Goal: Information Seeking & Learning: Learn about a topic

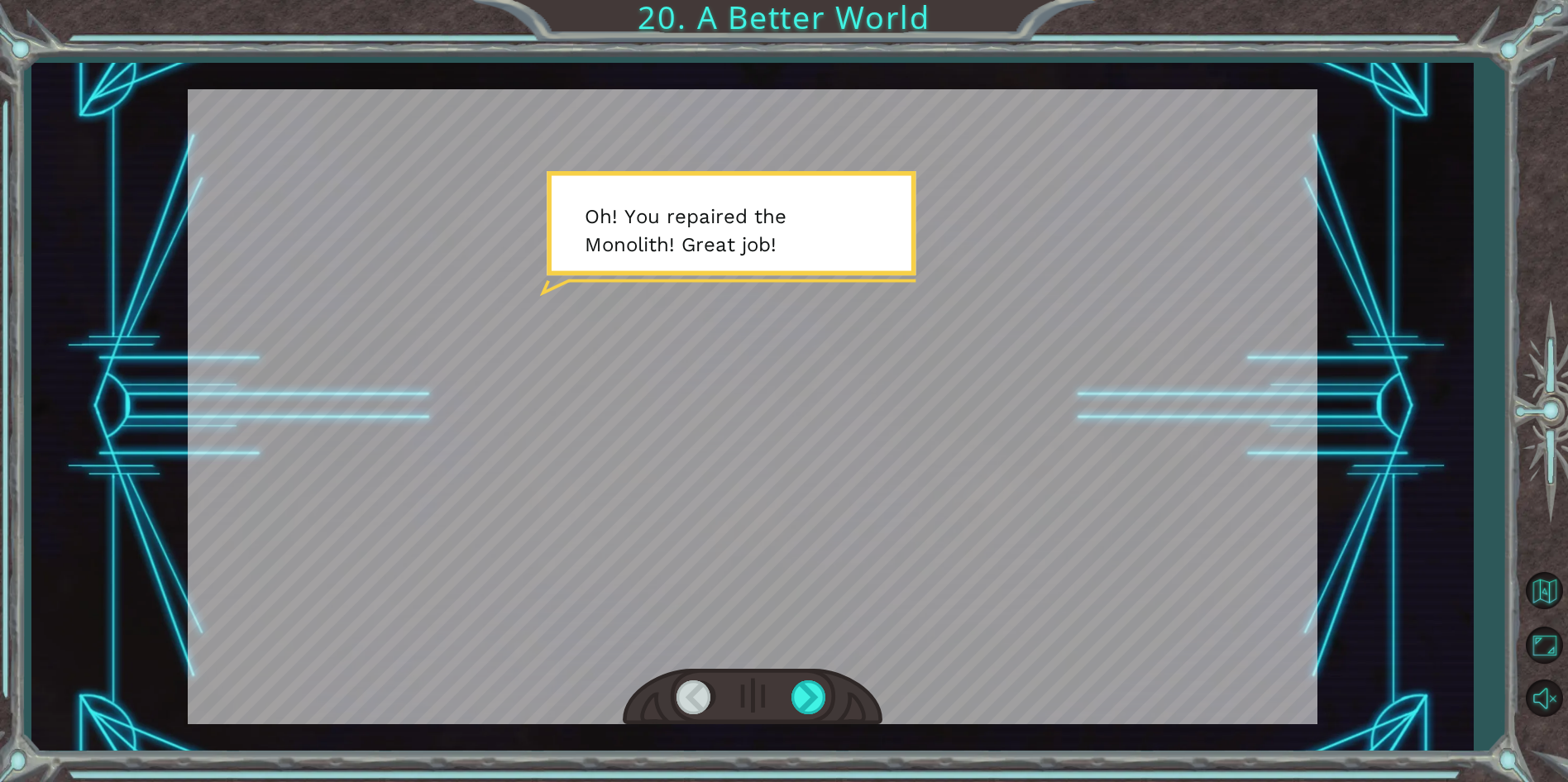
click at [815, 678] on div at bounding box center [752, 697] width 260 height 57
click at [815, 684] on div at bounding box center [810, 697] width 37 height 34
drag, startPoint x: 820, startPoint y: 674, endPoint x: 830, endPoint y: 673, distance: 10.0
click at [830, 673] on div at bounding box center [752, 697] width 260 height 57
click at [829, 687] on div at bounding box center [752, 697] width 260 height 57
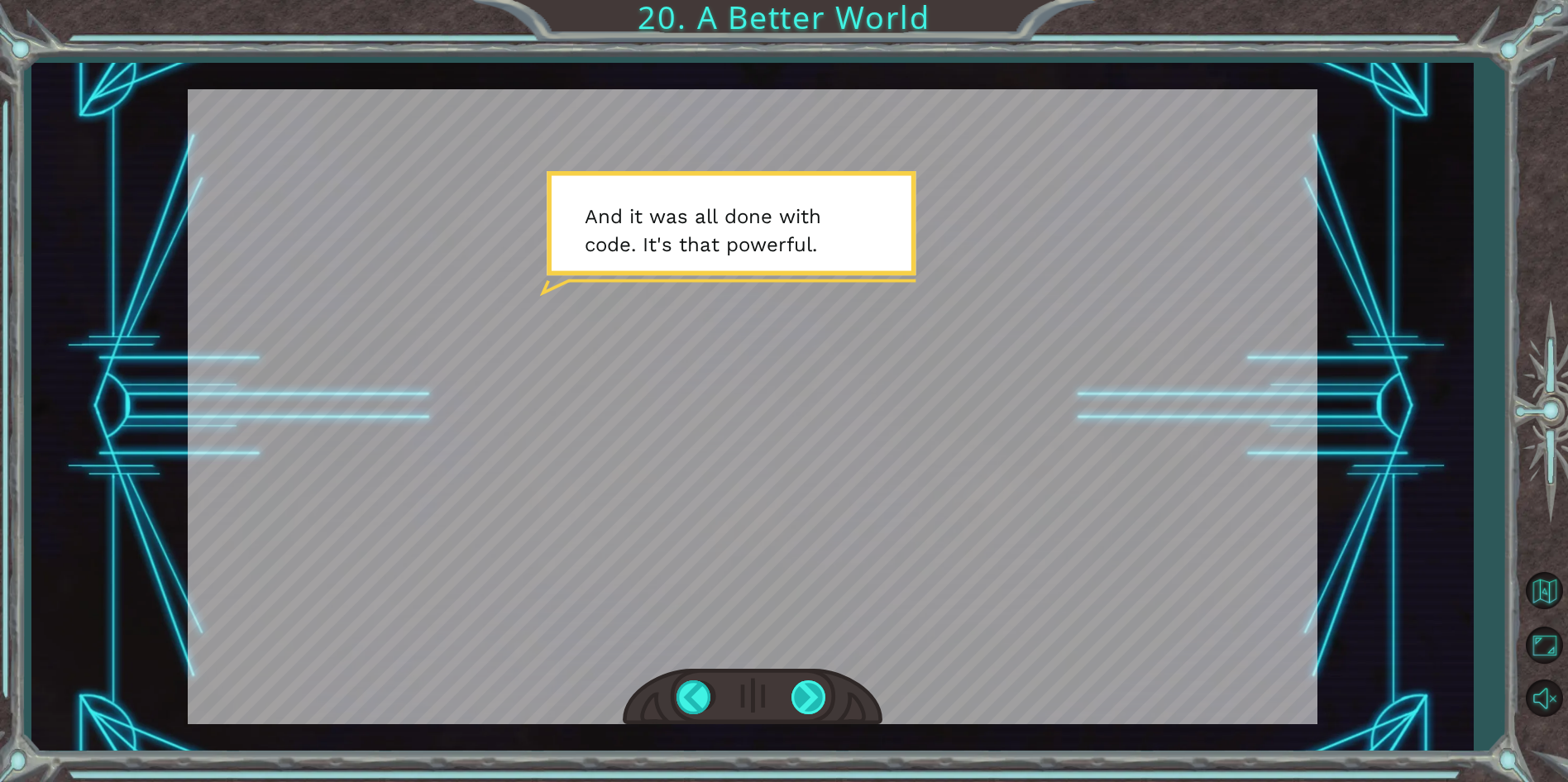
click at [806, 695] on div at bounding box center [810, 697] width 37 height 34
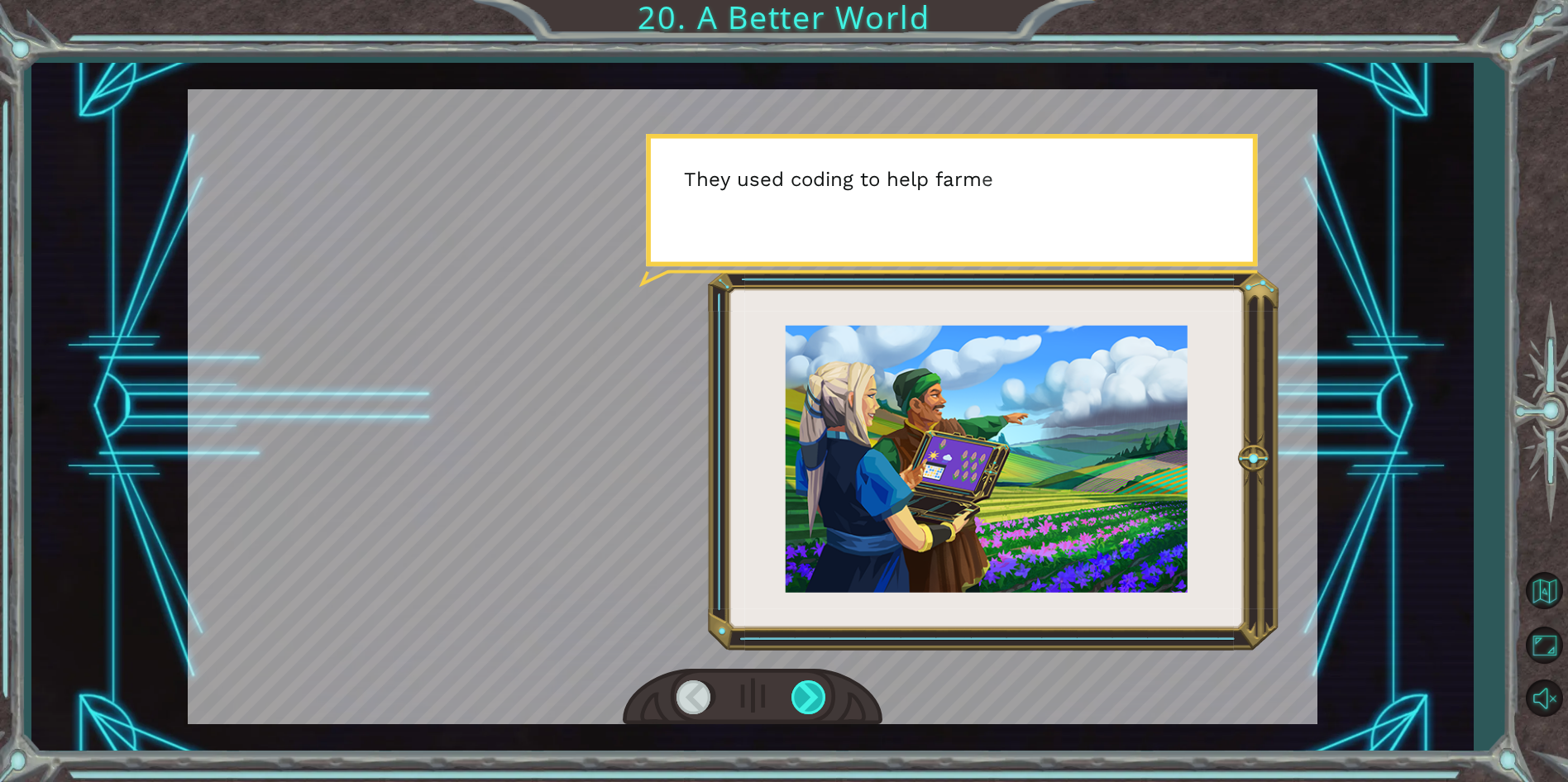
click at [806, 695] on div at bounding box center [810, 697] width 37 height 34
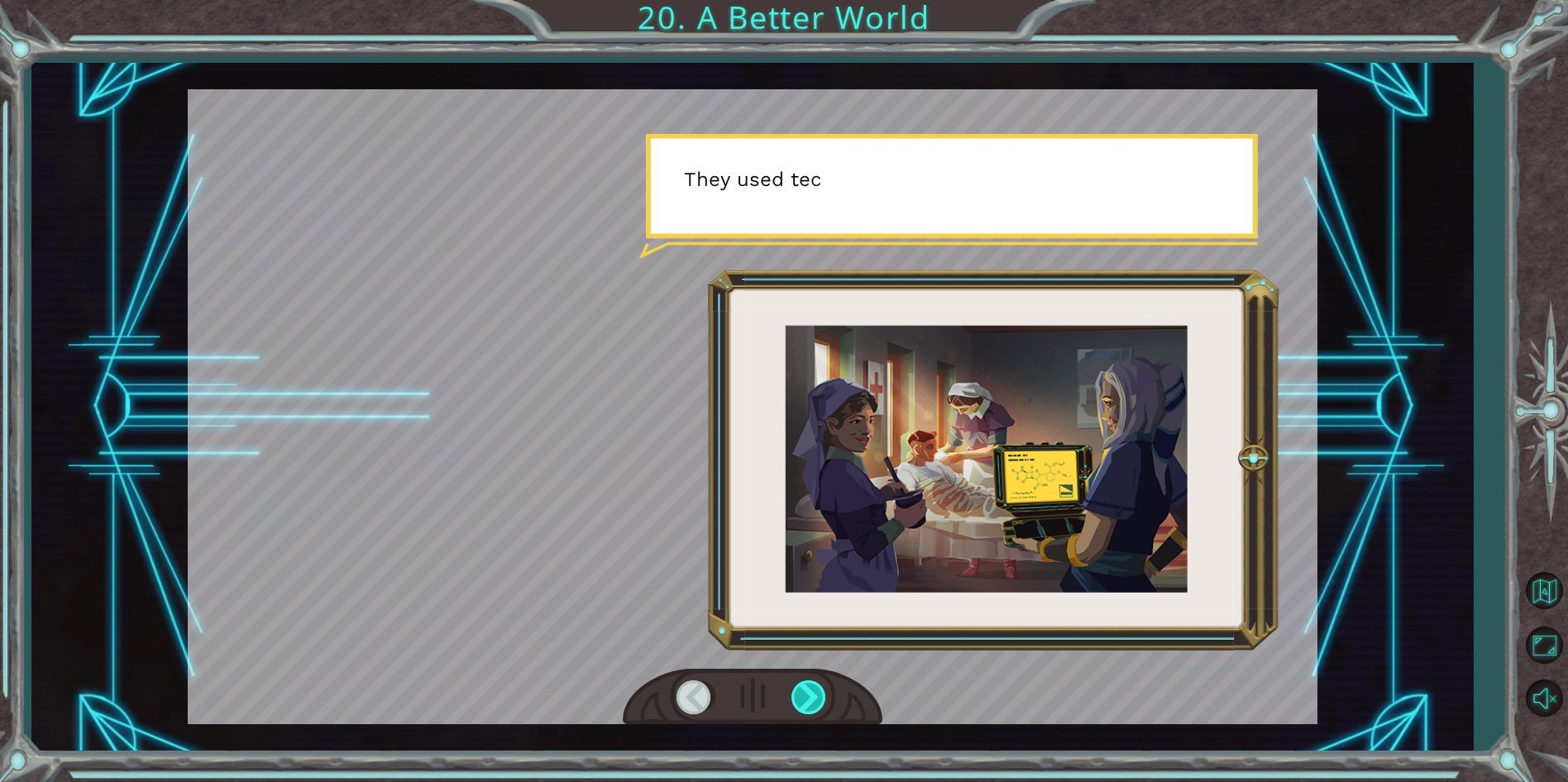
click at [806, 695] on div at bounding box center [810, 697] width 37 height 34
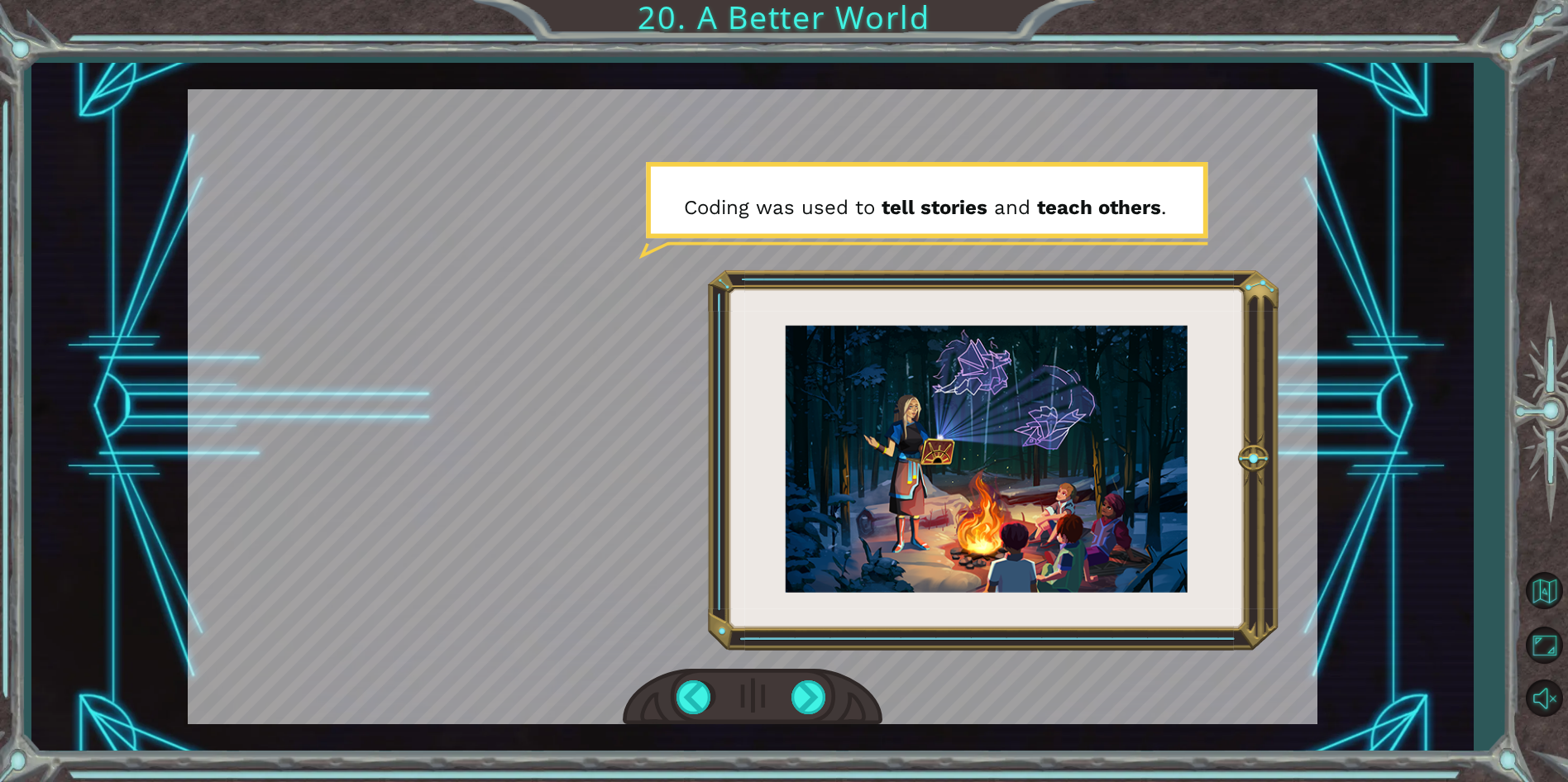
click at [675, 693] on div at bounding box center [752, 697] width 260 height 57
drag, startPoint x: 674, startPoint y: 692, endPoint x: 691, endPoint y: 692, distance: 17.0
click at [691, 692] on div at bounding box center [752, 697] width 260 height 57
click at [694, 693] on div at bounding box center [695, 697] width 37 height 34
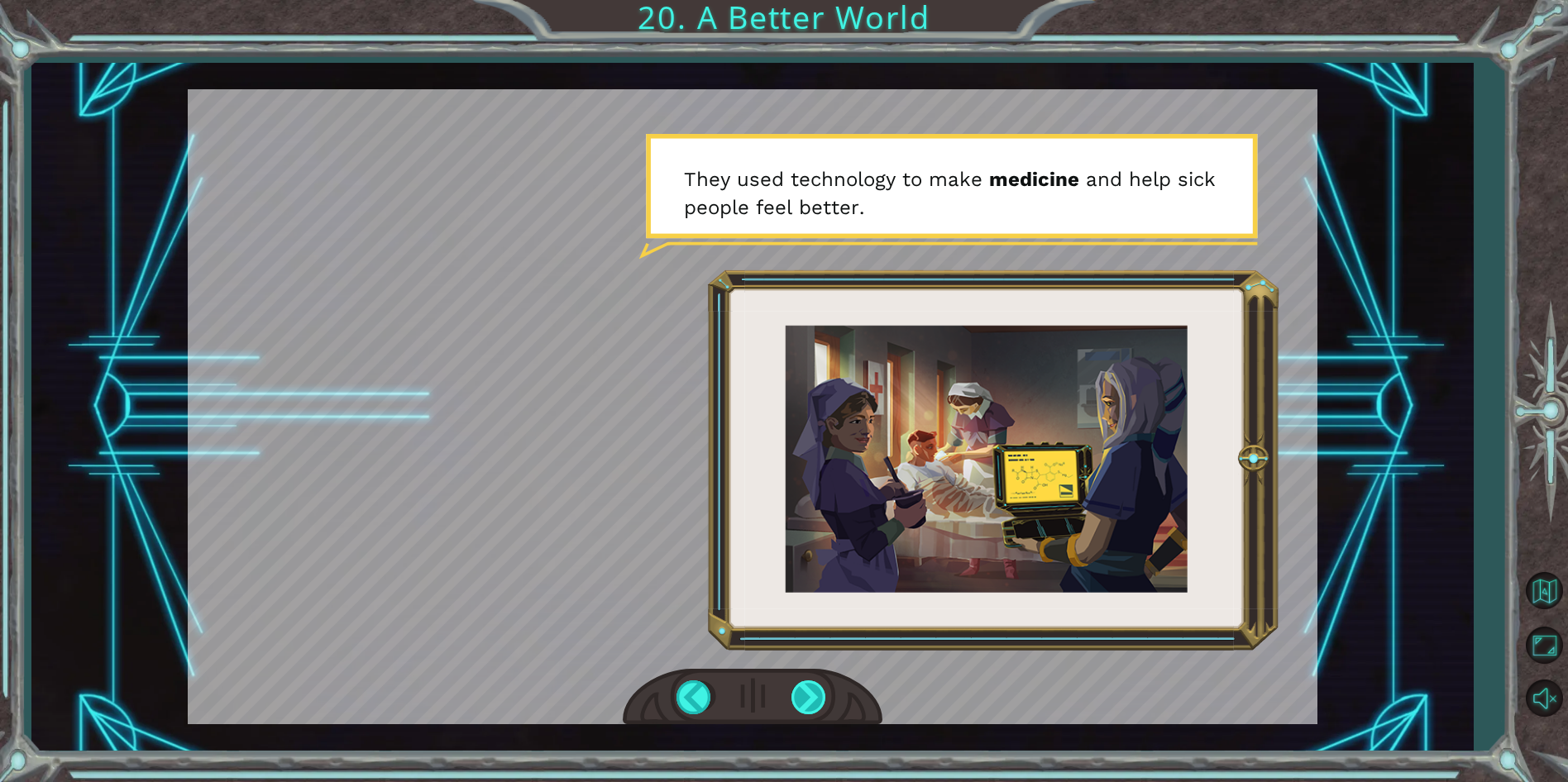
click at [815, 693] on div at bounding box center [810, 697] width 37 height 34
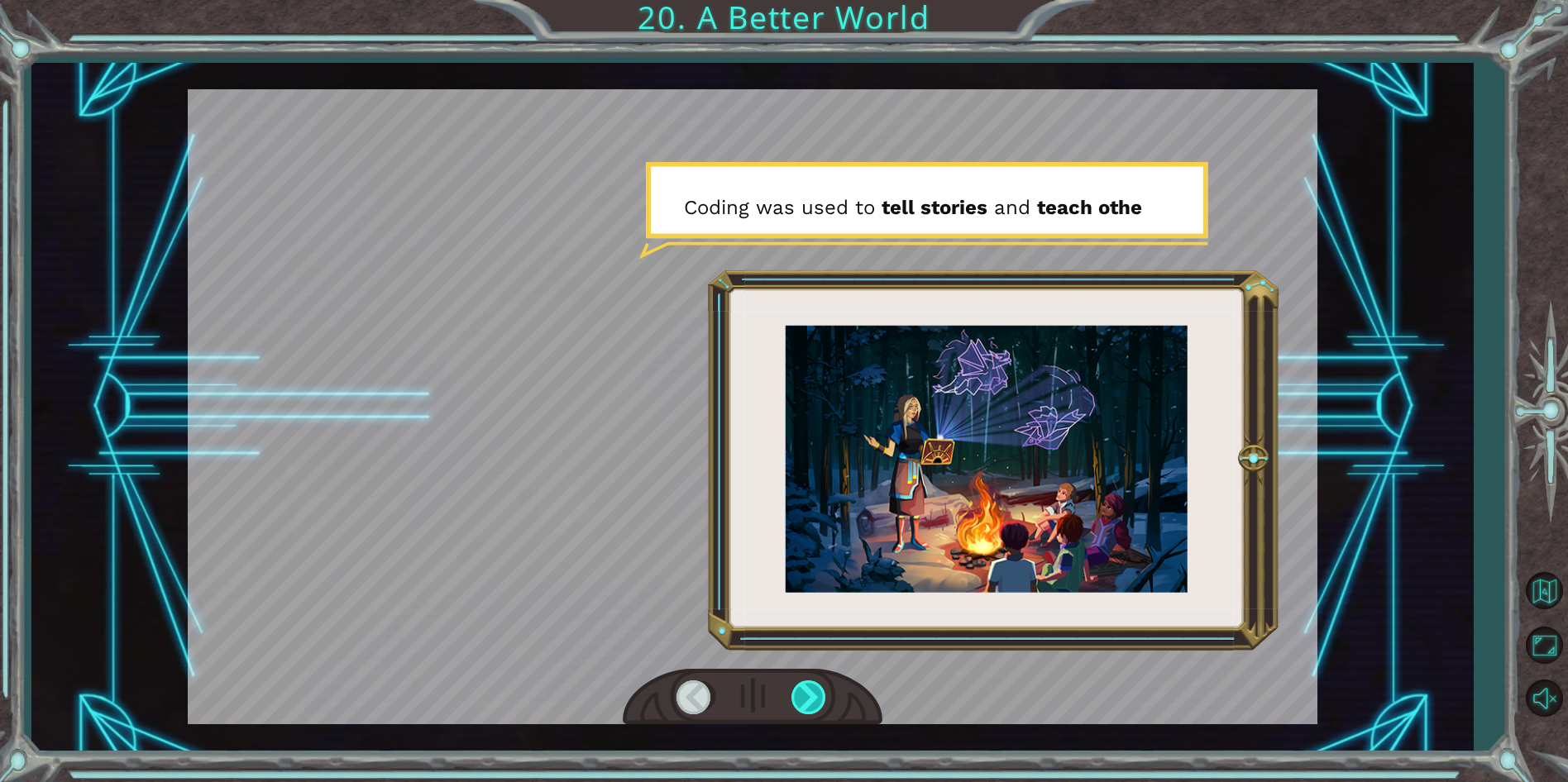
click at [815, 693] on div at bounding box center [810, 697] width 37 height 34
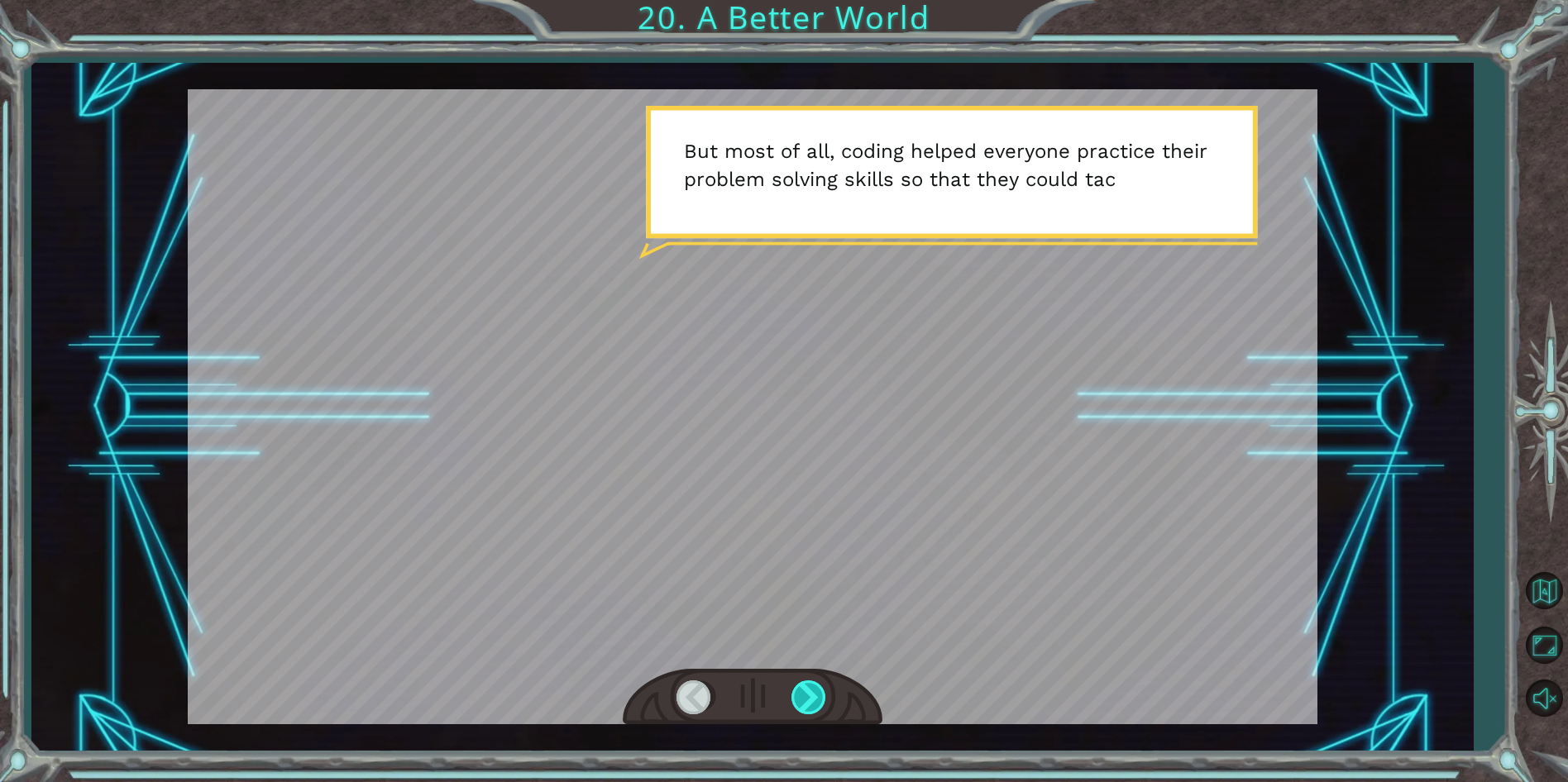
click at [813, 687] on div at bounding box center [810, 697] width 37 height 34
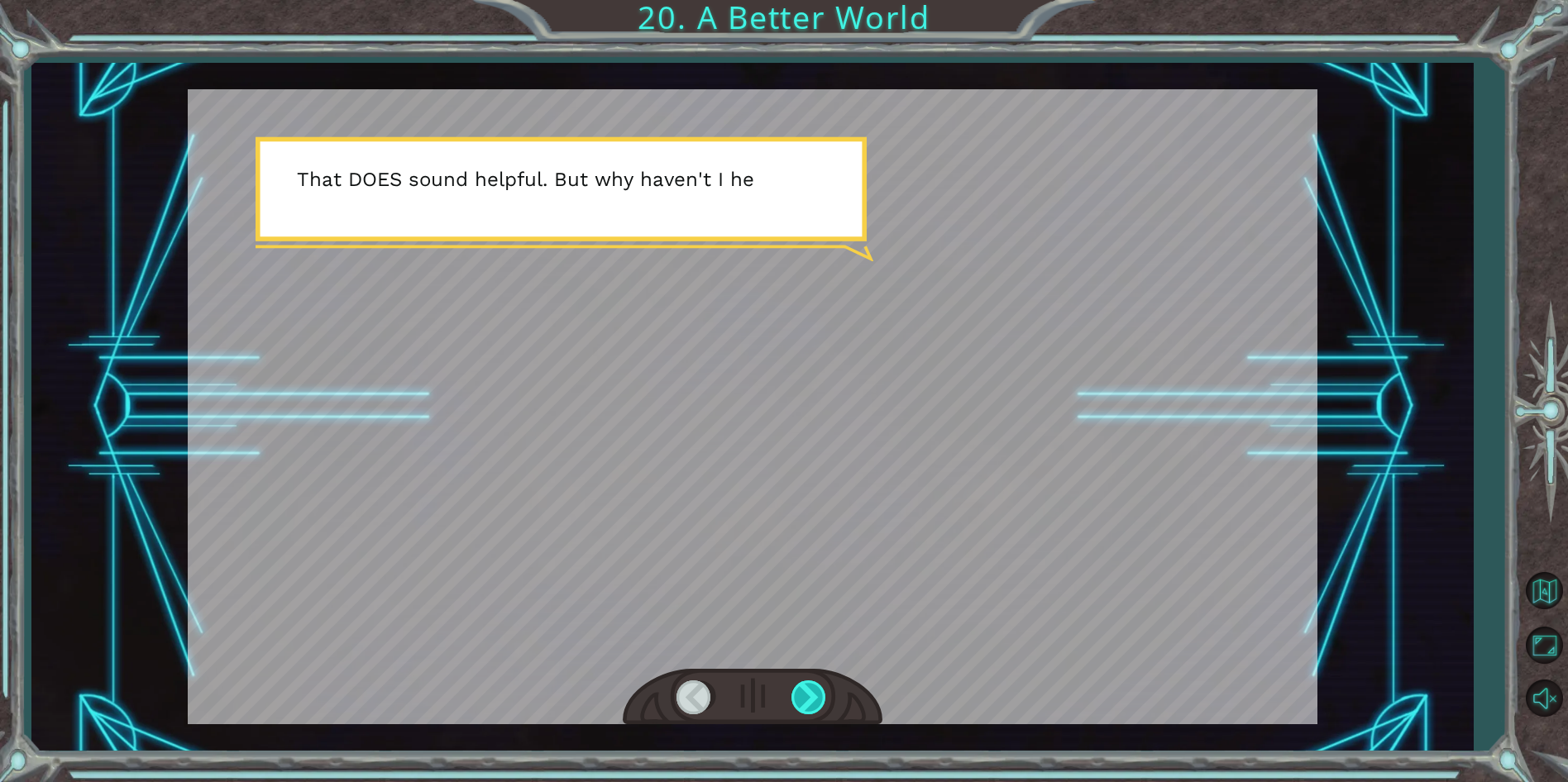
click at [815, 688] on div at bounding box center [810, 697] width 37 height 34
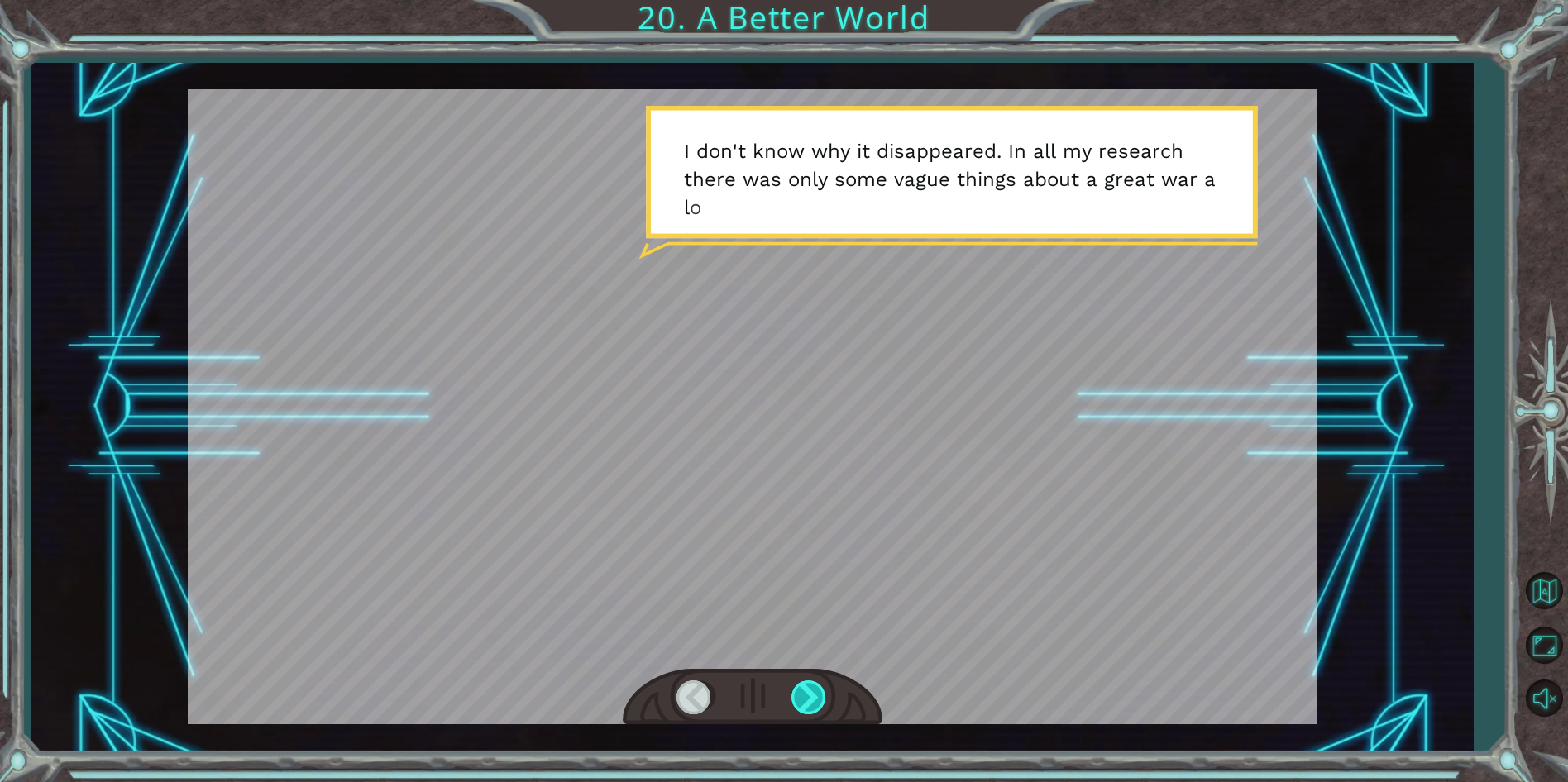
click at [816, 681] on div at bounding box center [810, 697] width 37 height 34
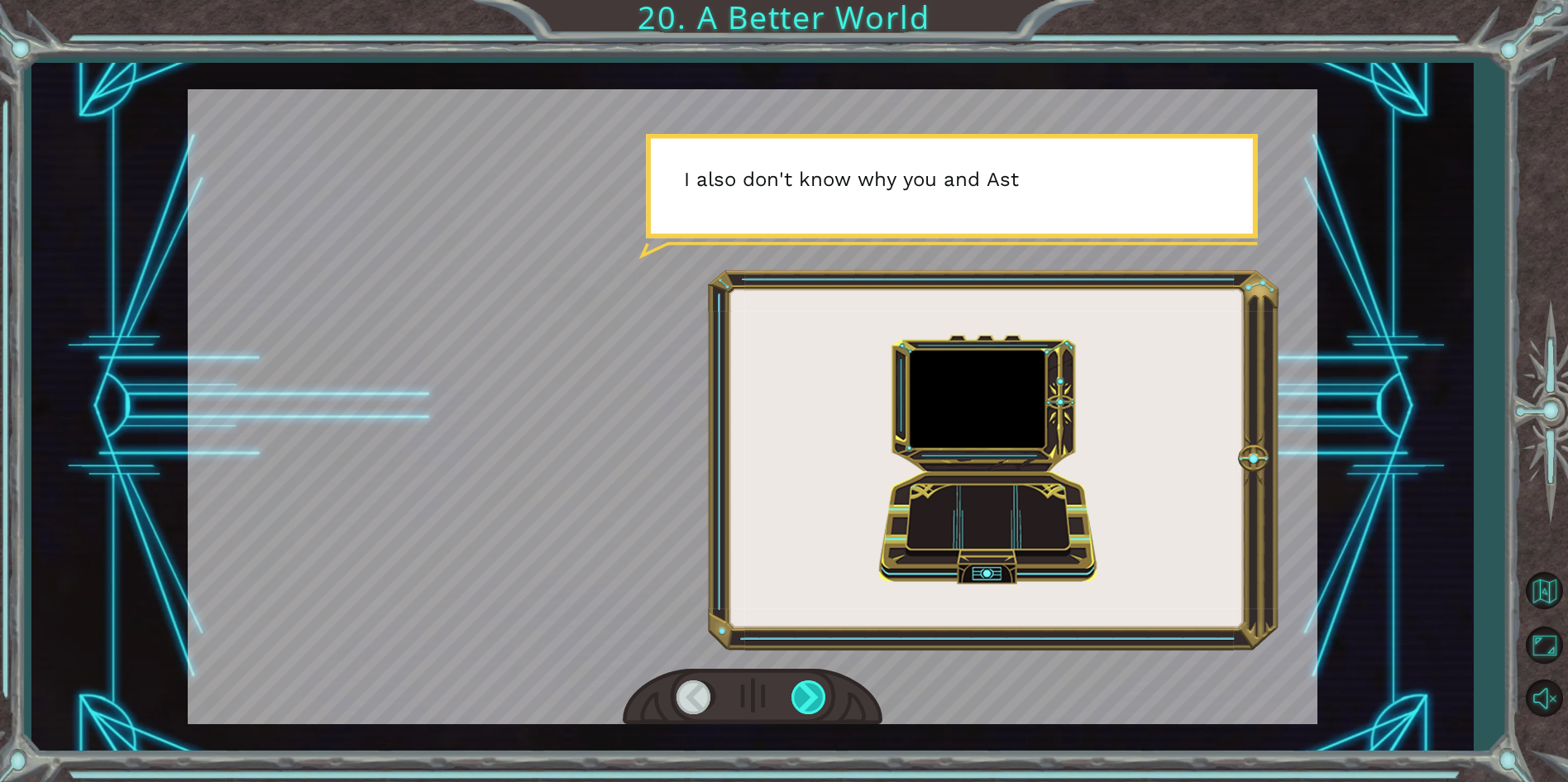
click at [816, 681] on div at bounding box center [810, 697] width 37 height 34
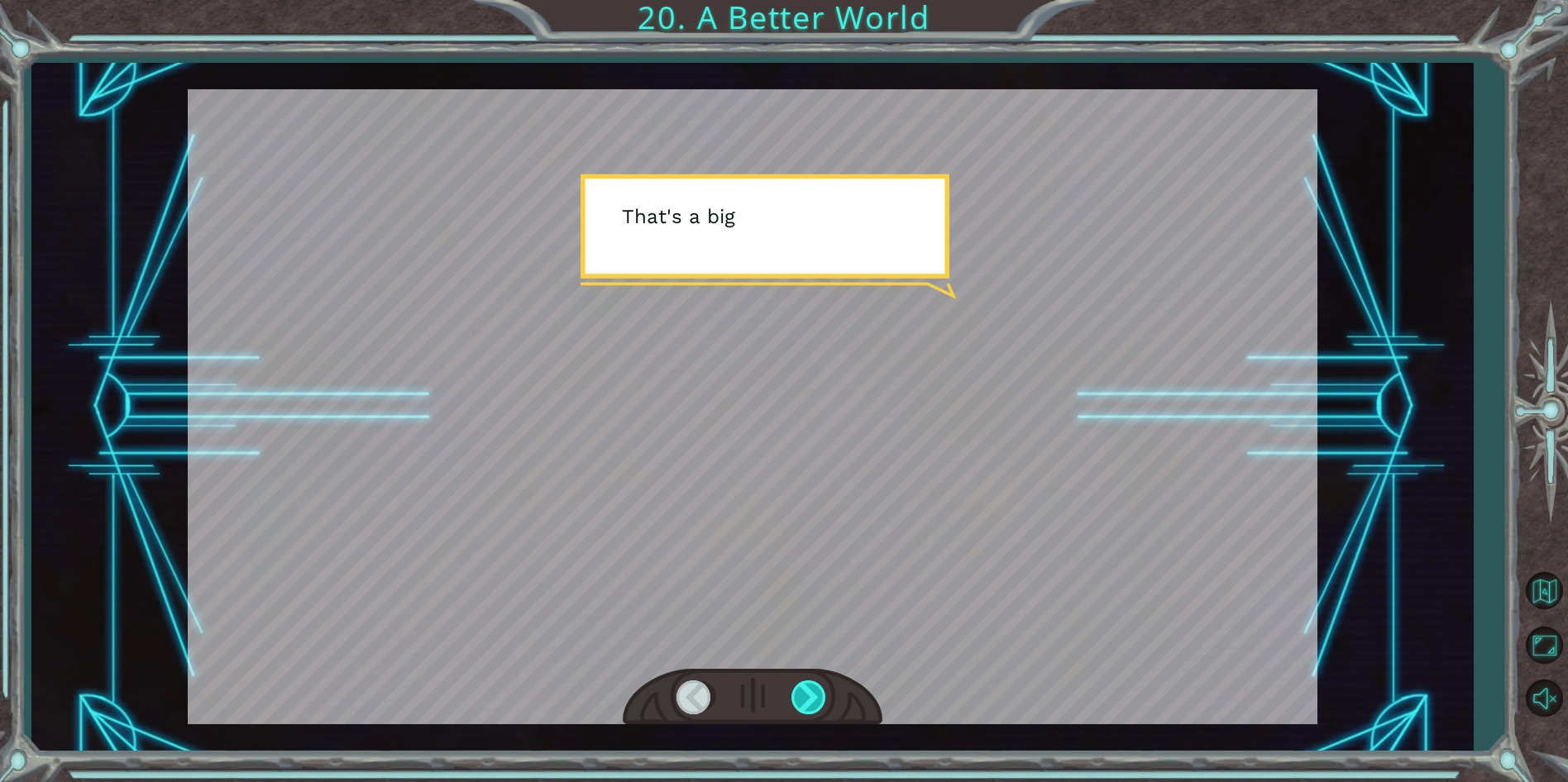
click at [816, 681] on div at bounding box center [810, 697] width 37 height 34
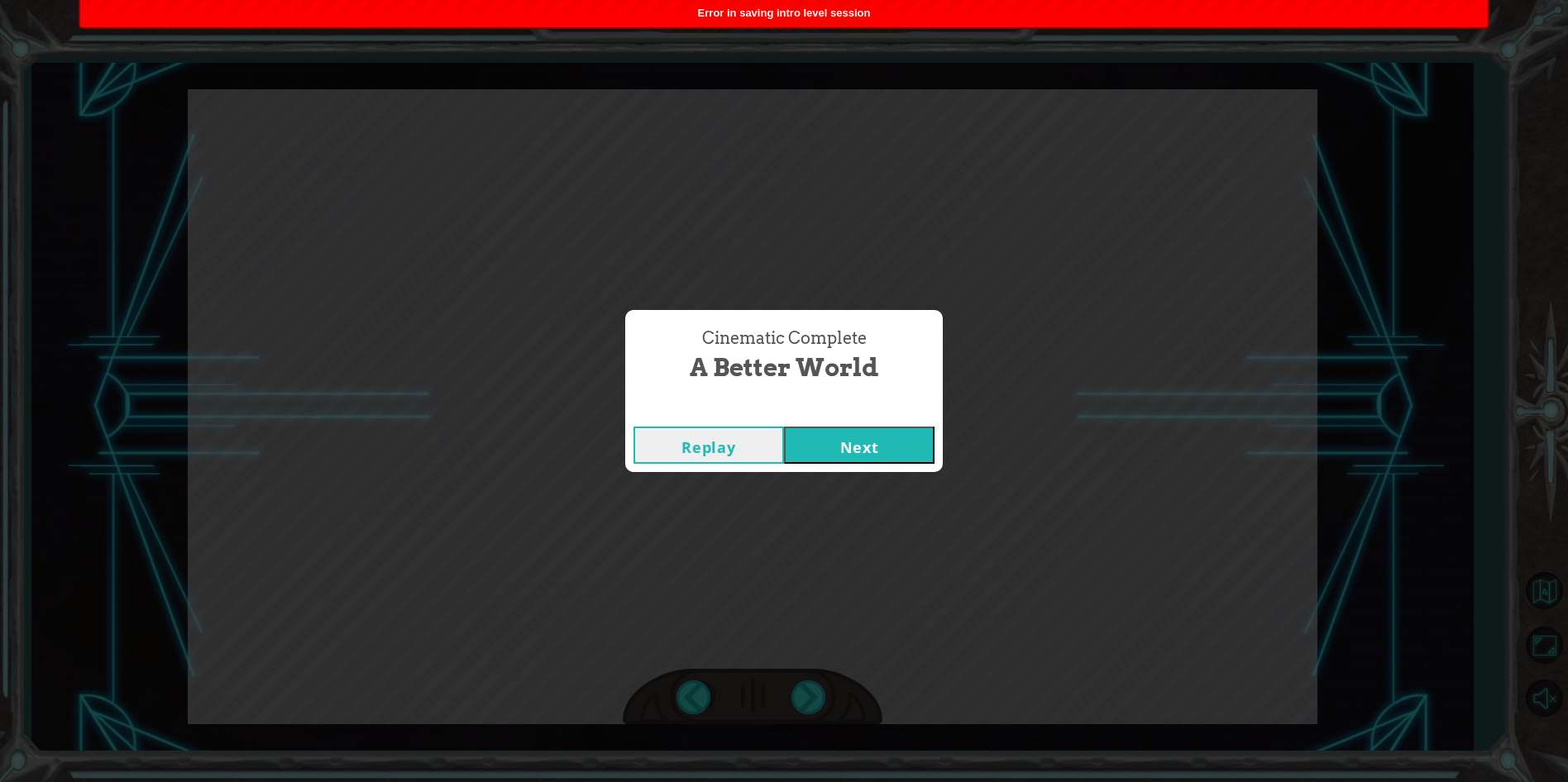
click at [854, 448] on button "Next" at bounding box center [859, 445] width 151 height 37
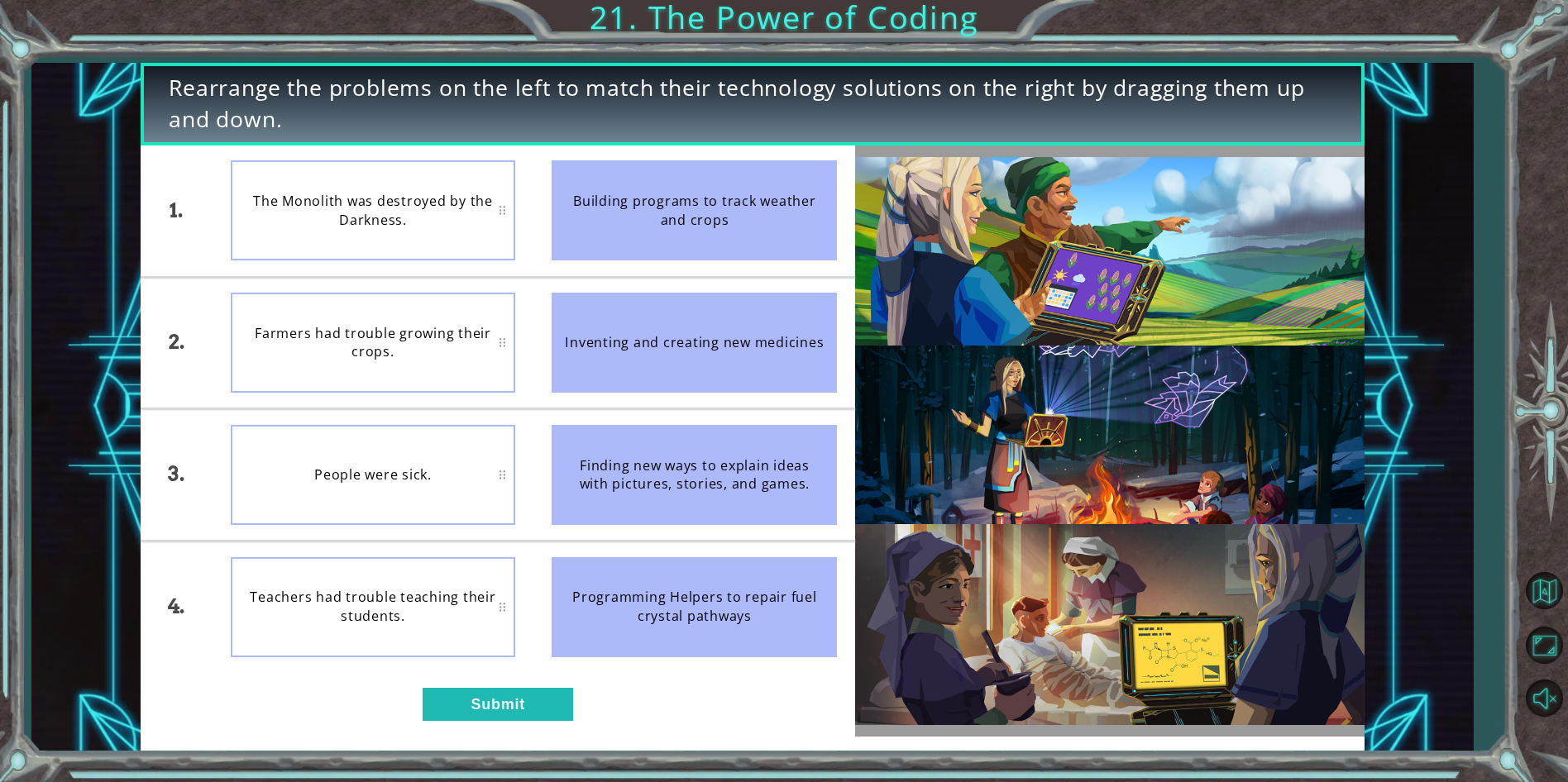
click at [653, 730] on div "1. 2. 3. 4. The Monolith was destroyed by the Darkness. Farmers had trouble gro…" at bounding box center [498, 441] width 714 height 591
drag, startPoint x: 570, startPoint y: 603, endPoint x: 490, endPoint y: 582, distance: 82.7
click at [490, 582] on div "1. 2. 3. 4. The Monolith was destroyed by the Darkness. Farmers had trouble gro…" at bounding box center [498, 408] width 714 height 527
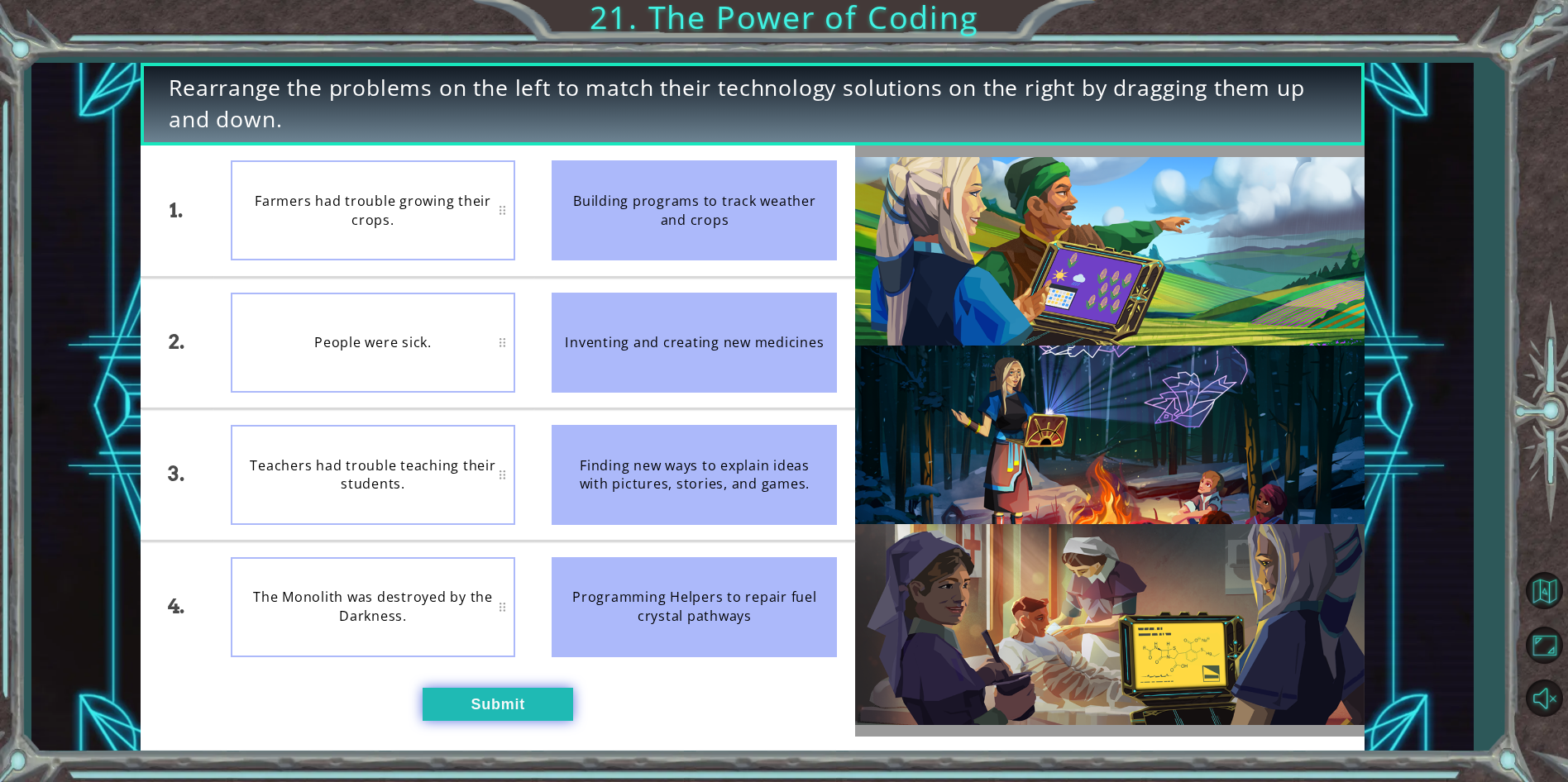
click at [482, 699] on button "Submit" at bounding box center [498, 705] width 151 height 33
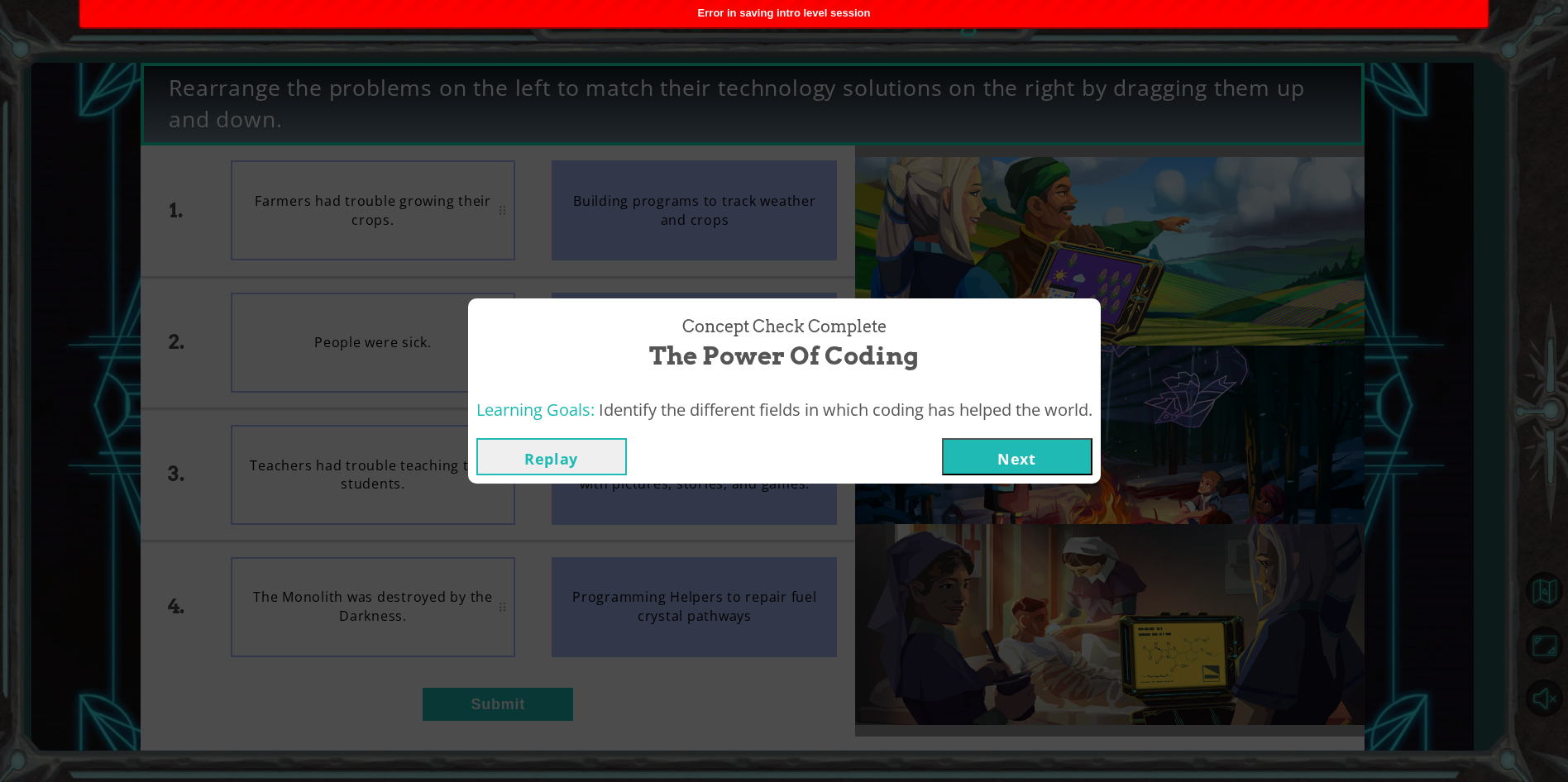
click at [1041, 468] on button "Next" at bounding box center [1017, 457] width 151 height 37
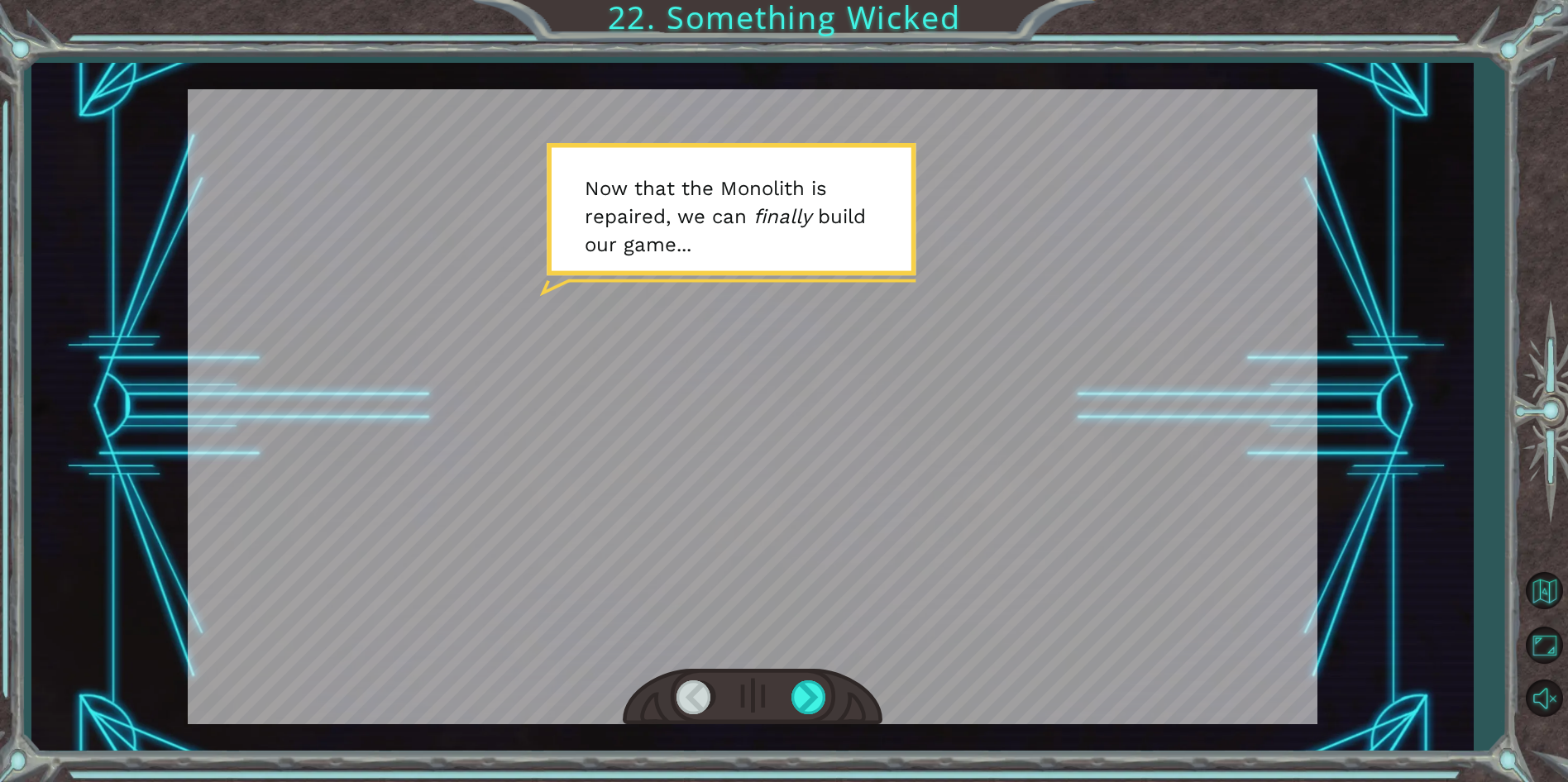
click at [783, 695] on div at bounding box center [752, 697] width 260 height 57
click at [822, 700] on div at bounding box center [810, 697] width 37 height 34
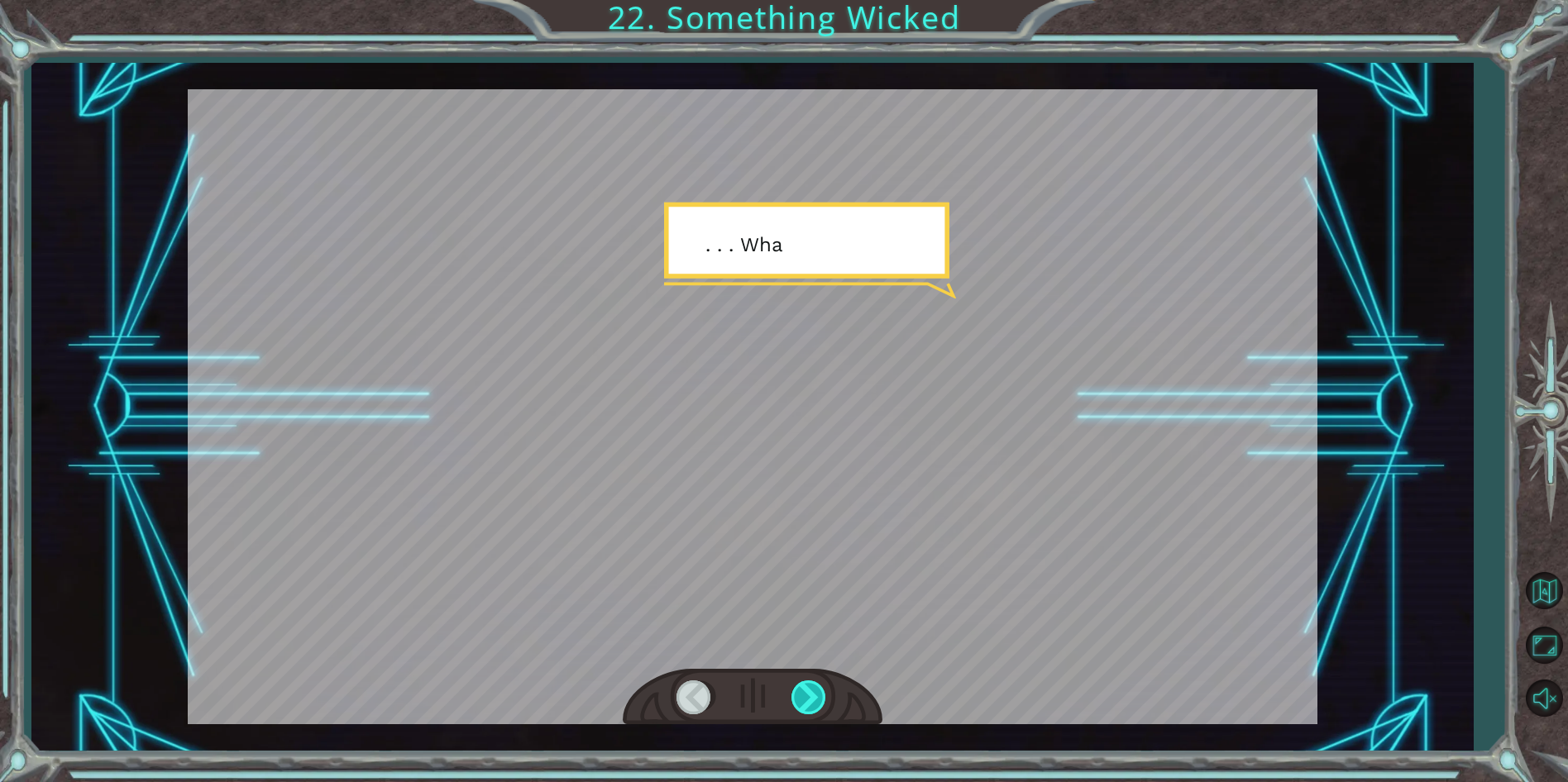
click at [823, 700] on div at bounding box center [810, 697] width 37 height 34
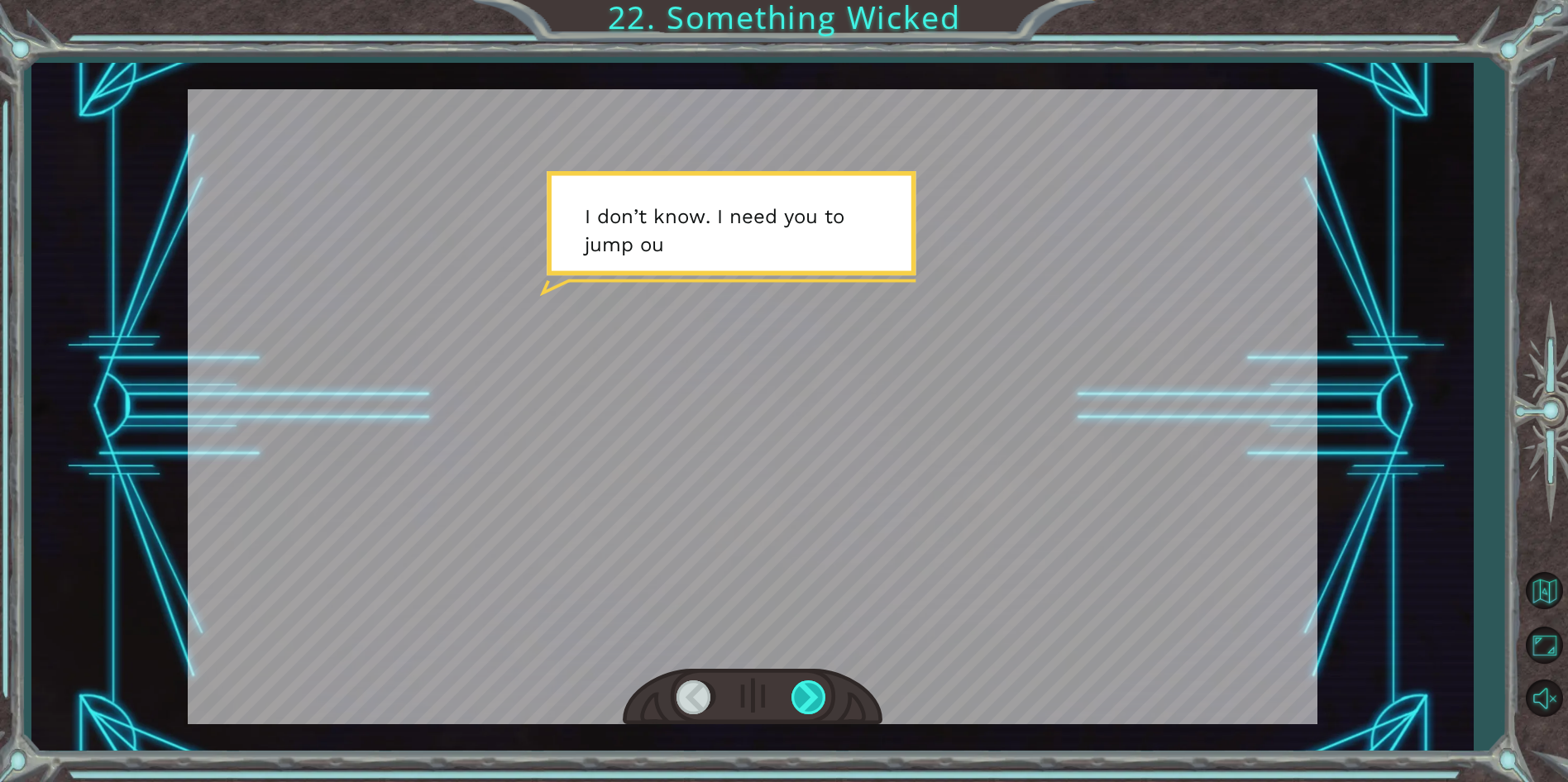
click at [823, 700] on div at bounding box center [810, 697] width 37 height 34
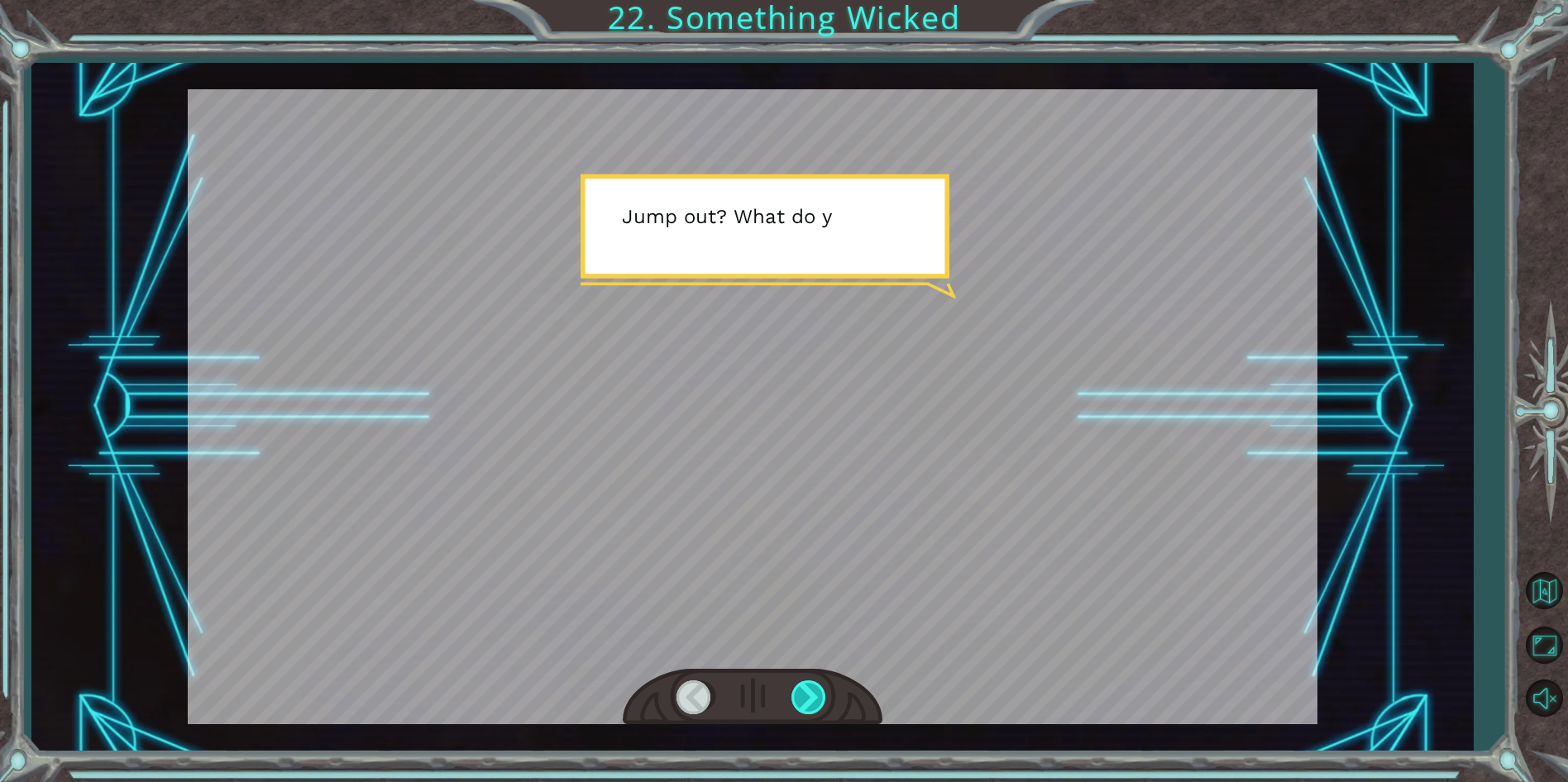
click at [823, 700] on div at bounding box center [810, 697] width 37 height 34
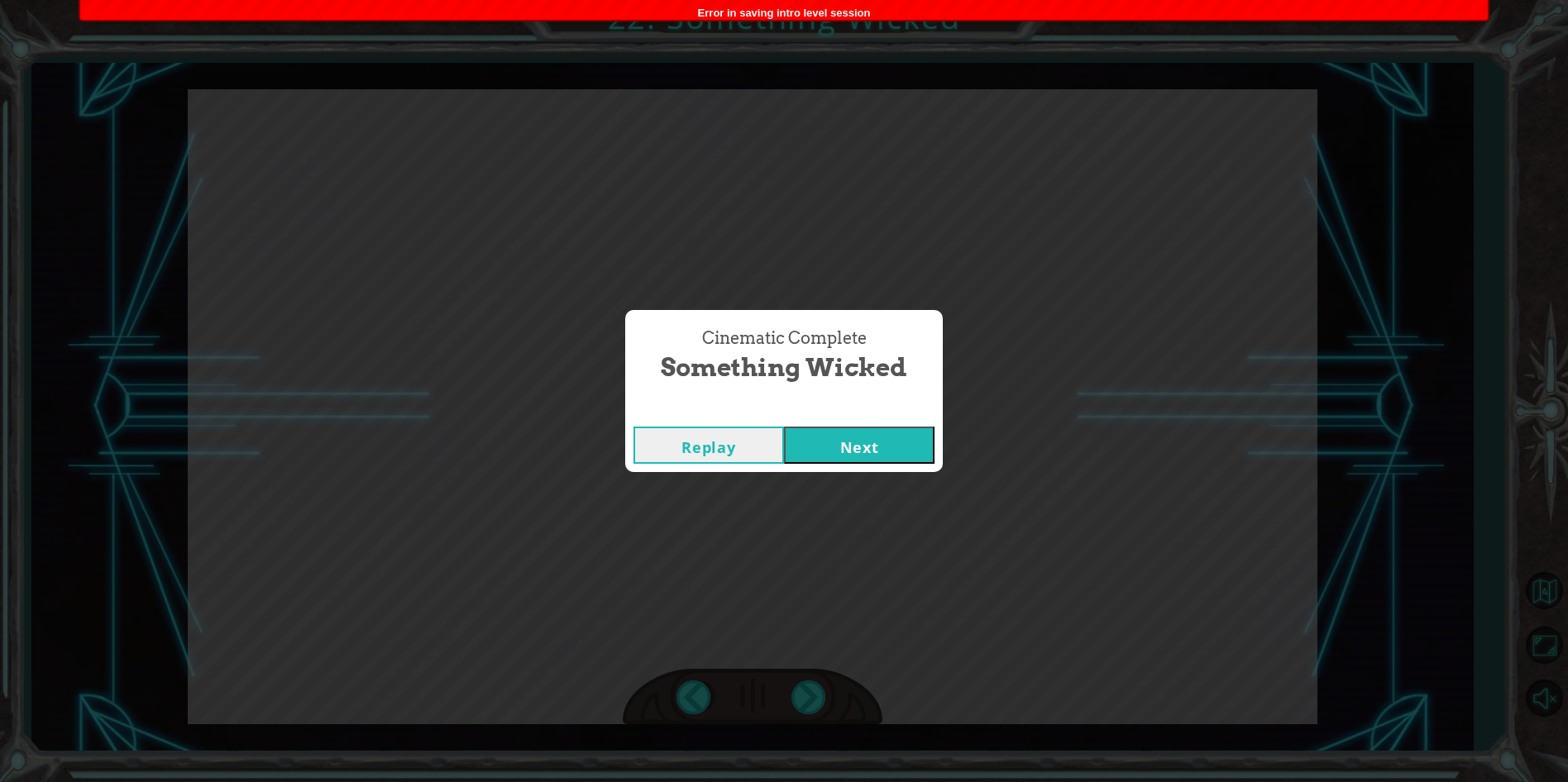
click at [876, 443] on button "Next" at bounding box center [859, 445] width 151 height 37
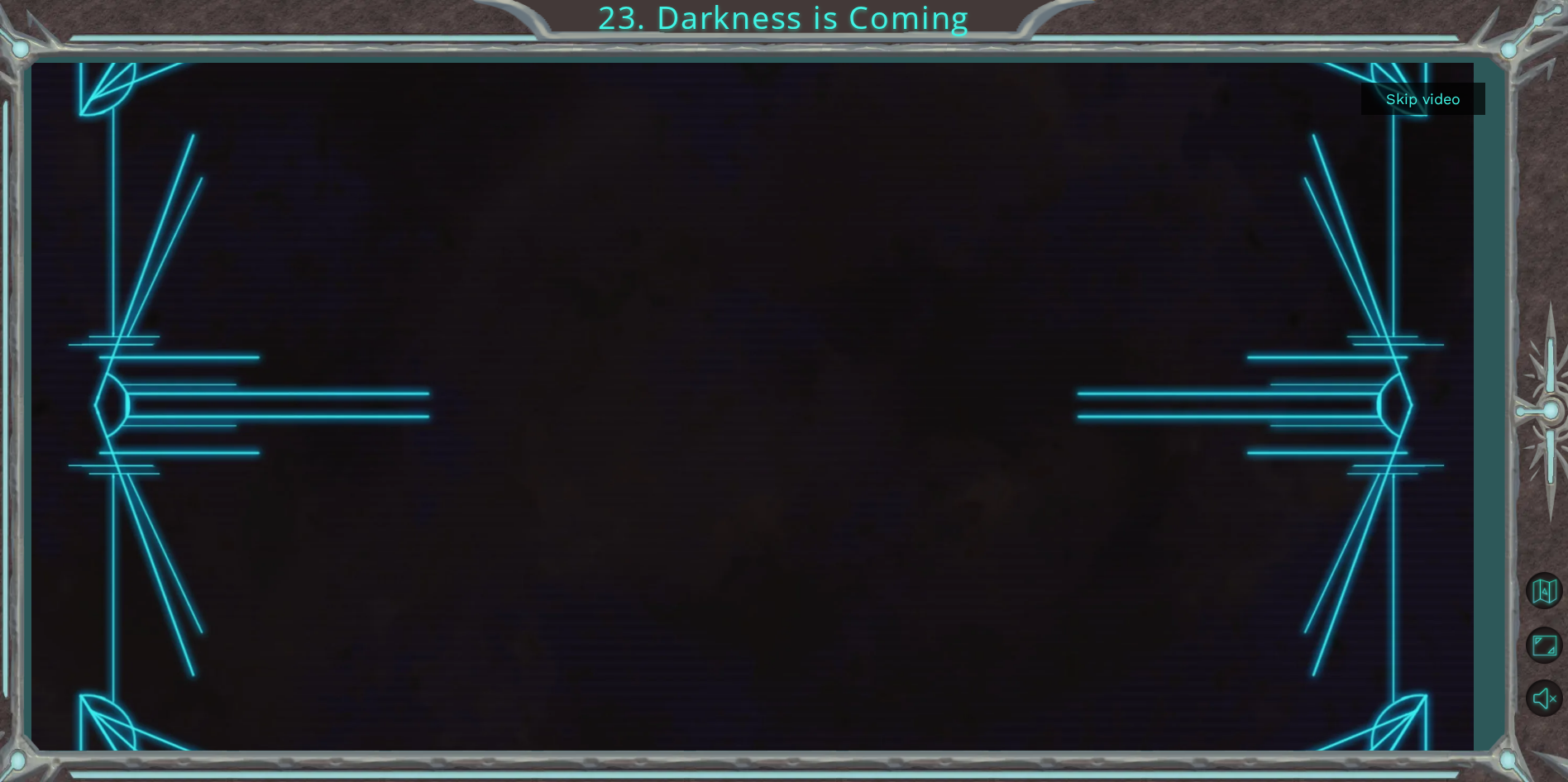
click at [1472, 101] on button "Skip video" at bounding box center [1422, 98] width 124 height 32
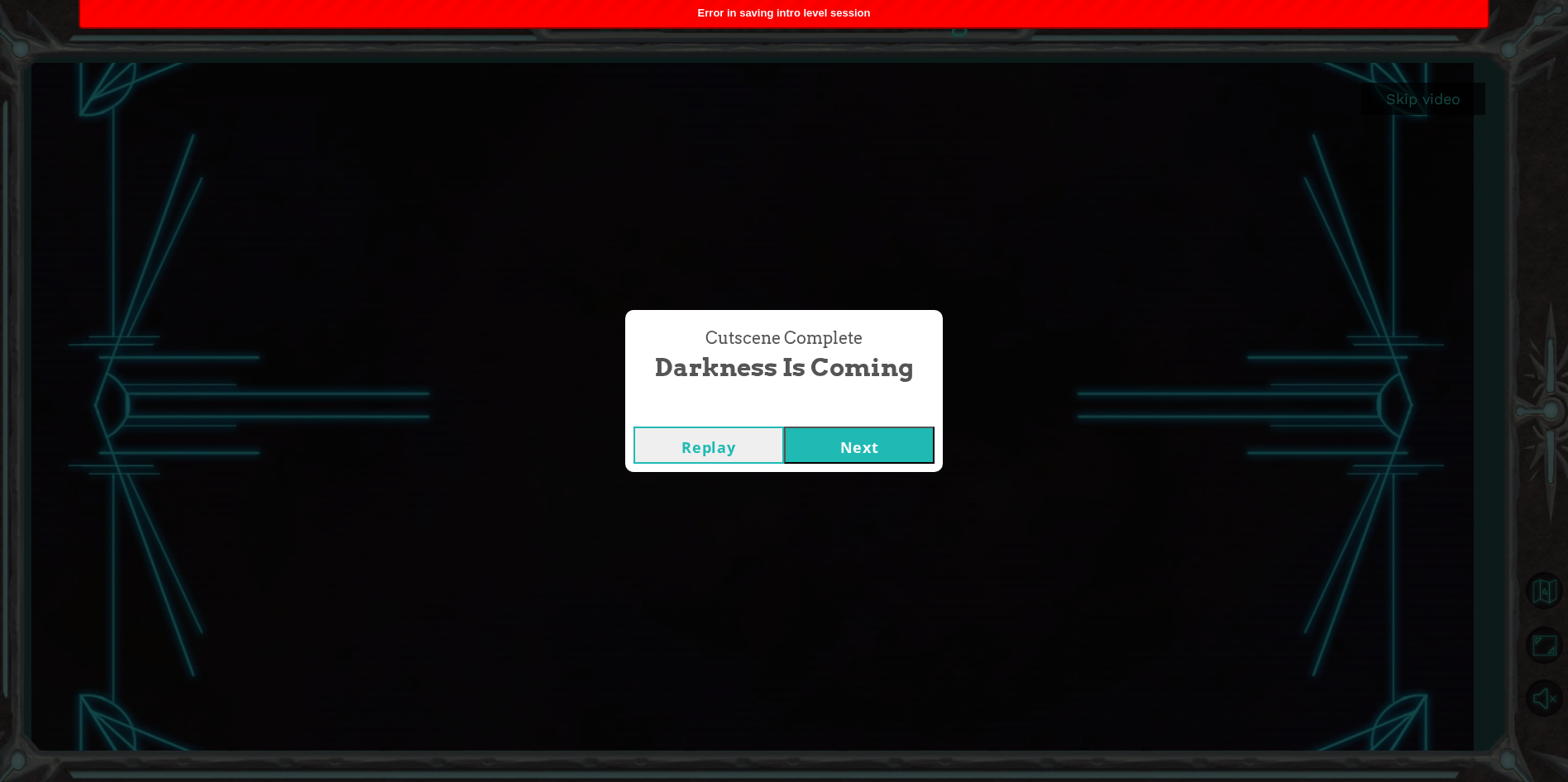
click at [910, 448] on button "Next" at bounding box center [859, 445] width 151 height 37
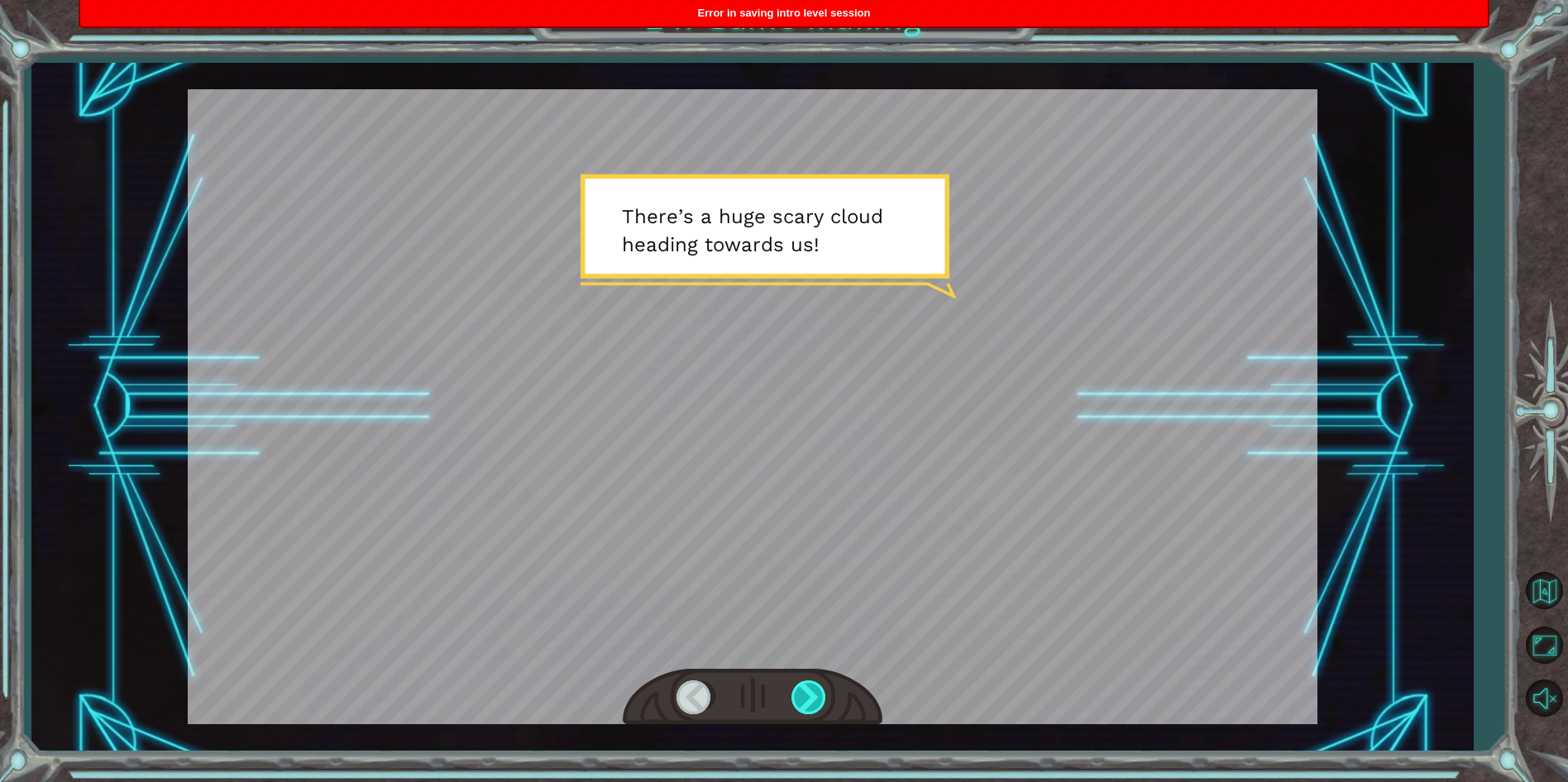
click at [794, 693] on div at bounding box center [810, 697] width 37 height 34
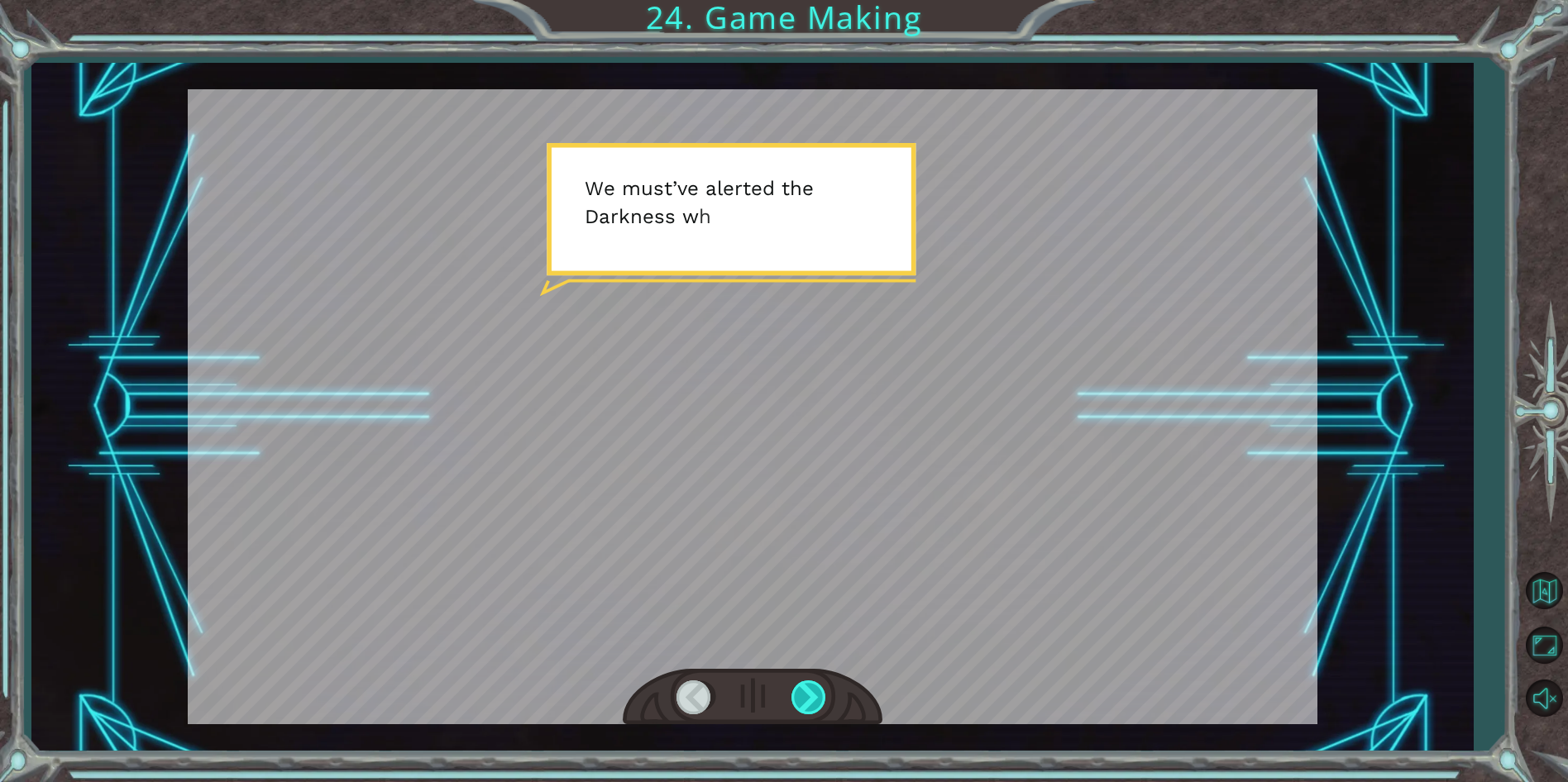
click at [797, 696] on div at bounding box center [810, 697] width 37 height 34
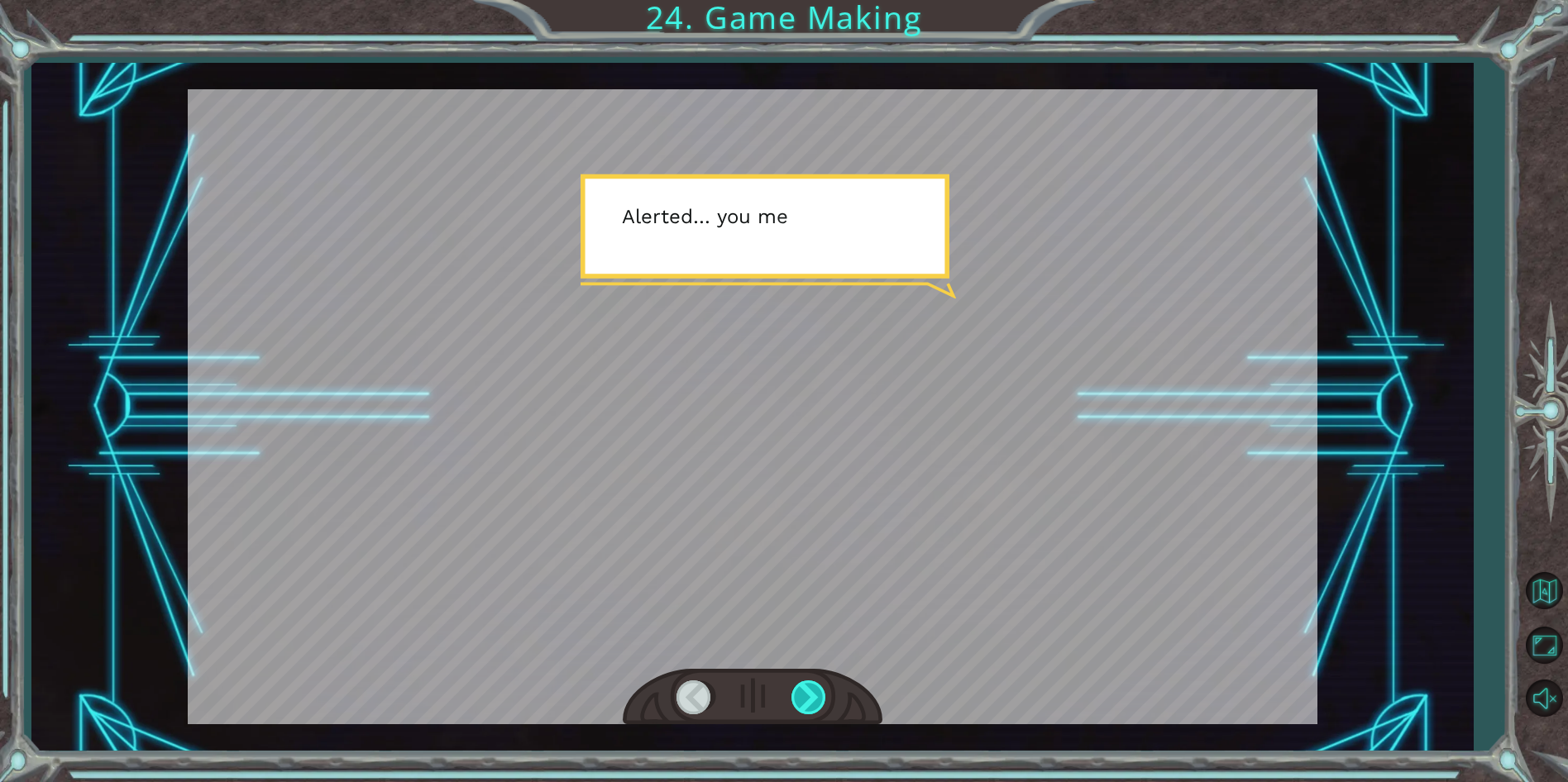
click at [797, 696] on div at bounding box center [810, 697] width 37 height 34
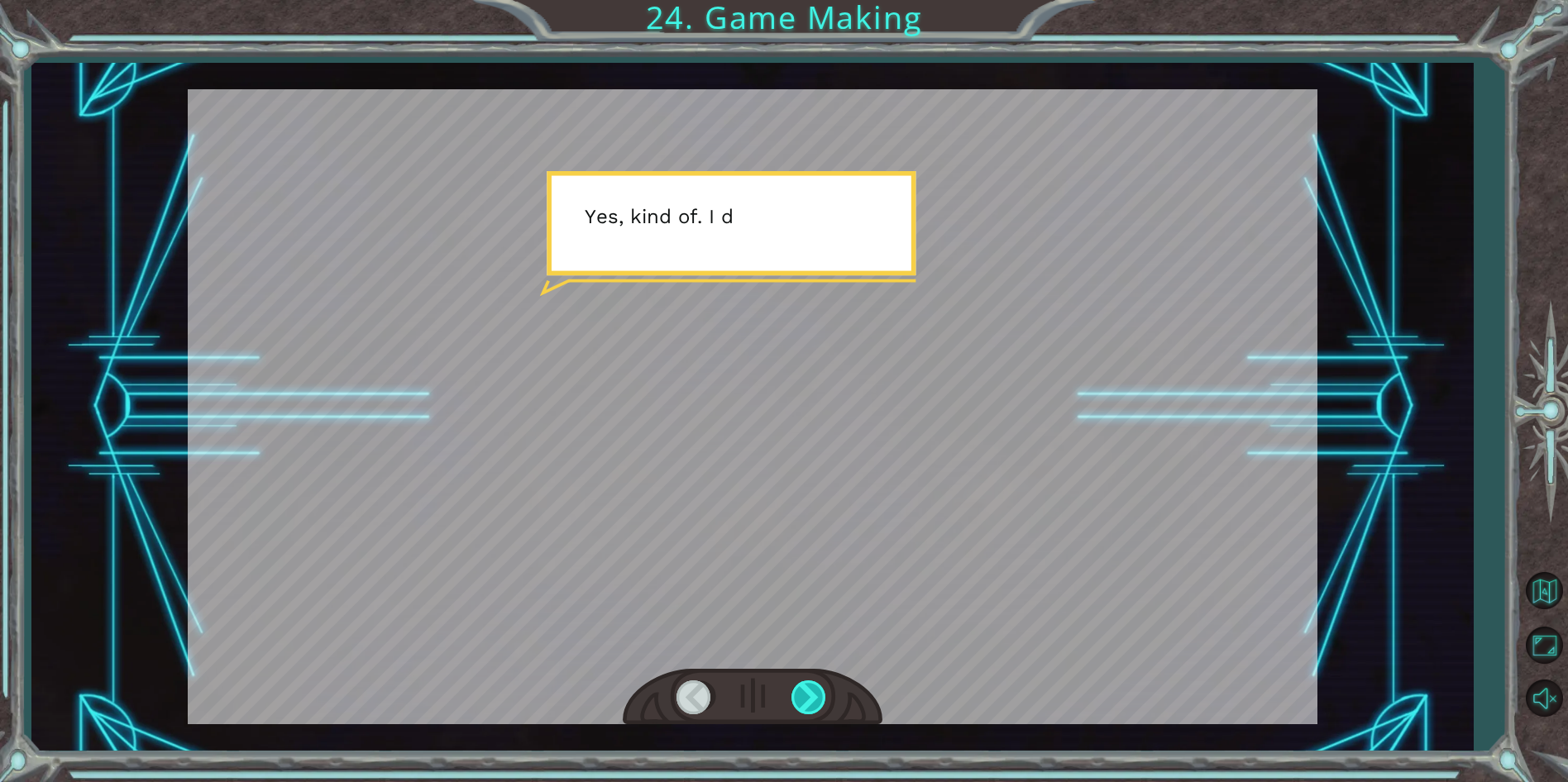
click at [797, 696] on div at bounding box center [810, 697] width 37 height 34
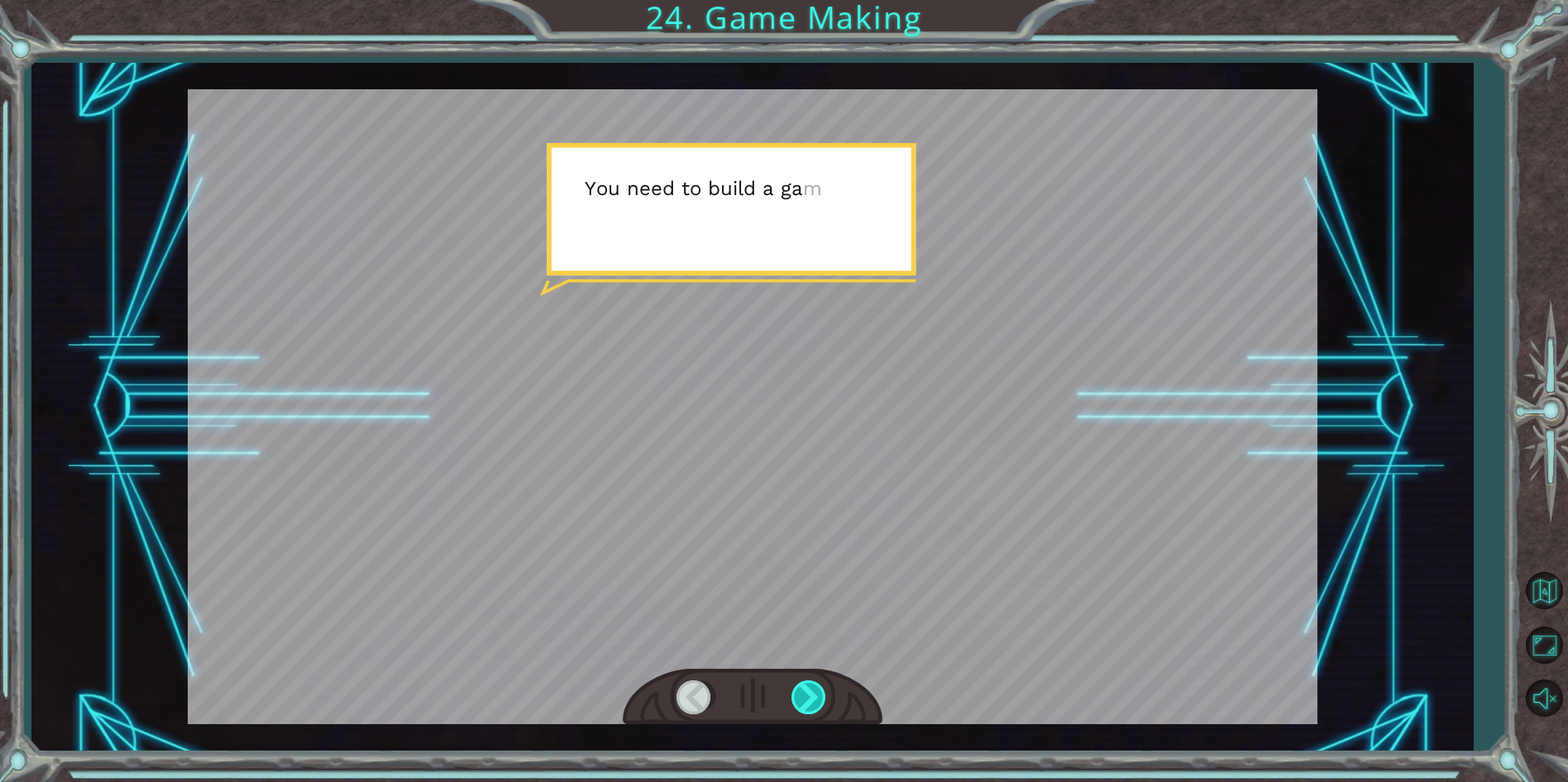
click at [797, 696] on div at bounding box center [810, 697] width 37 height 34
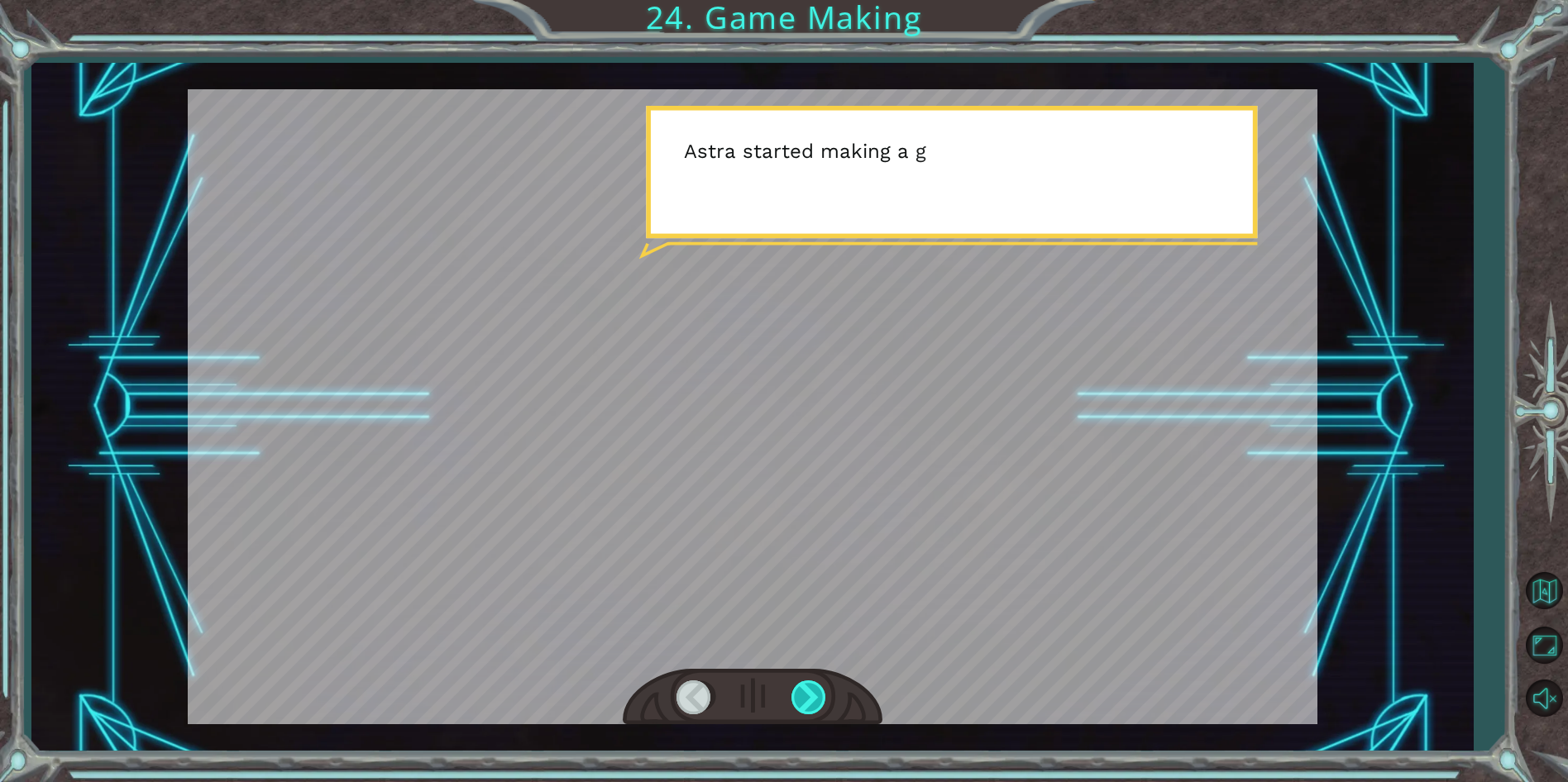
click at [797, 696] on div at bounding box center [810, 697] width 37 height 34
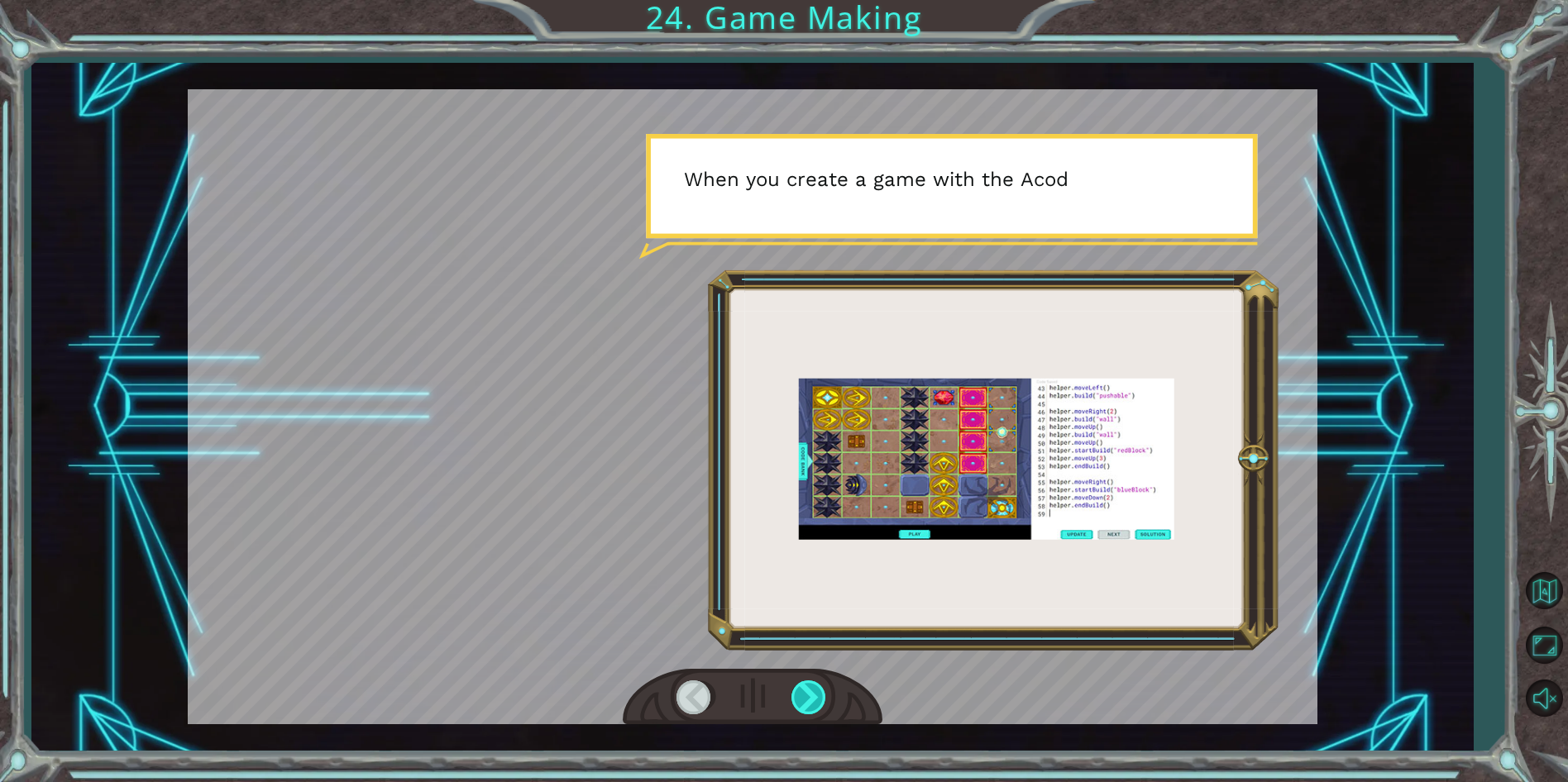
click at [797, 696] on div at bounding box center [810, 697] width 37 height 34
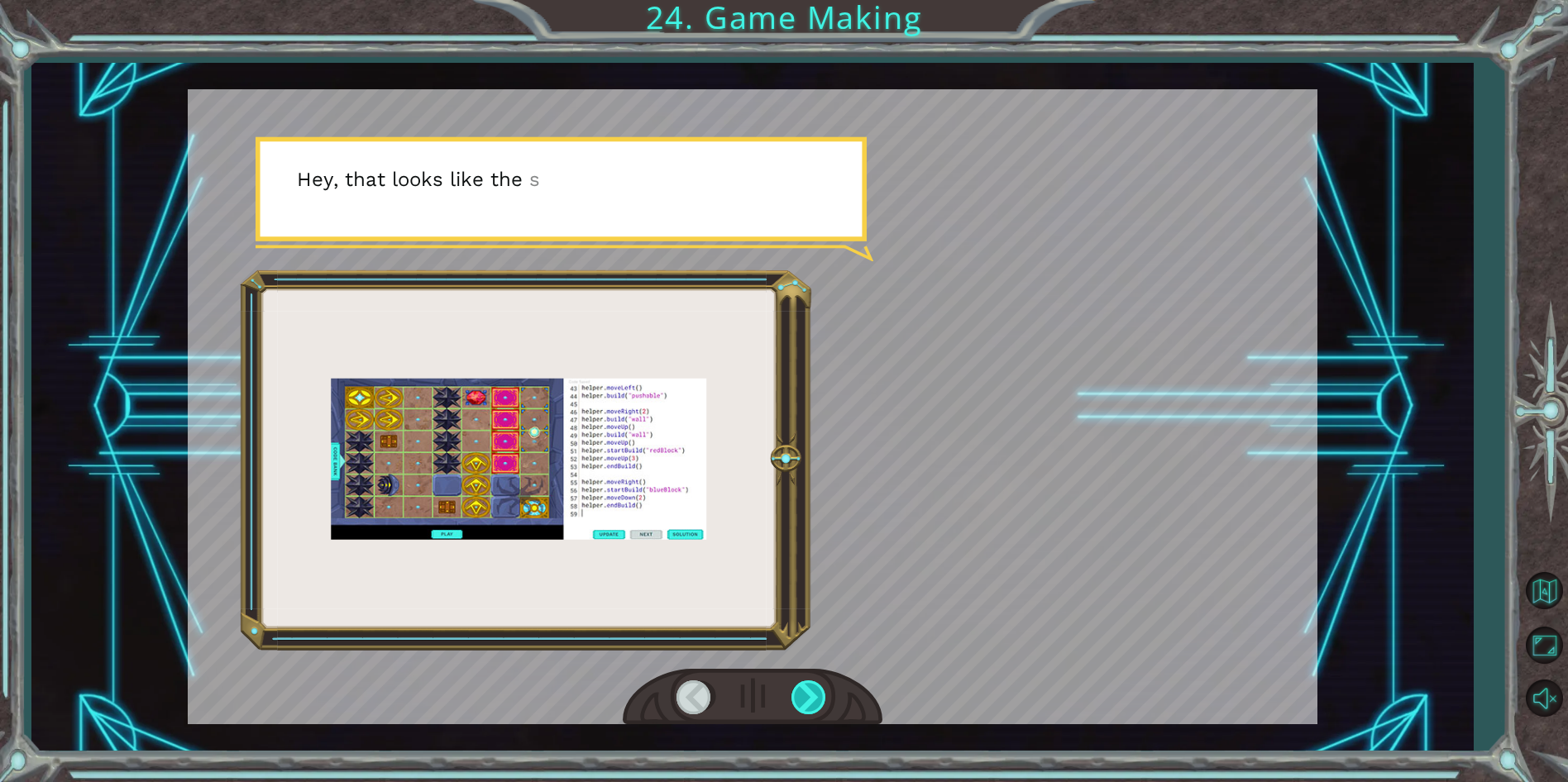
click at [797, 696] on div at bounding box center [810, 697] width 37 height 34
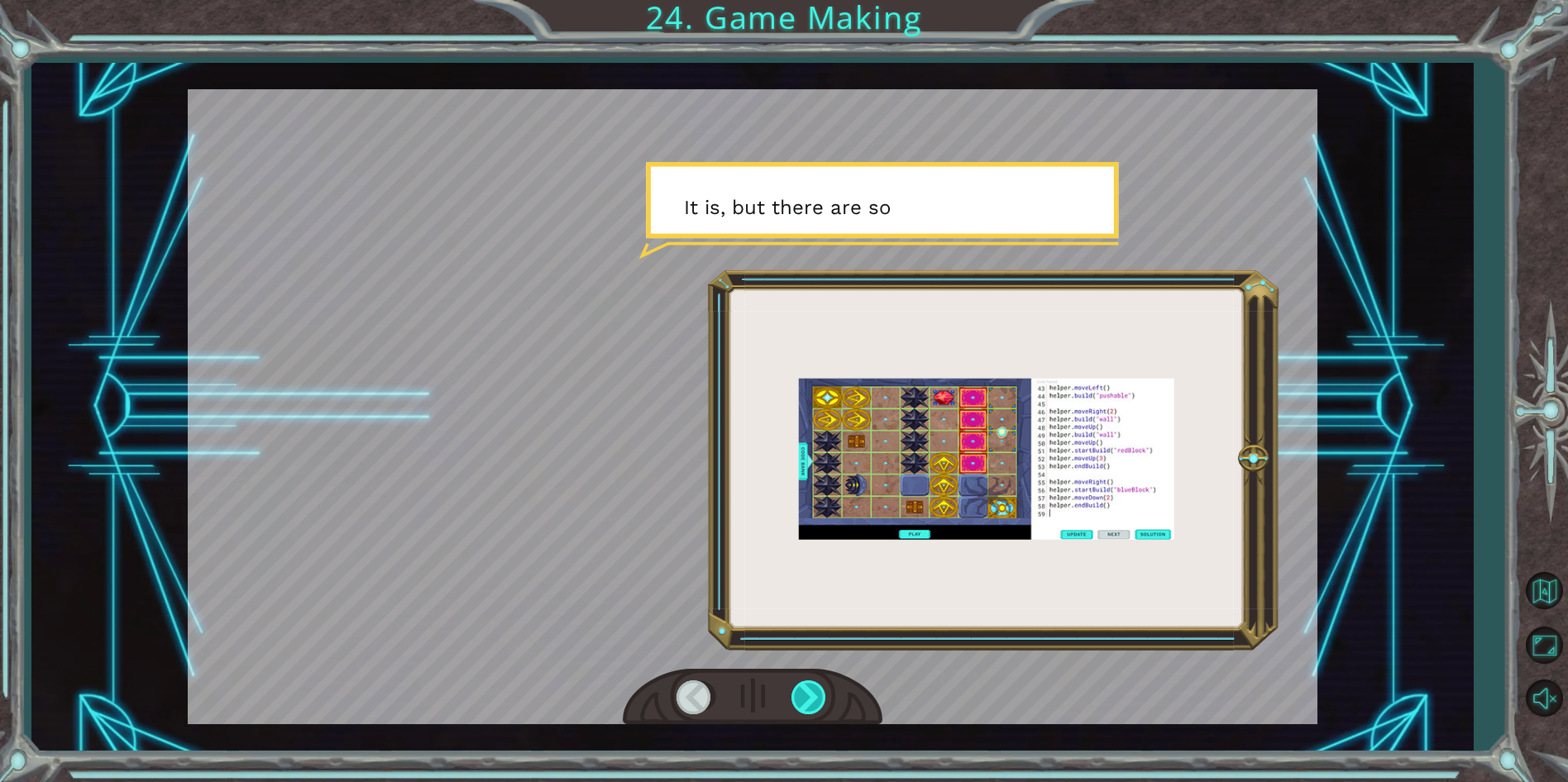
click at [797, 696] on div at bounding box center [810, 697] width 37 height 34
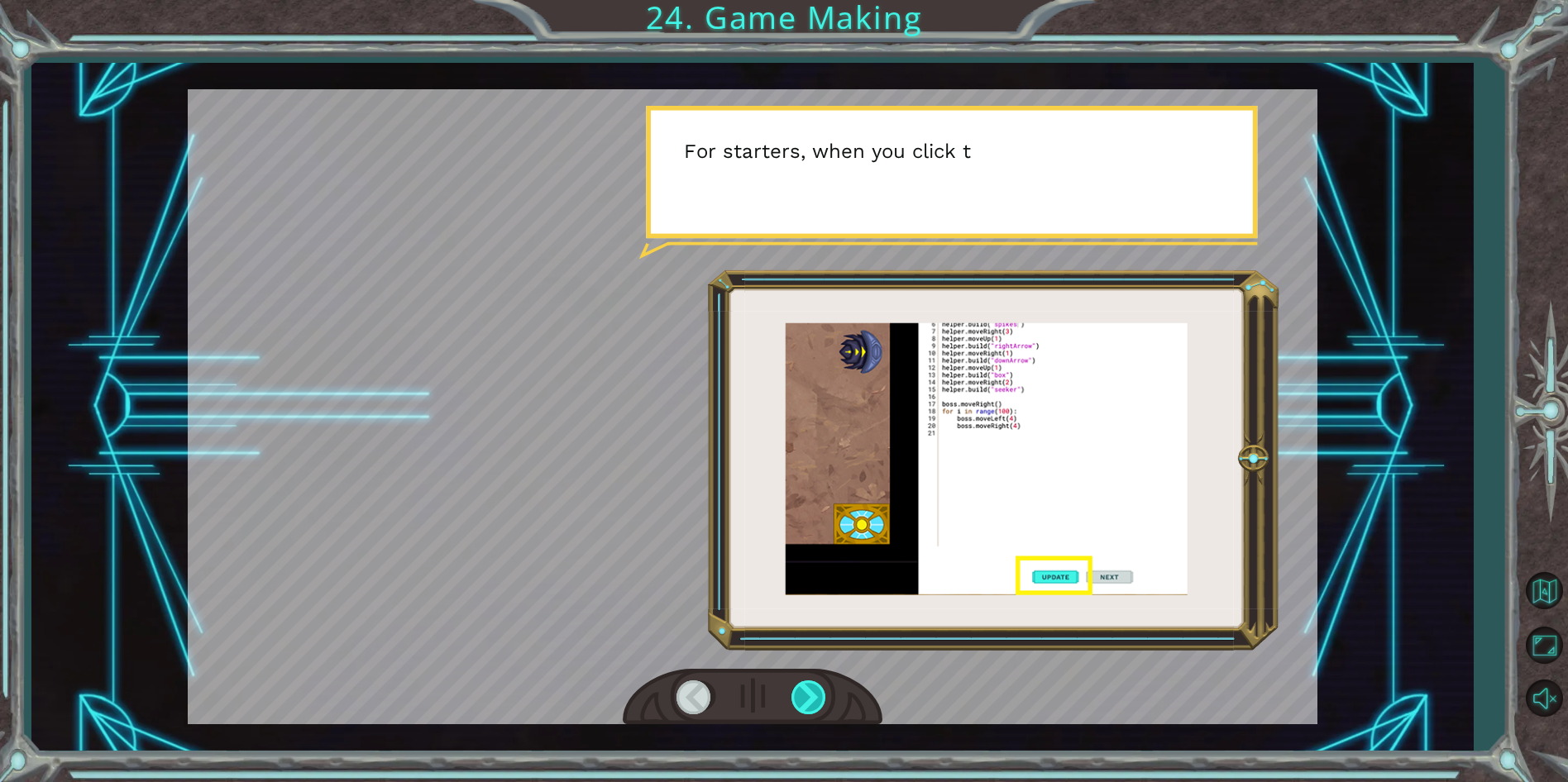
click at [797, 696] on div at bounding box center [810, 697] width 37 height 34
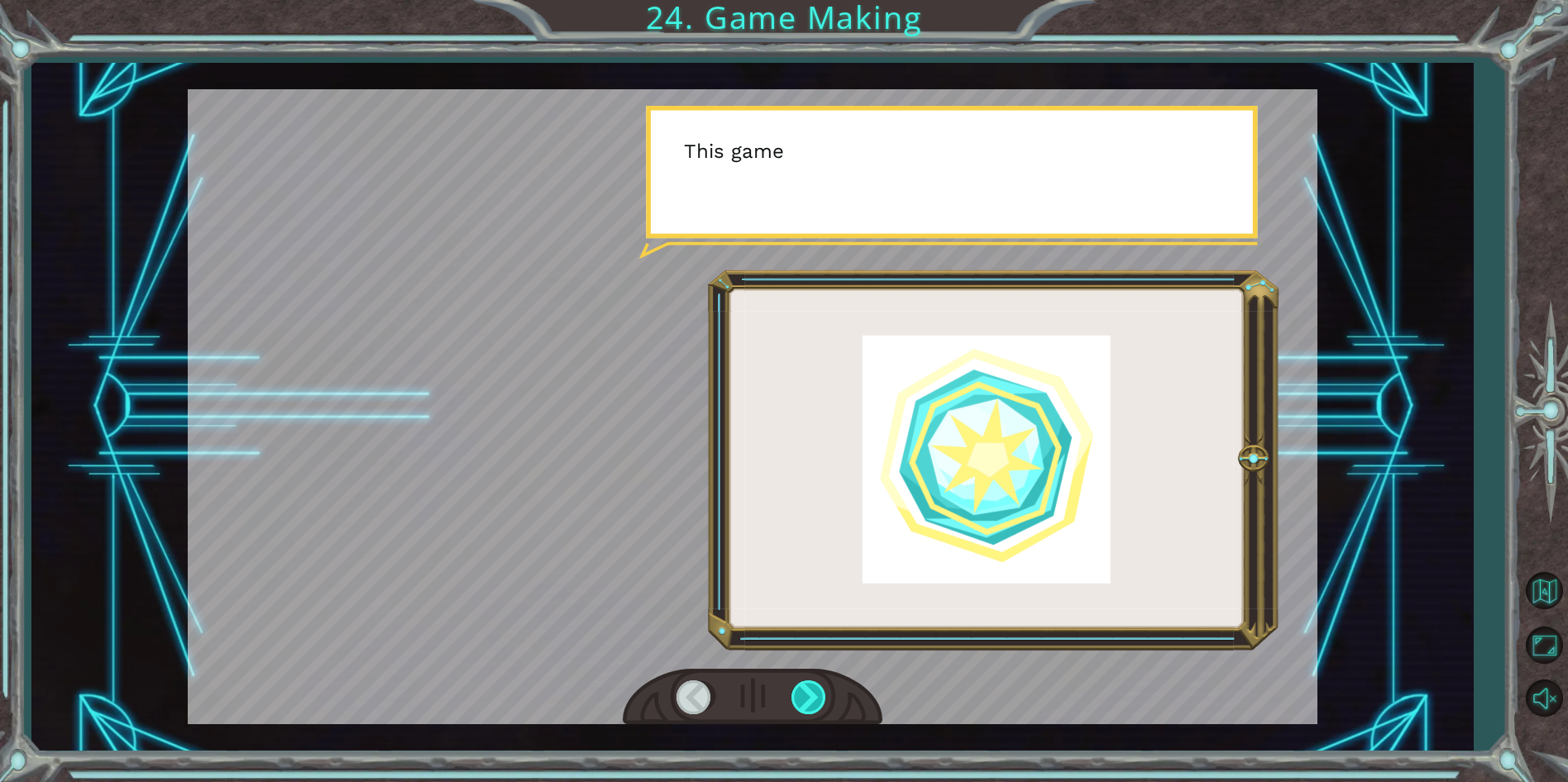
click at [797, 696] on div at bounding box center [810, 697] width 37 height 34
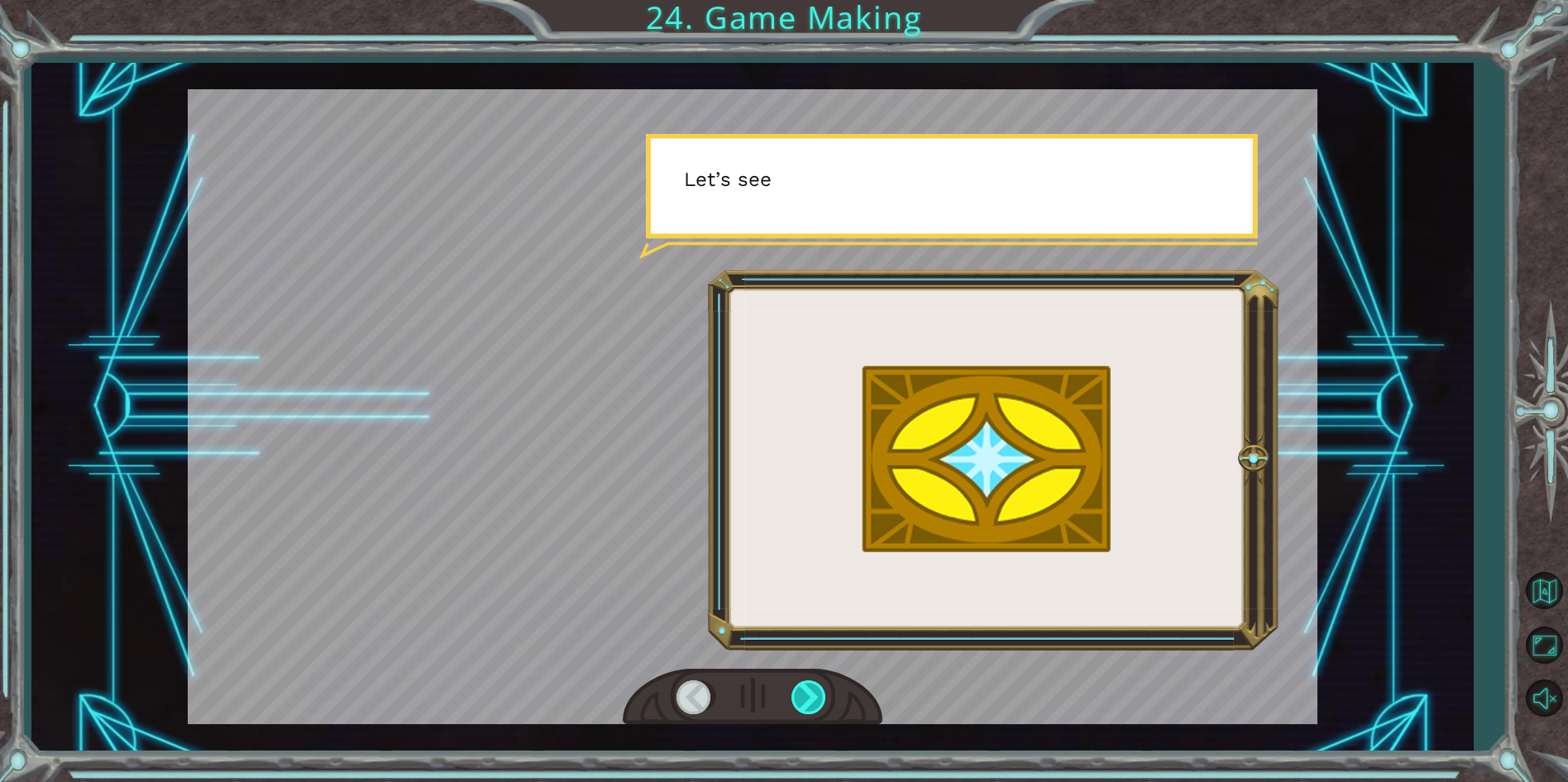
click at [797, 696] on div at bounding box center [810, 697] width 37 height 34
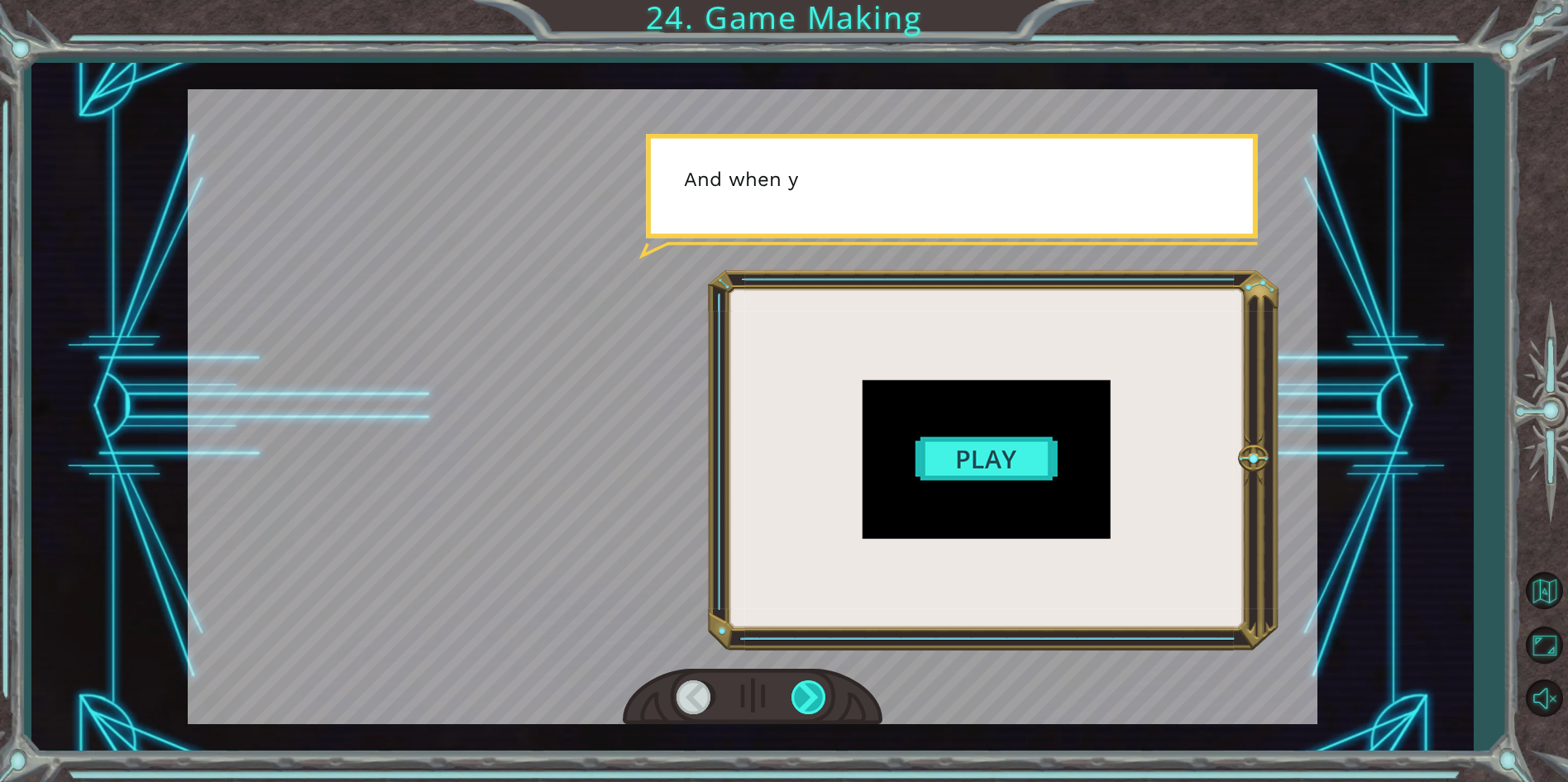
click at [797, 696] on div at bounding box center [810, 697] width 37 height 34
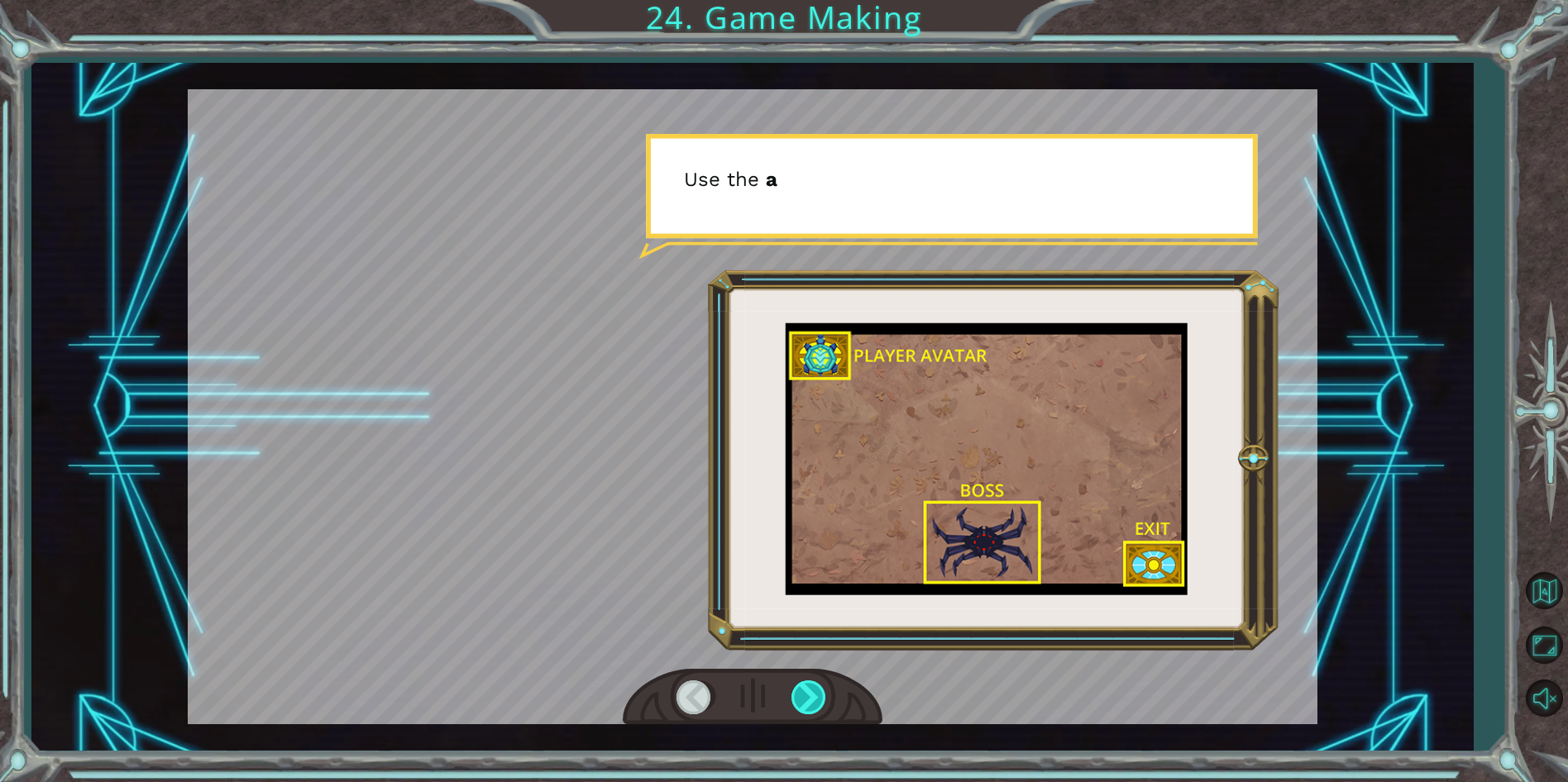
click at [797, 696] on div at bounding box center [810, 697] width 37 height 34
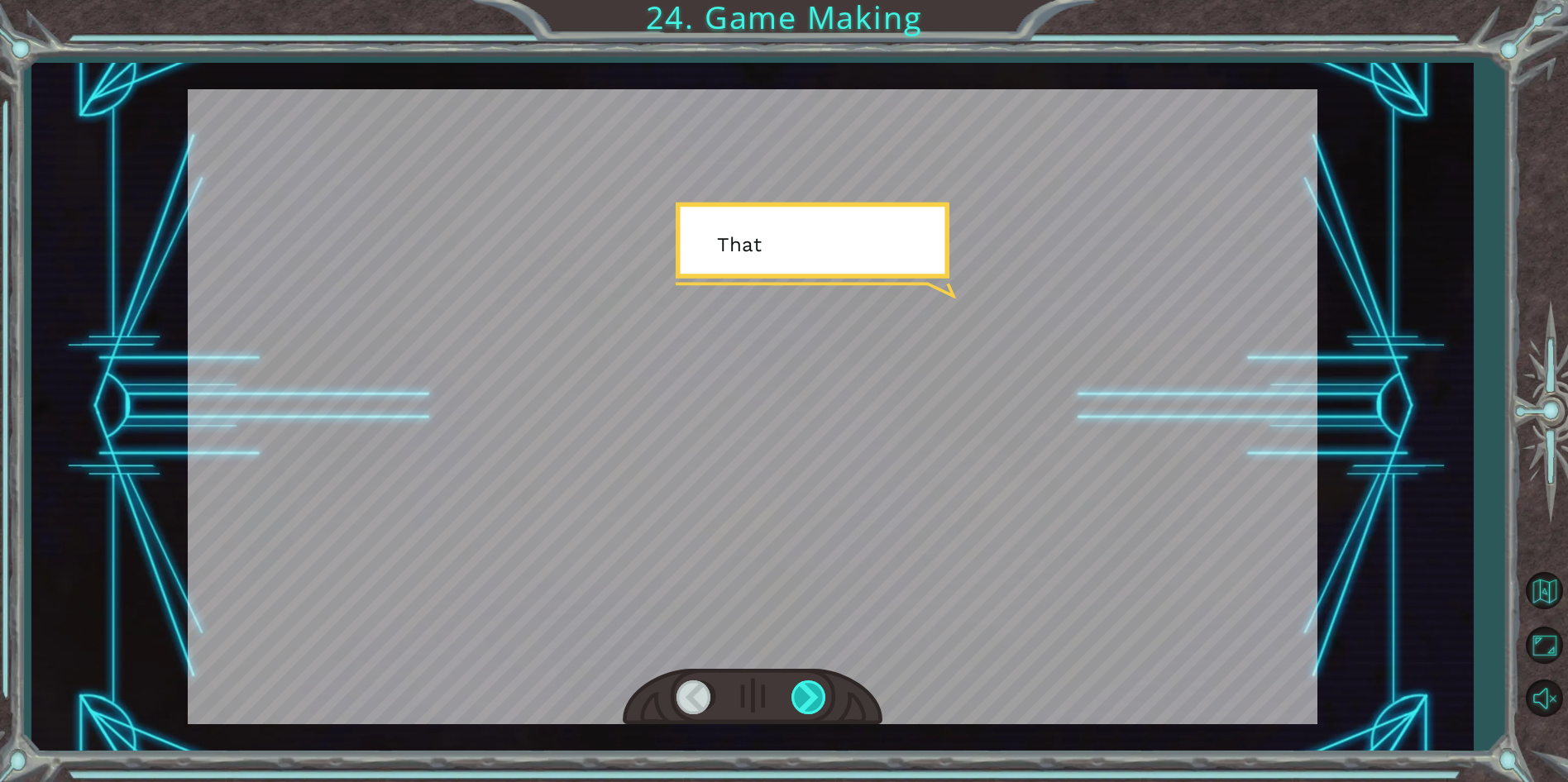
click at [797, 696] on div at bounding box center [810, 697] width 37 height 34
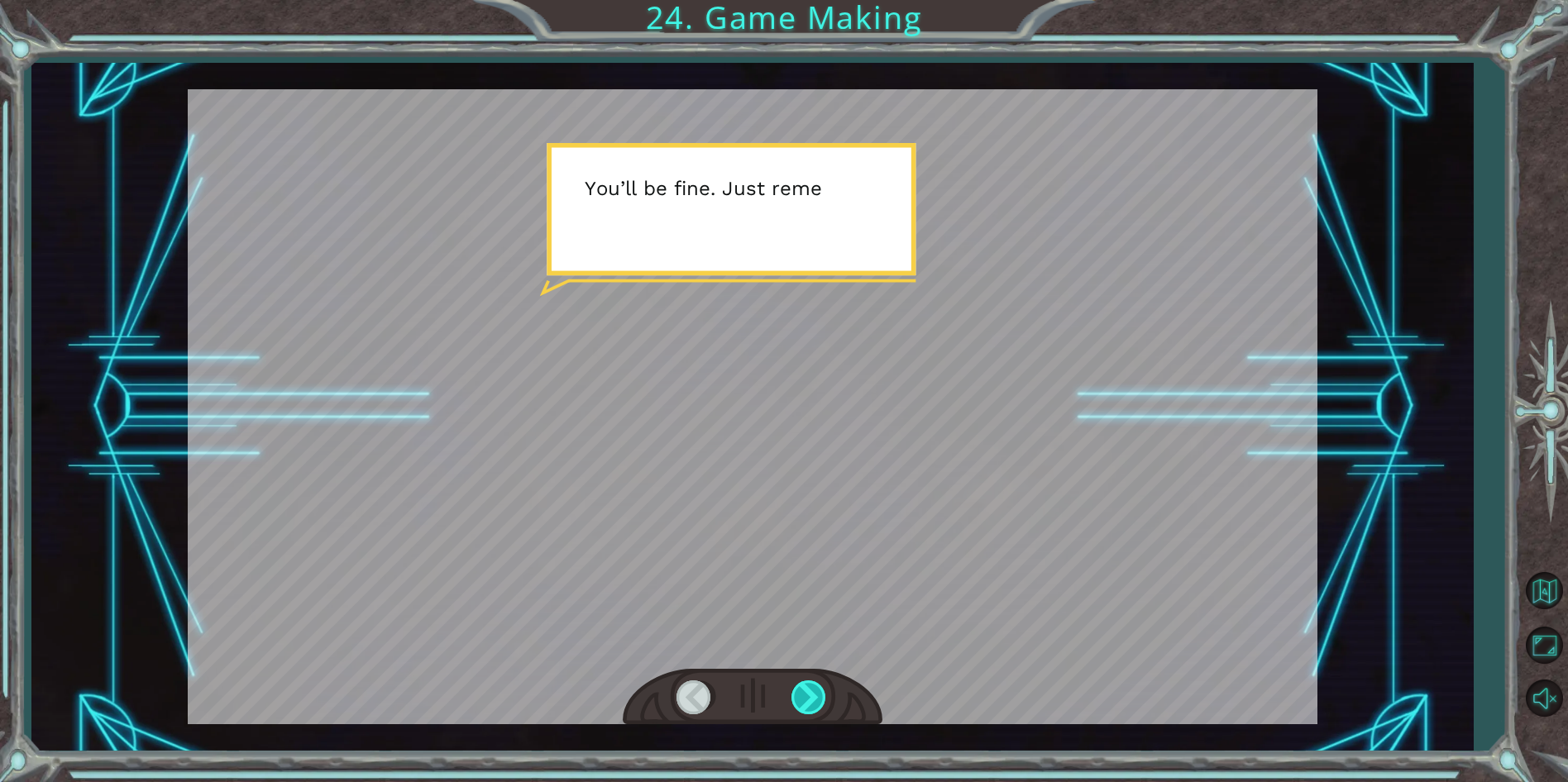
click at [797, 696] on div at bounding box center [810, 697] width 37 height 34
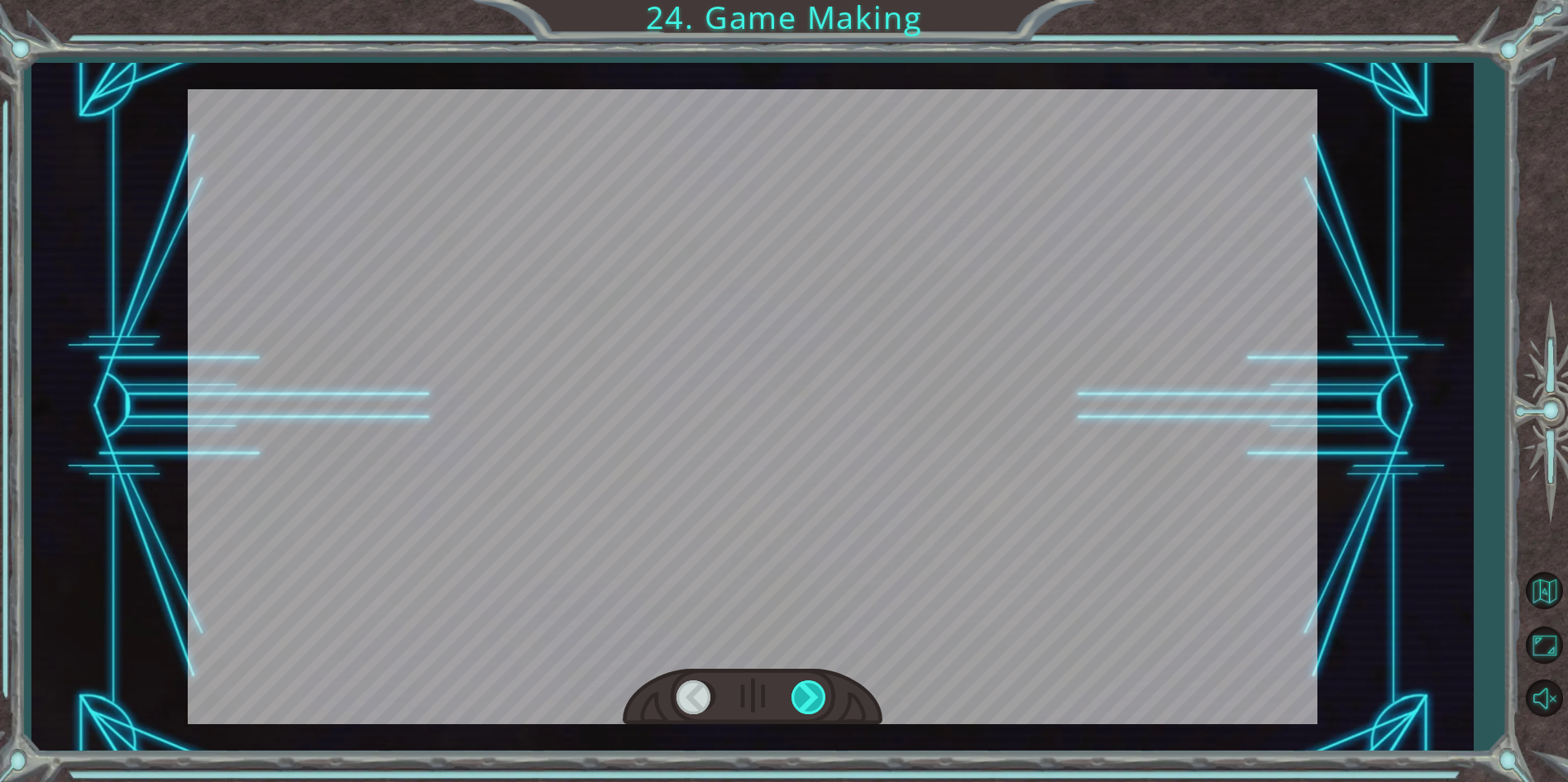
click at [797, 696] on div at bounding box center [810, 697] width 37 height 34
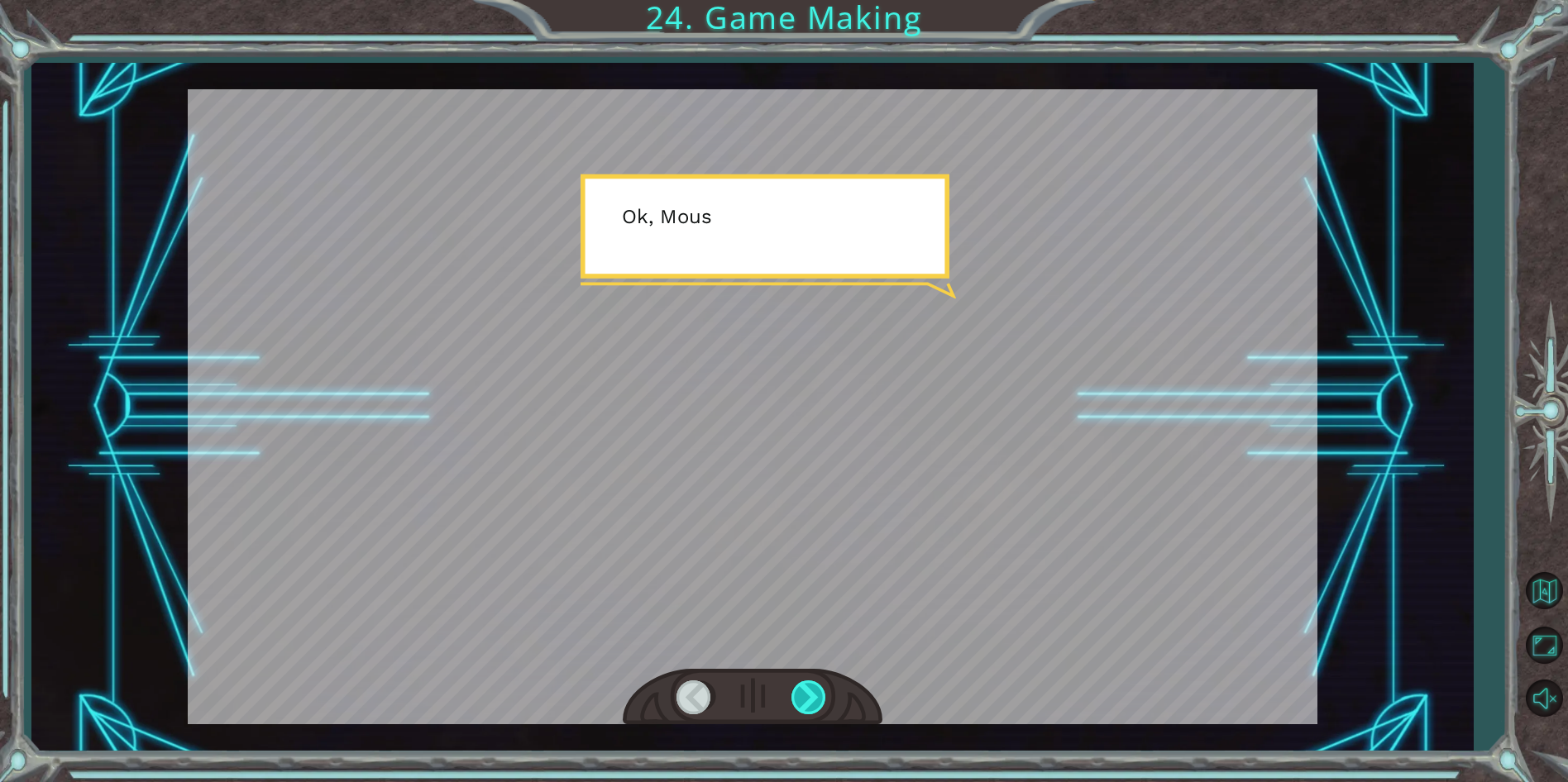
click at [797, 696] on div at bounding box center [810, 697] width 37 height 34
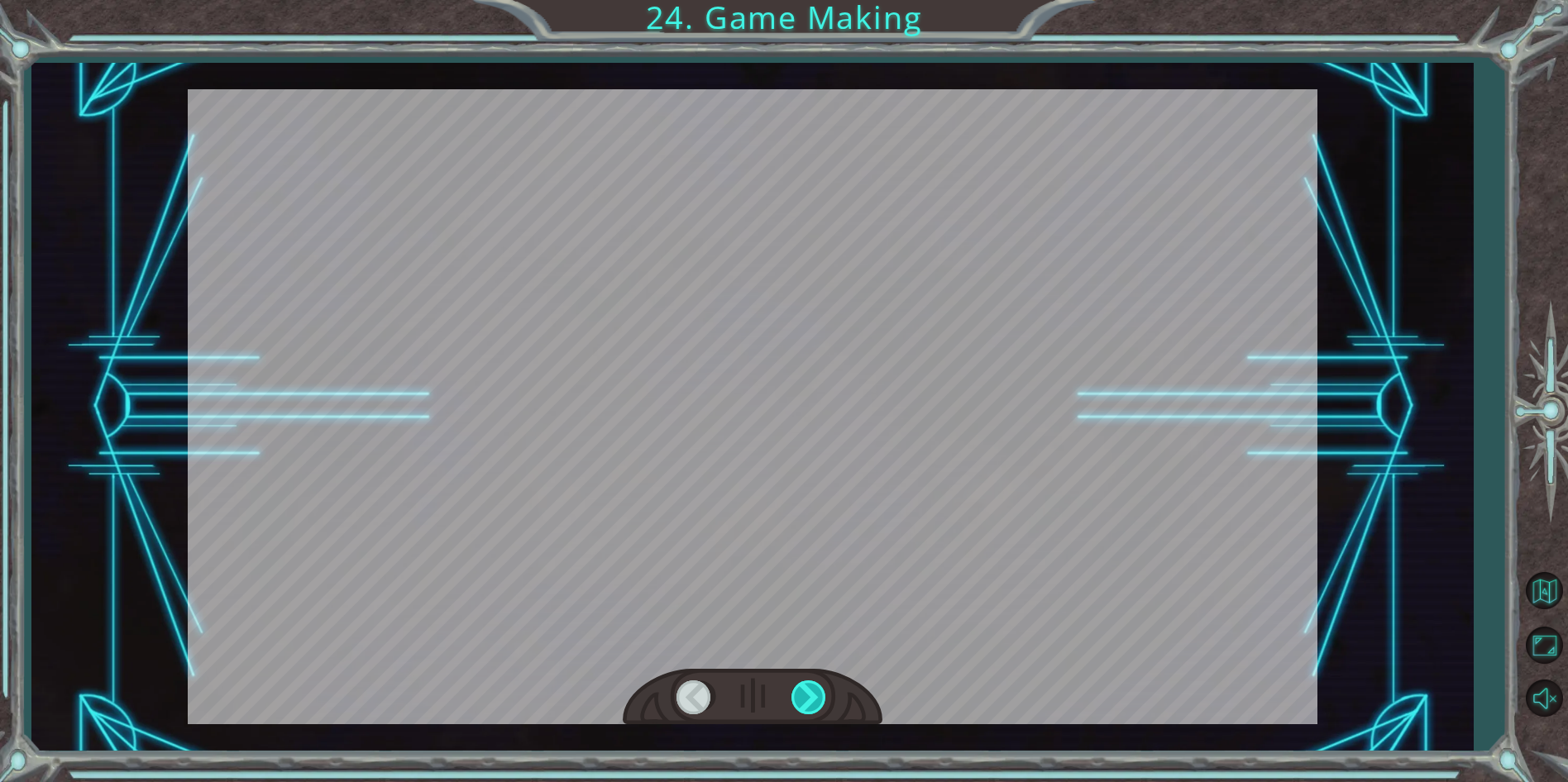
click at [797, 696] on div at bounding box center [810, 697] width 37 height 34
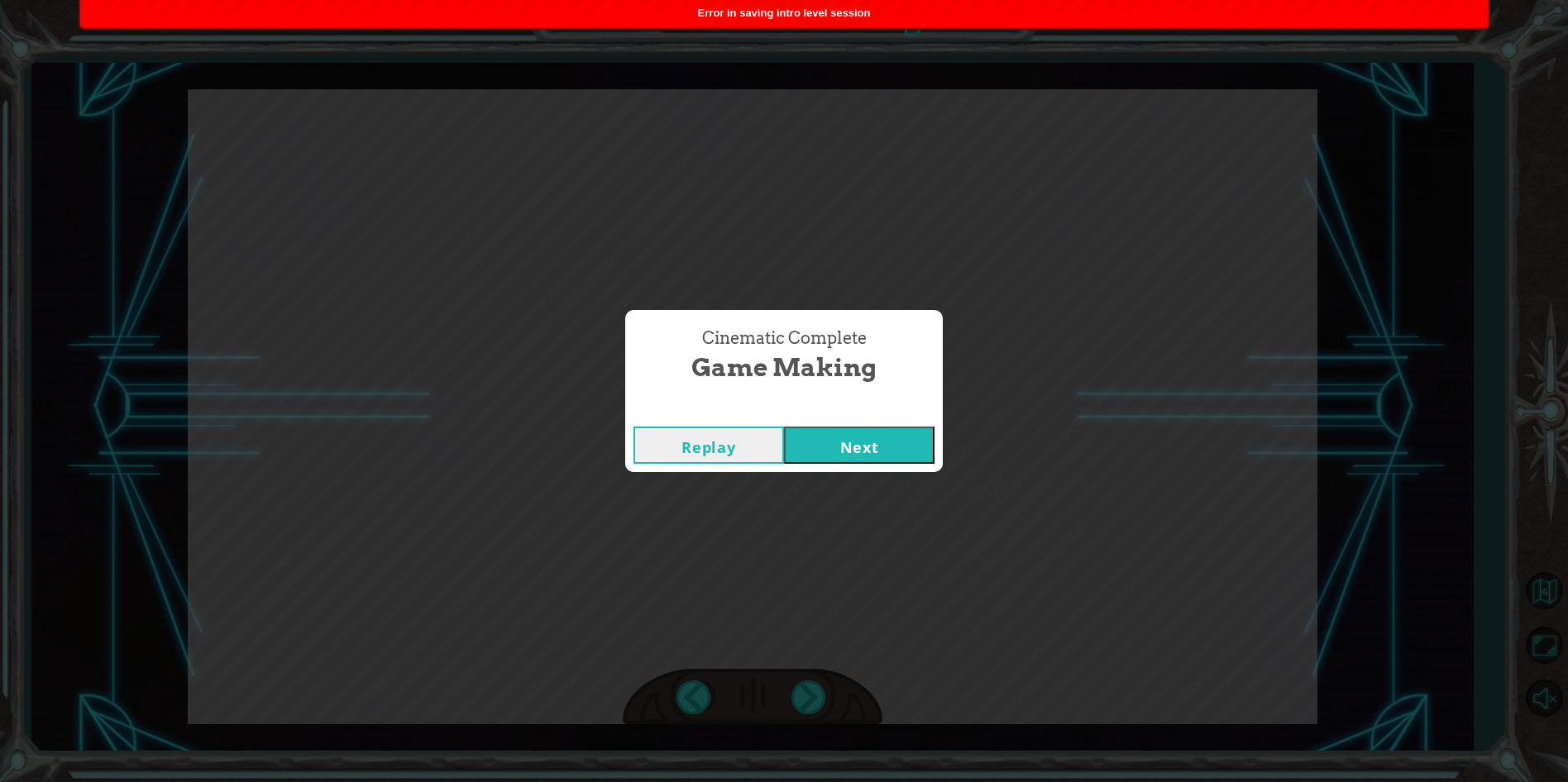
click at [853, 443] on button "Next" at bounding box center [859, 445] width 151 height 37
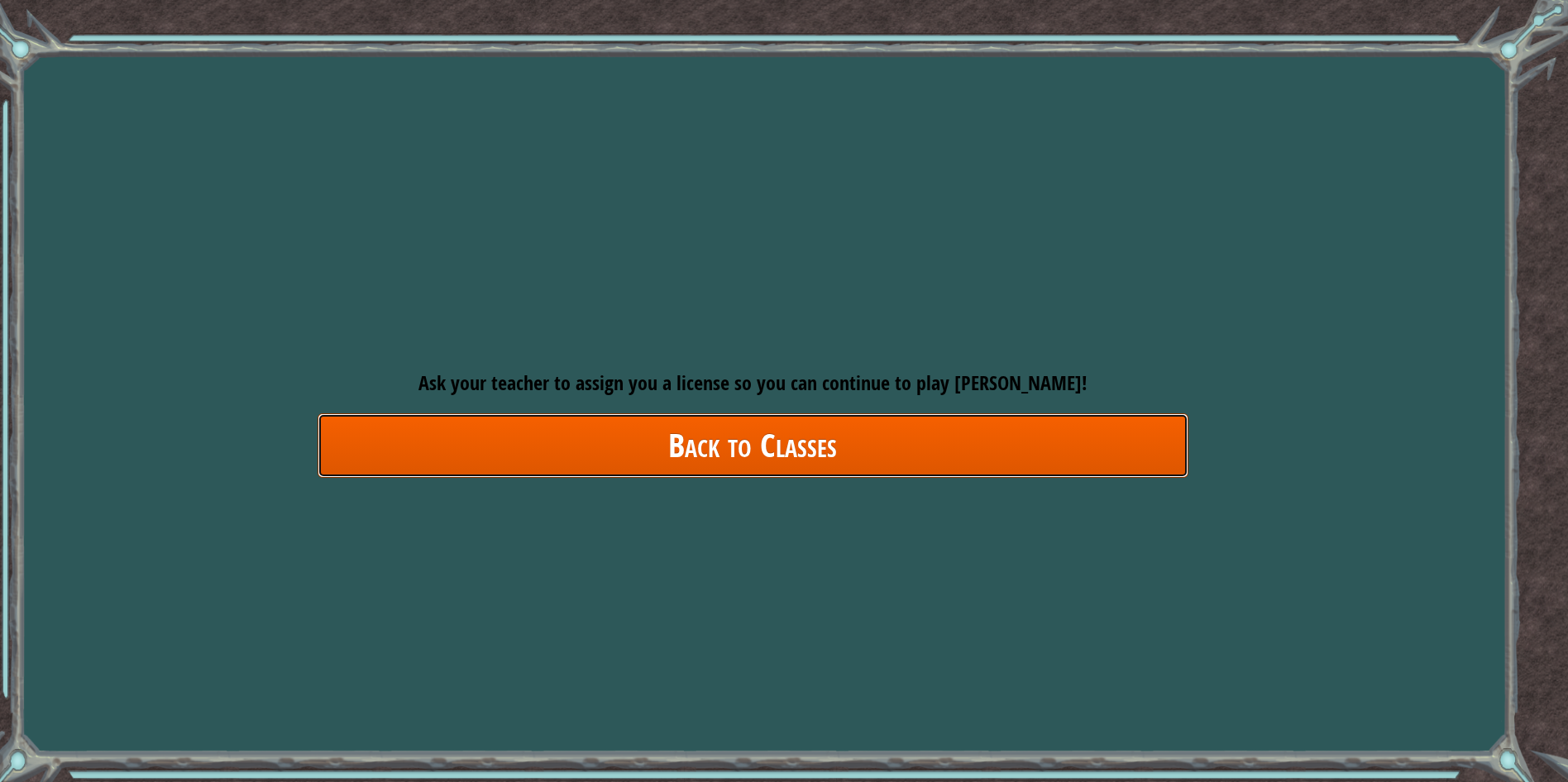
click at [789, 468] on link "Back to Classes" at bounding box center [752, 445] width 871 height 63
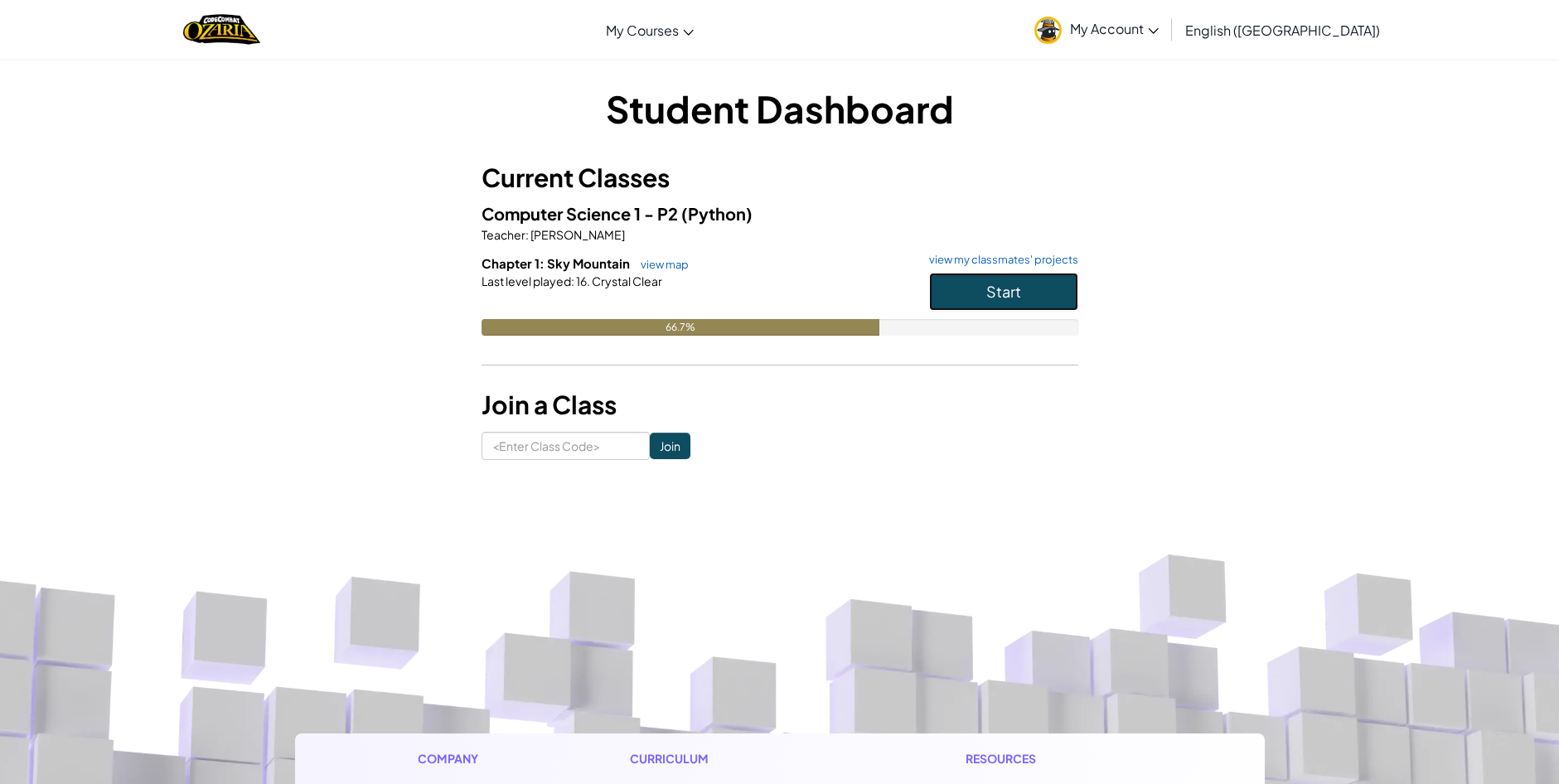
click at [978, 295] on button "Start" at bounding box center [1003, 292] width 149 height 38
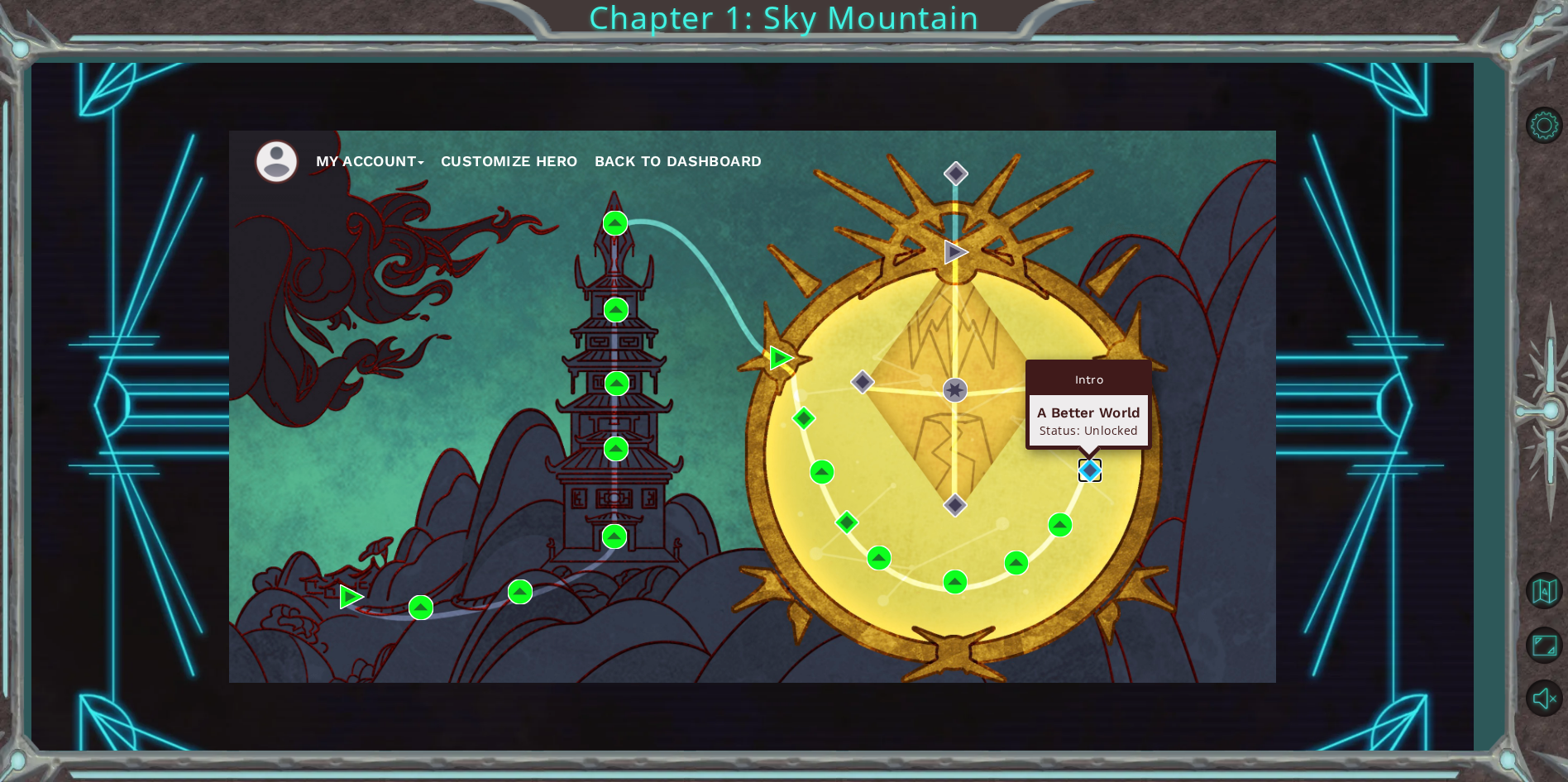
click at [1077, 473] on img at bounding box center [1089, 470] width 25 height 25
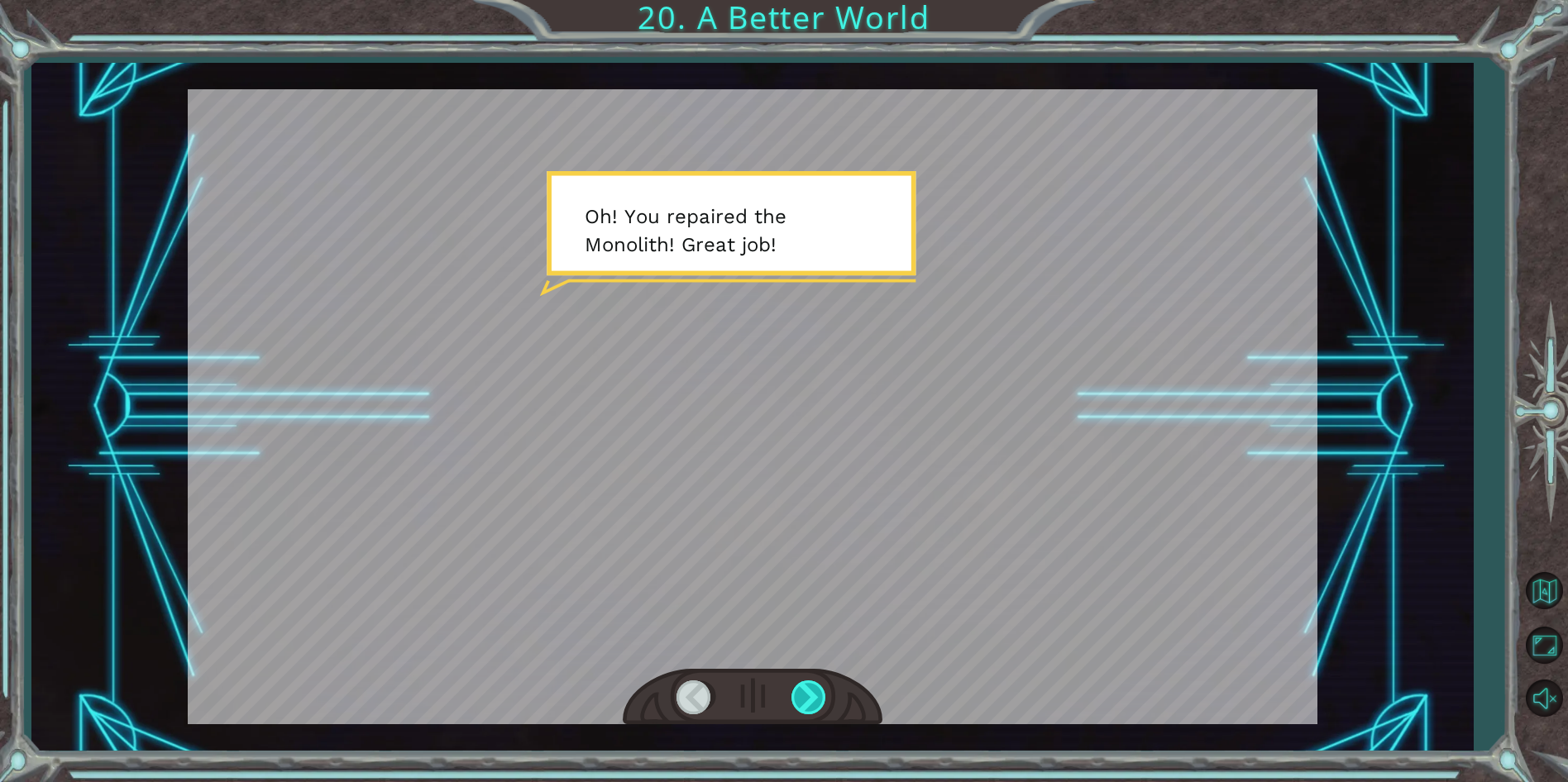
click at [814, 706] on div at bounding box center [810, 697] width 37 height 34
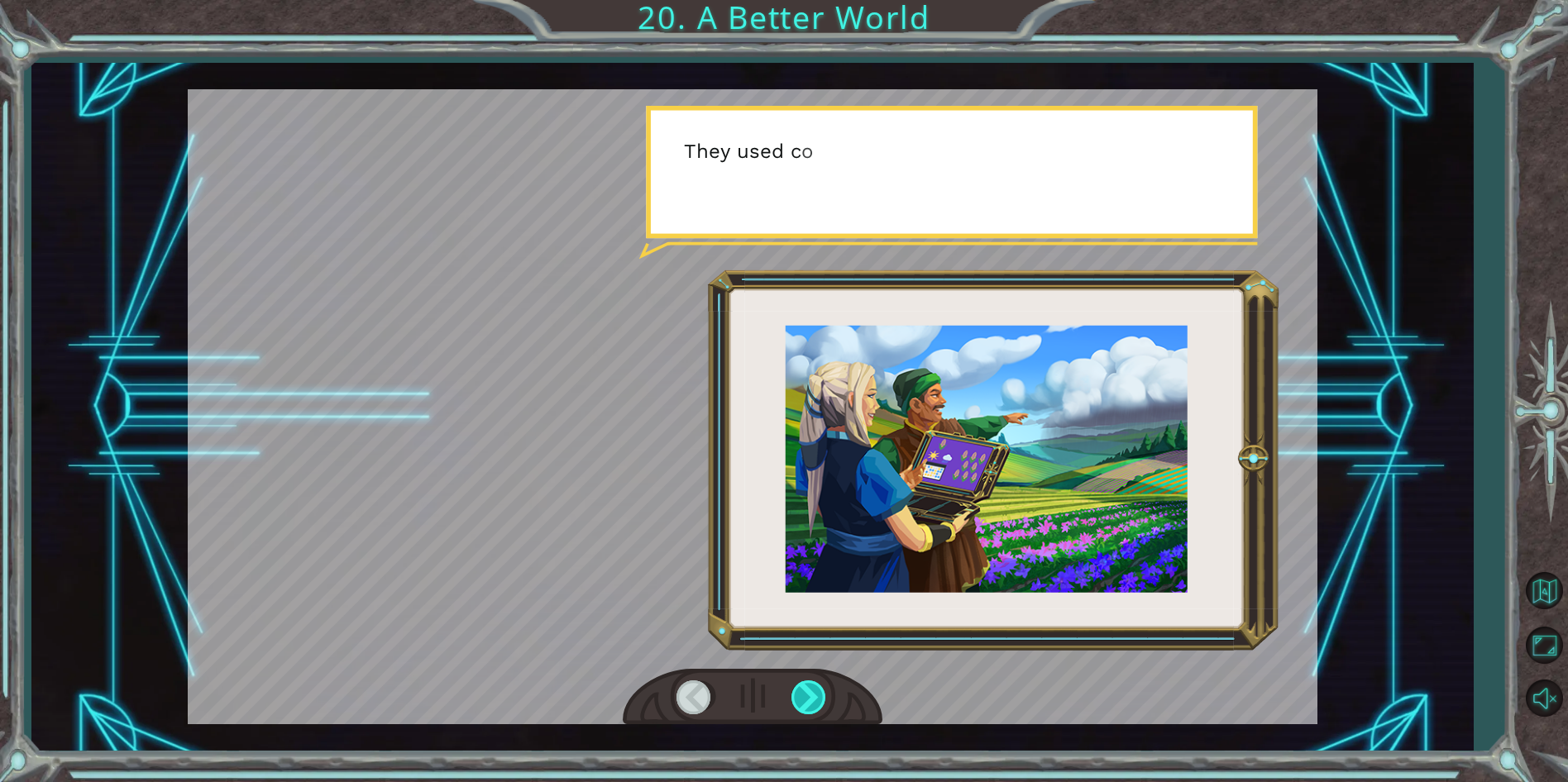
click at [814, 706] on div at bounding box center [810, 697] width 37 height 34
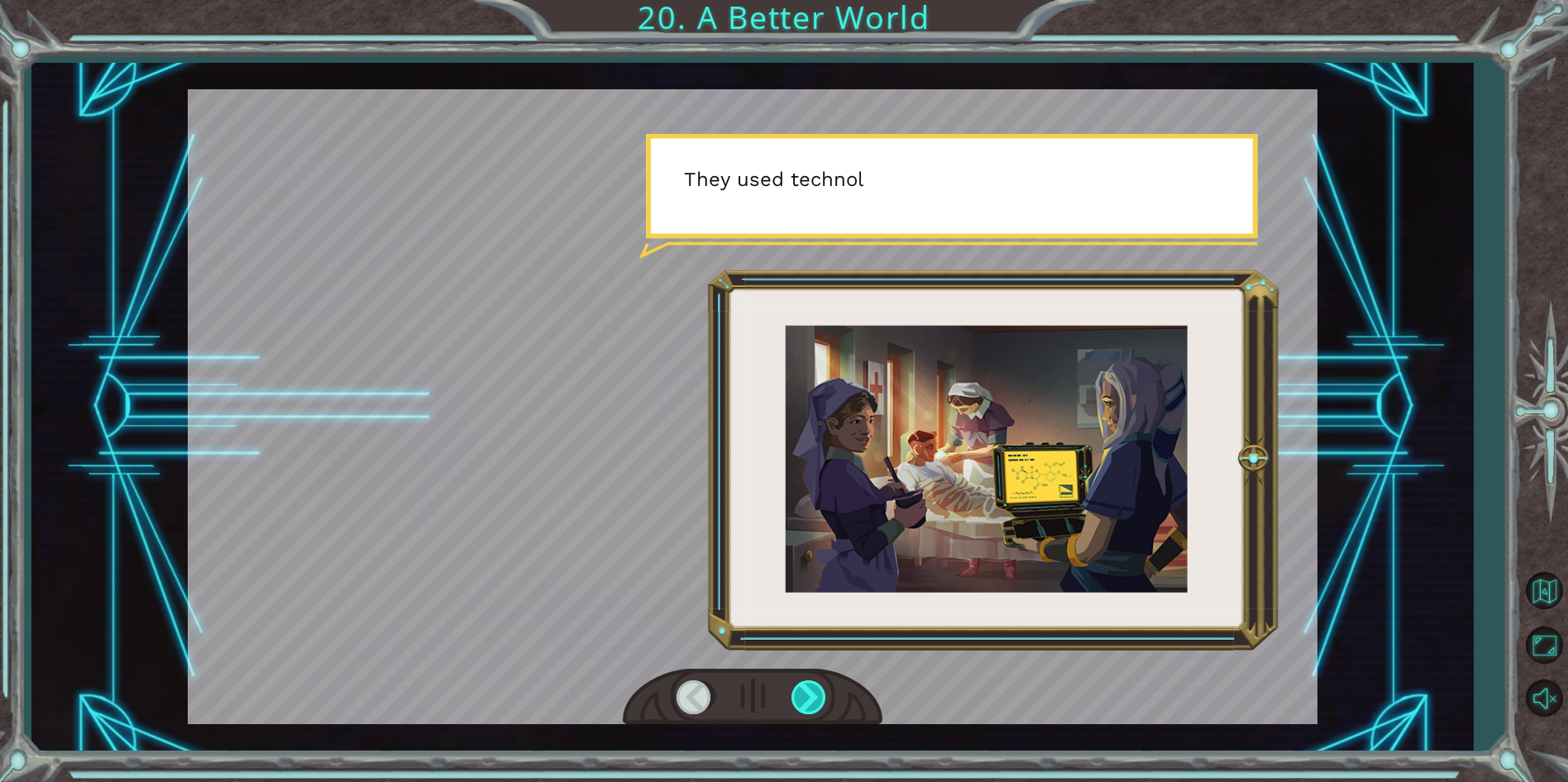
click at [814, 706] on div at bounding box center [810, 697] width 37 height 34
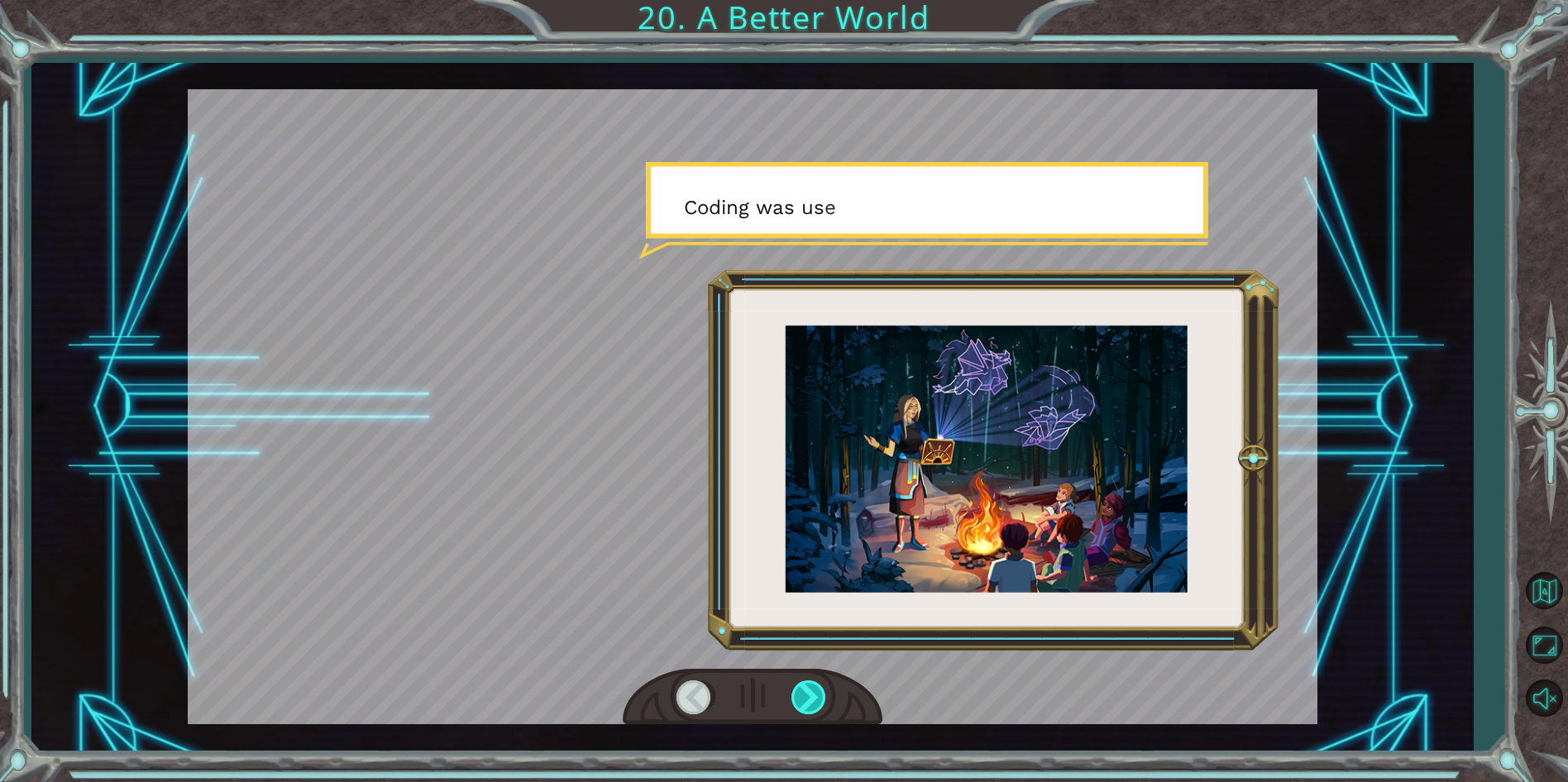
click at [814, 706] on div at bounding box center [810, 697] width 37 height 34
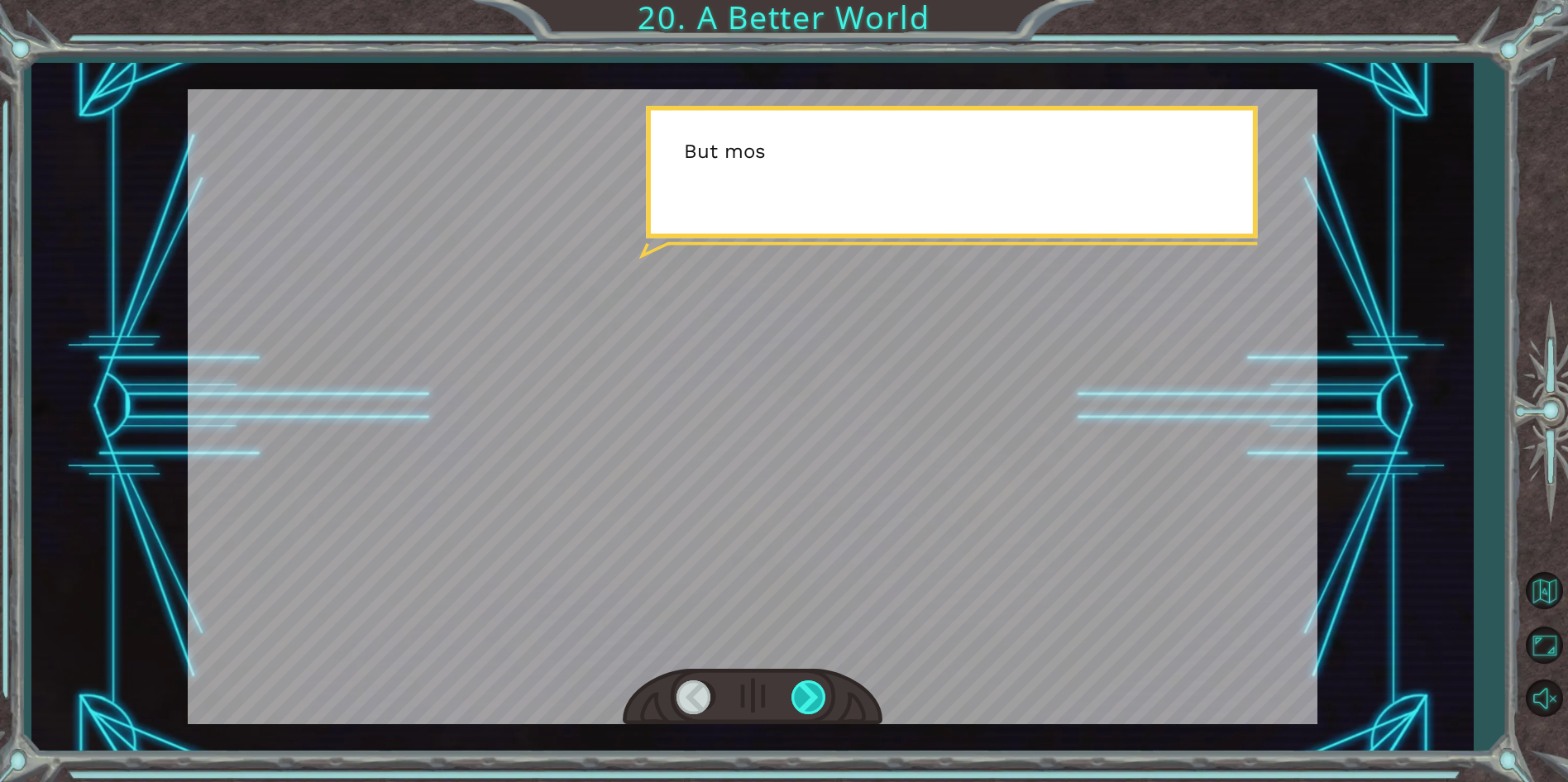
click at [814, 706] on div at bounding box center [810, 697] width 37 height 34
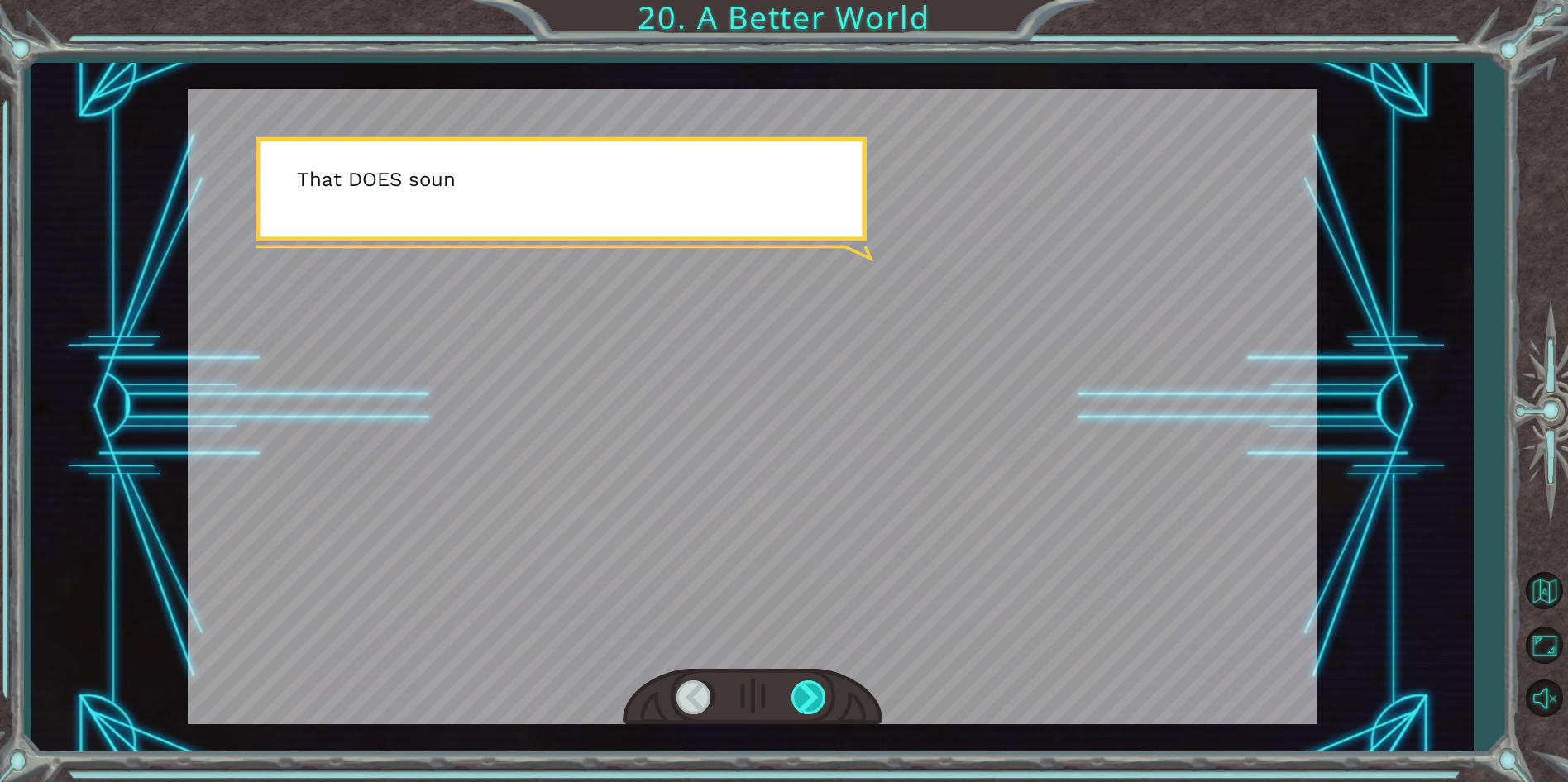
click at [814, 706] on div at bounding box center [810, 697] width 37 height 34
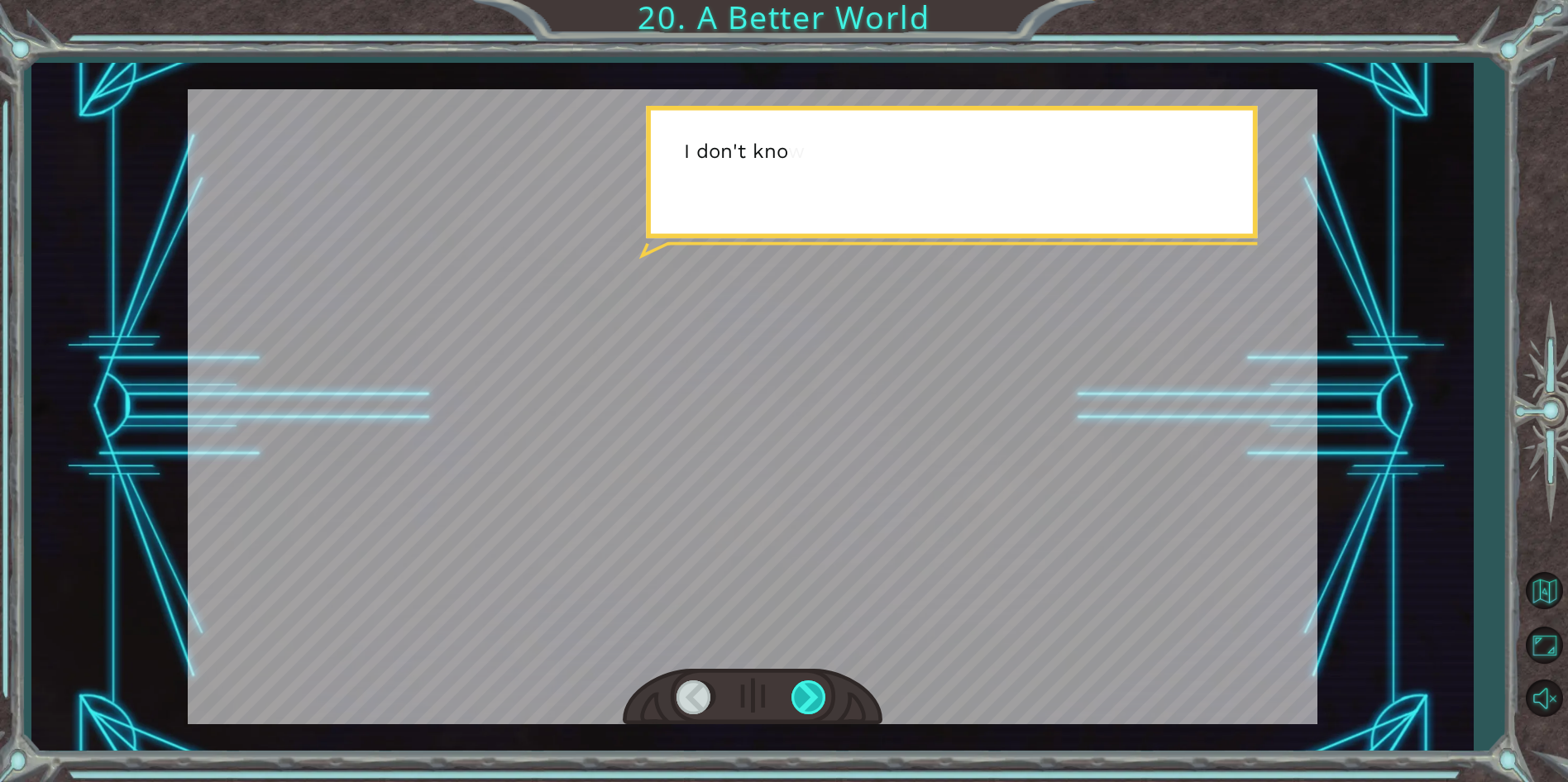
click at [814, 706] on div at bounding box center [810, 697] width 37 height 34
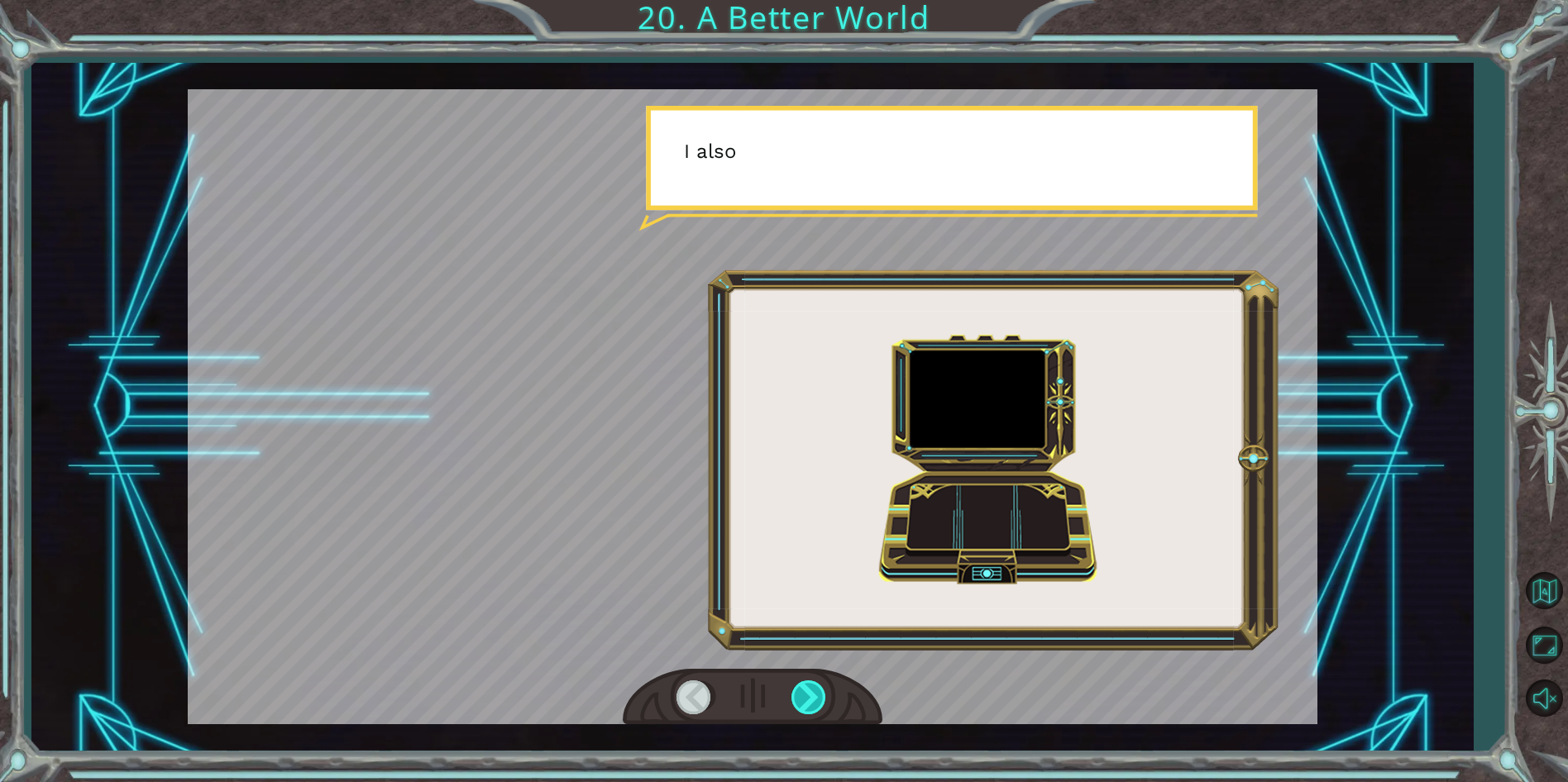
click at [814, 706] on div at bounding box center [810, 697] width 37 height 34
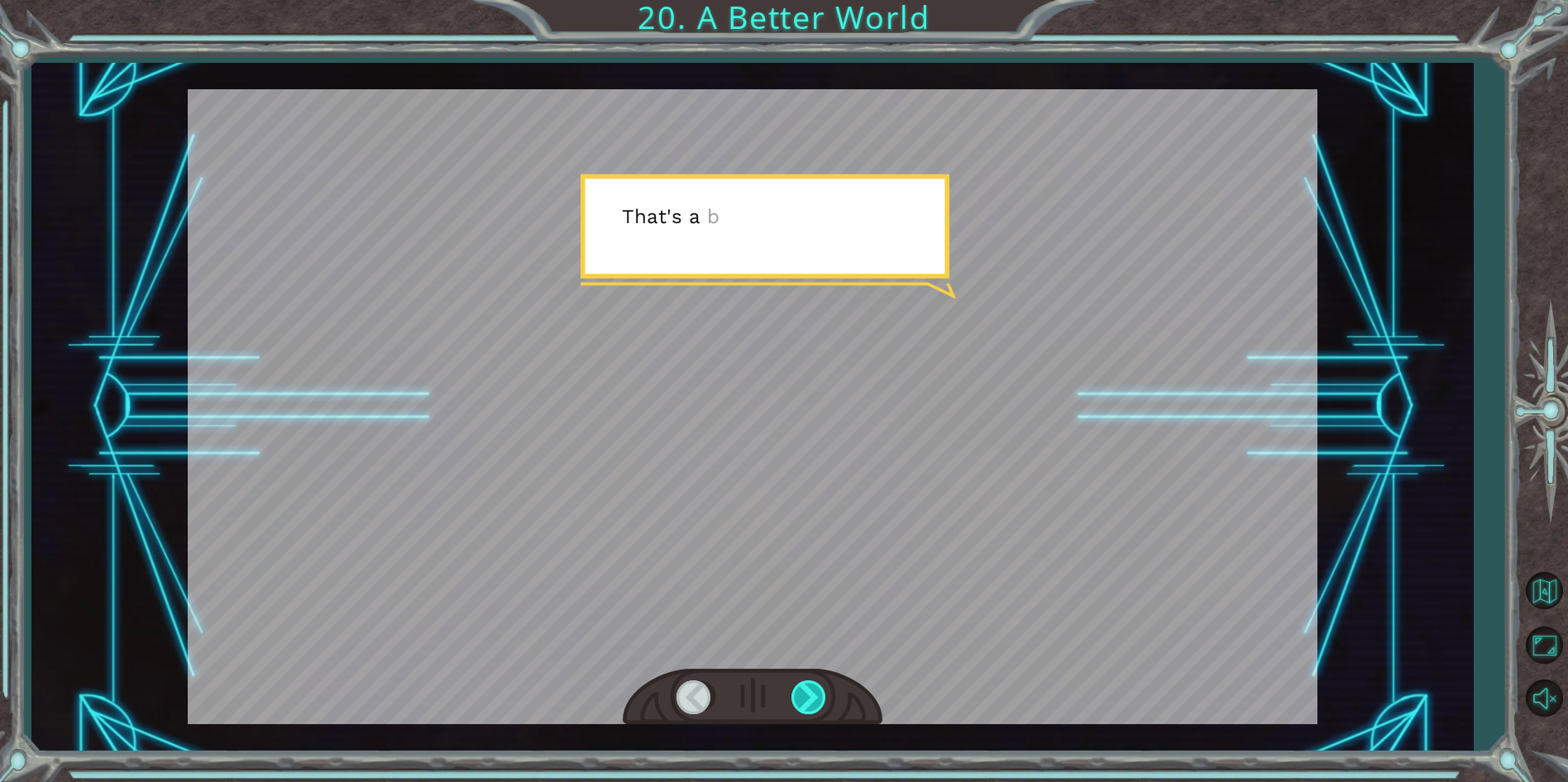
click at [814, 706] on div at bounding box center [810, 697] width 37 height 34
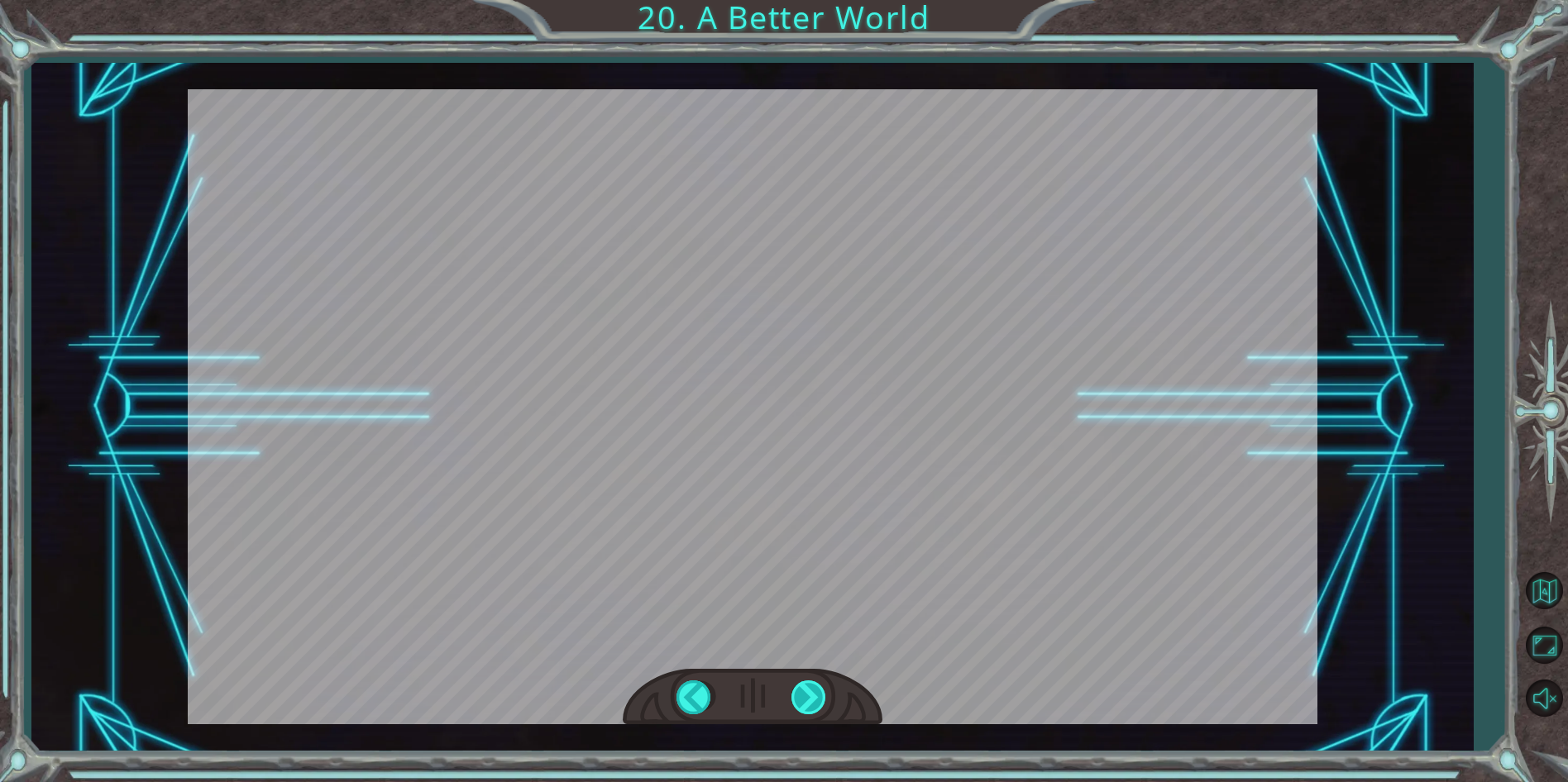
click at [814, 0] on div "O h ! Y o u r e p a i r e d t h e M o n o l i t h ! G r e a t j o b ! A n d i t…" at bounding box center [784, 0] width 1568 height 0
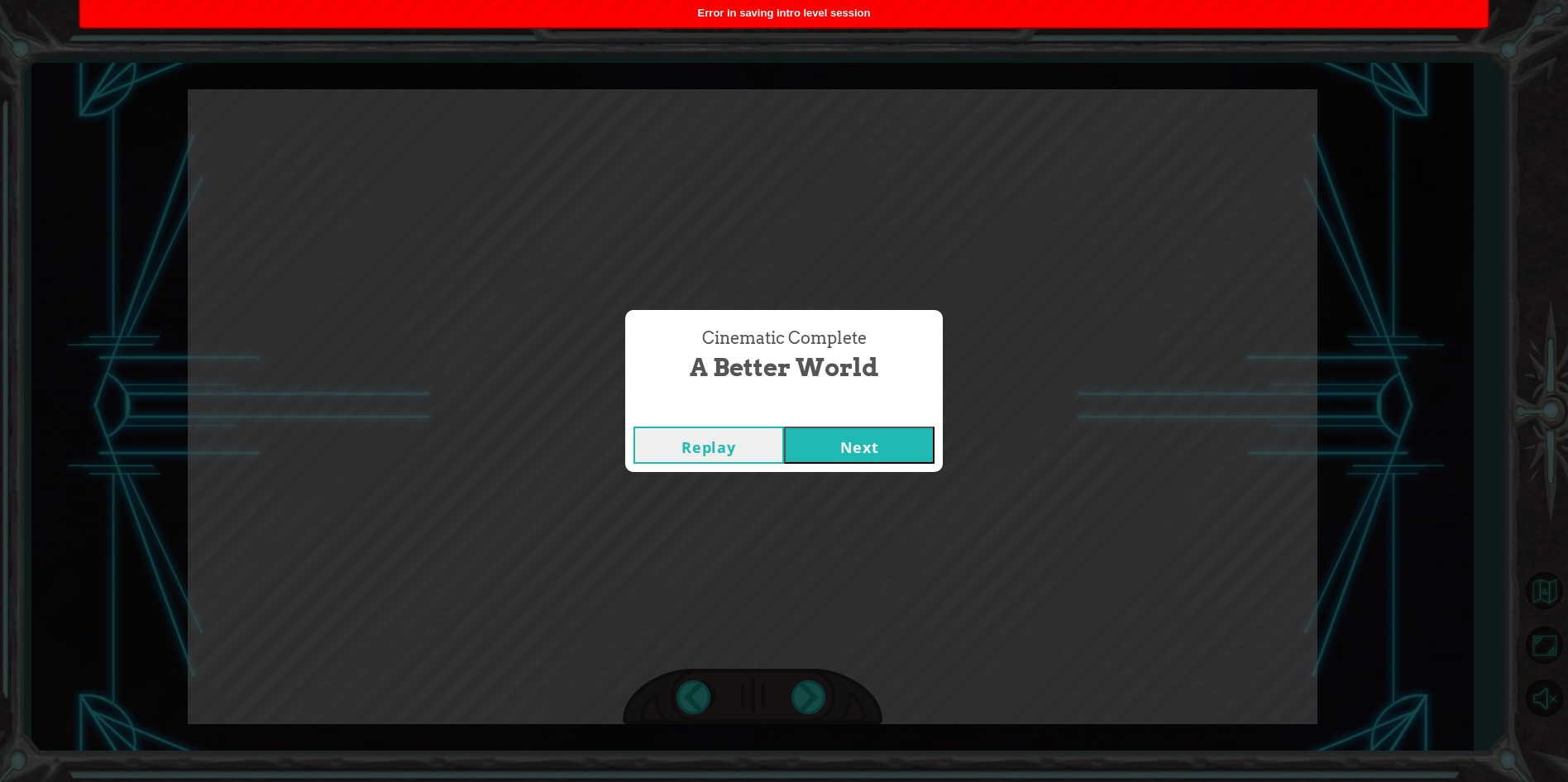
click at [866, 453] on button "Next" at bounding box center [859, 445] width 151 height 37
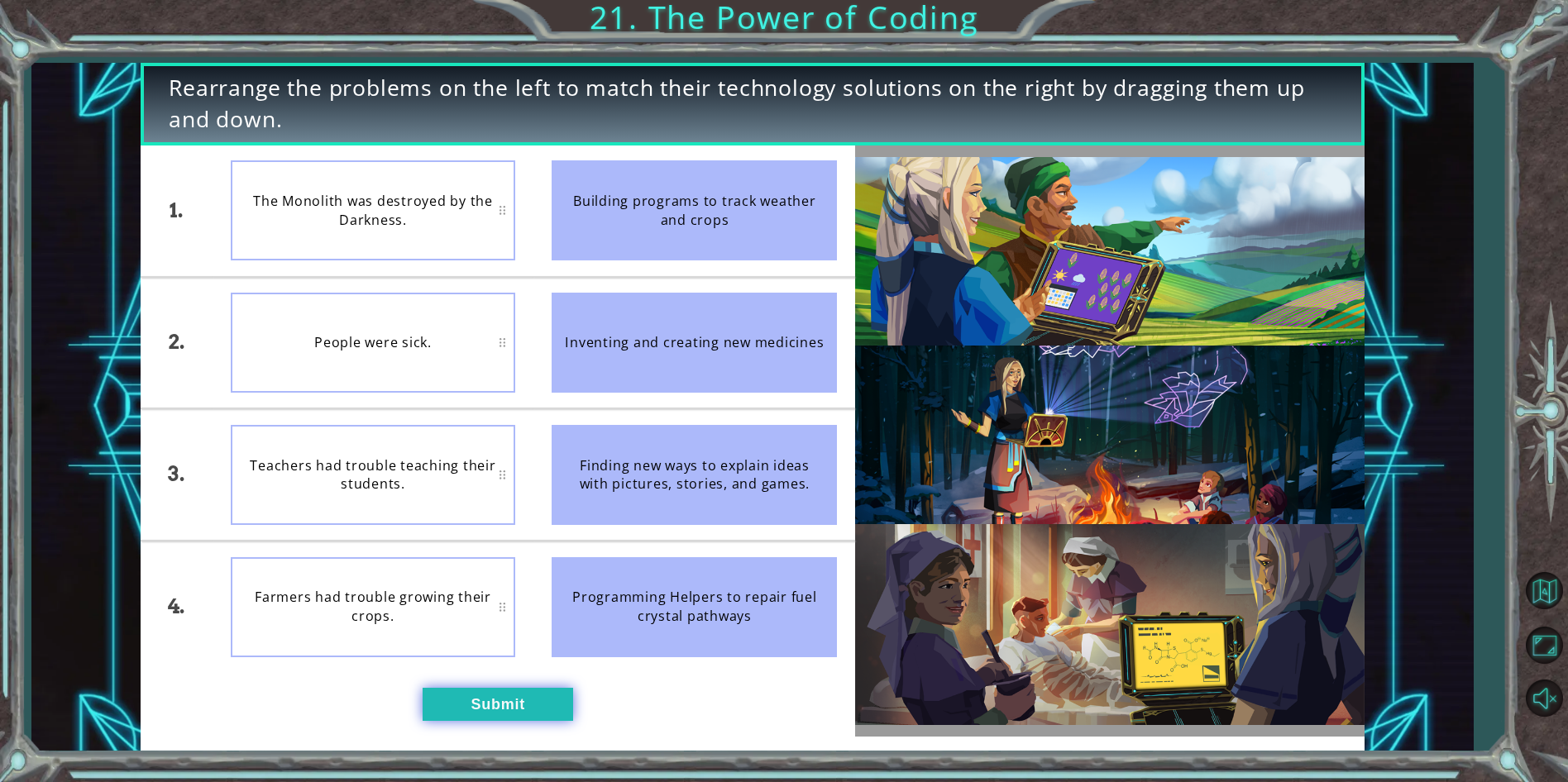
click at [458, 705] on button "Submit" at bounding box center [498, 705] width 151 height 33
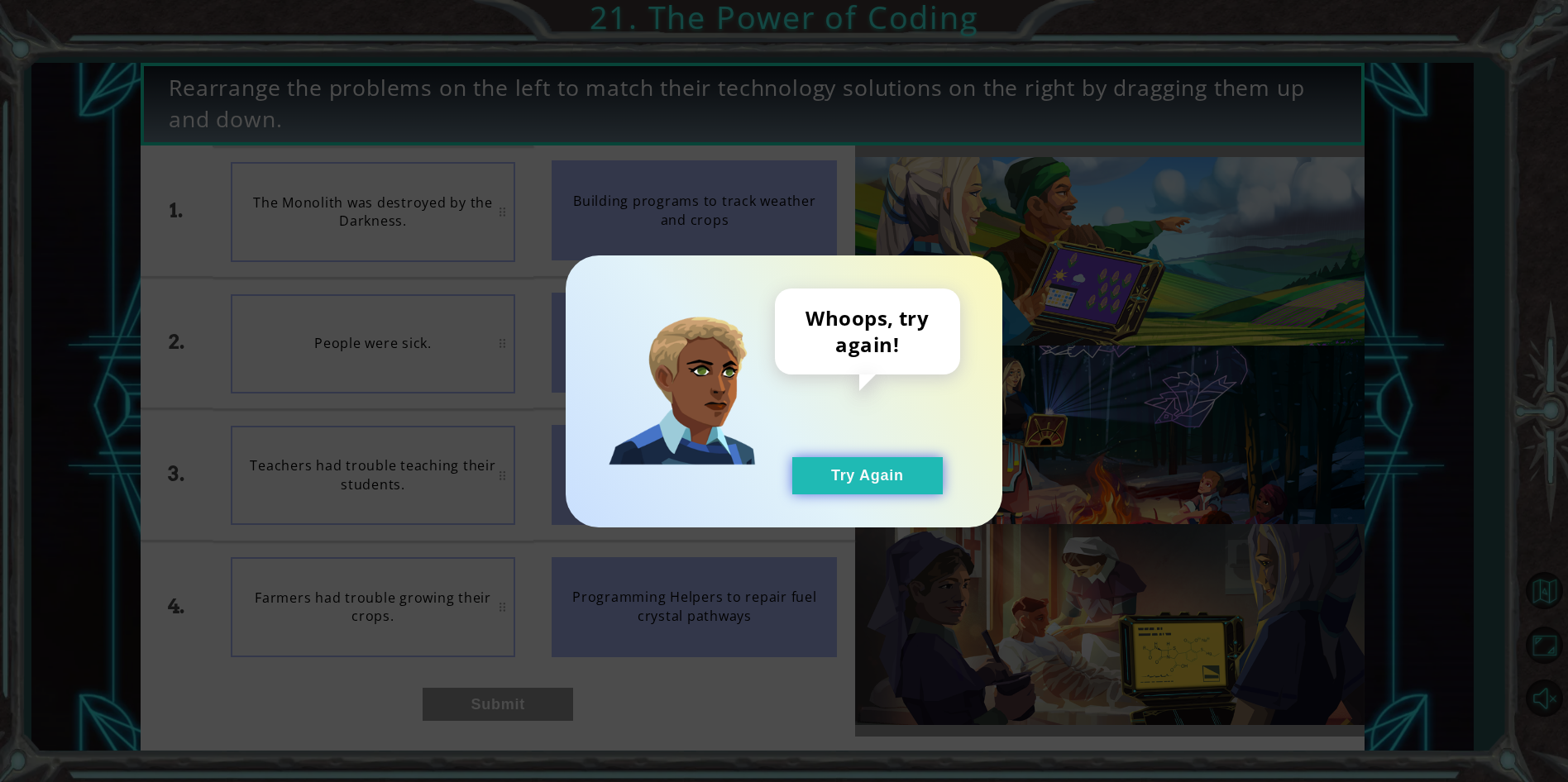
click at [853, 470] on button "Try Again" at bounding box center [867, 475] width 151 height 37
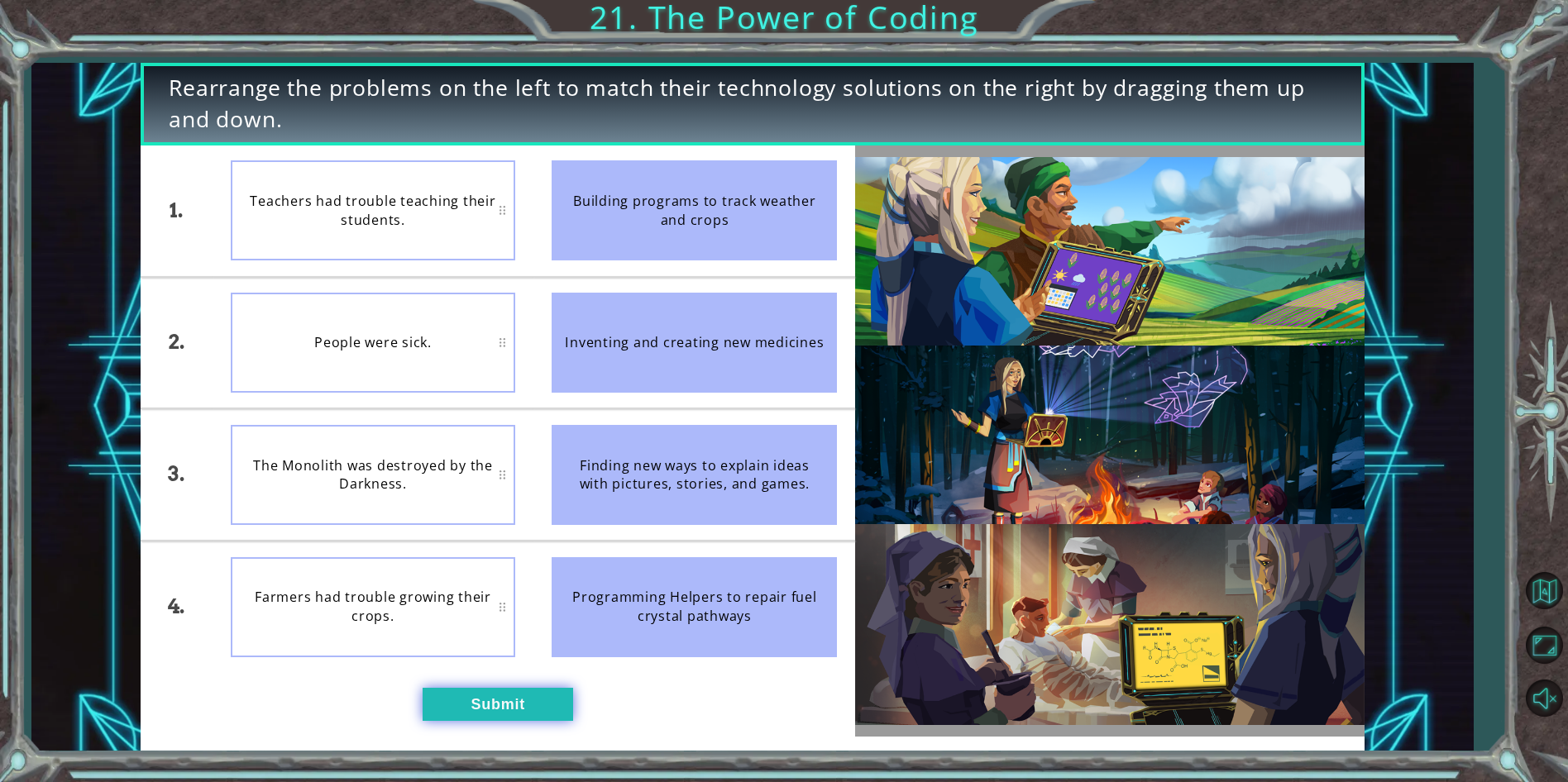
click at [489, 712] on button "Submit" at bounding box center [498, 705] width 151 height 33
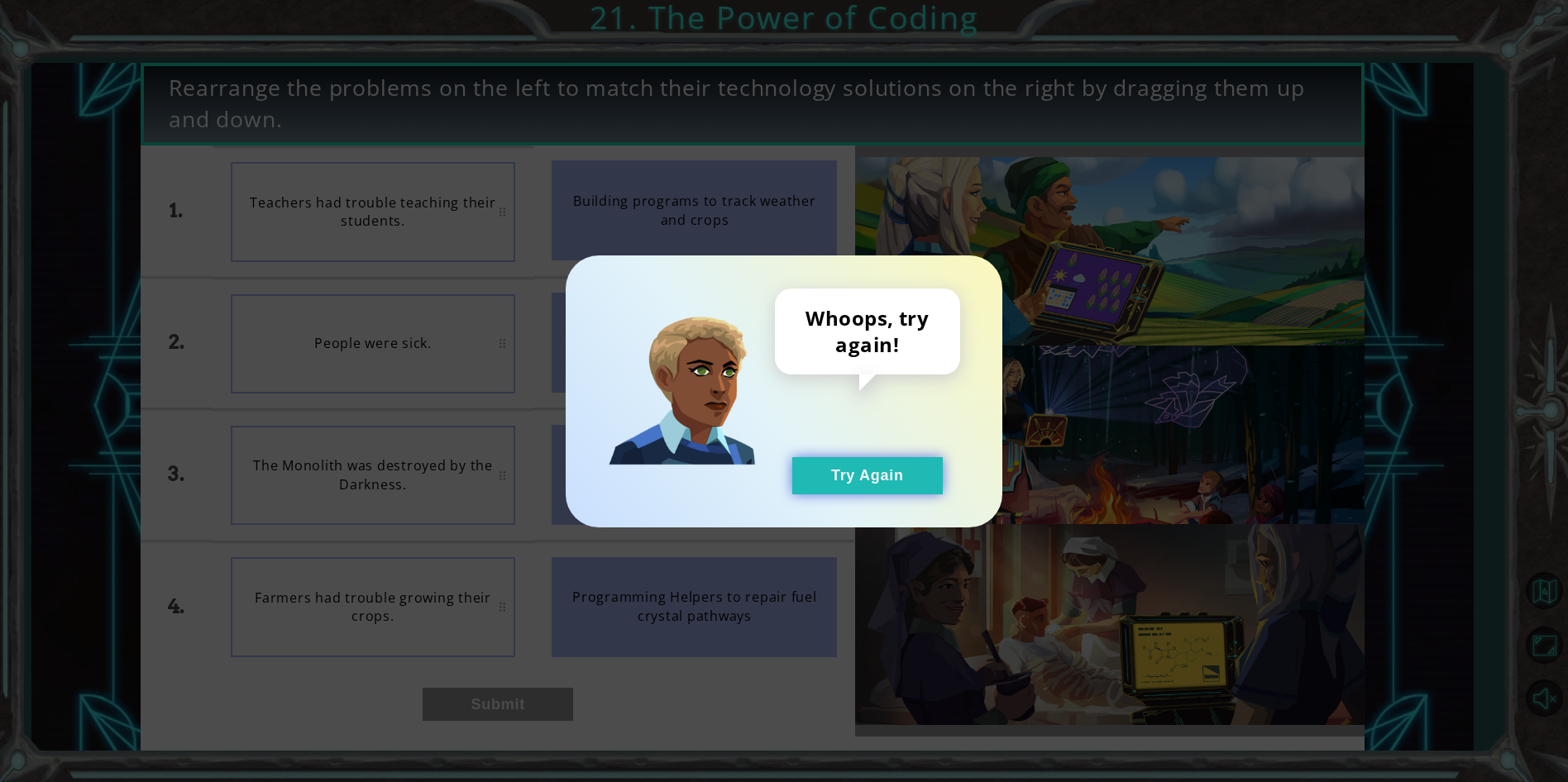
click at [825, 487] on button "Try Again" at bounding box center [867, 475] width 151 height 37
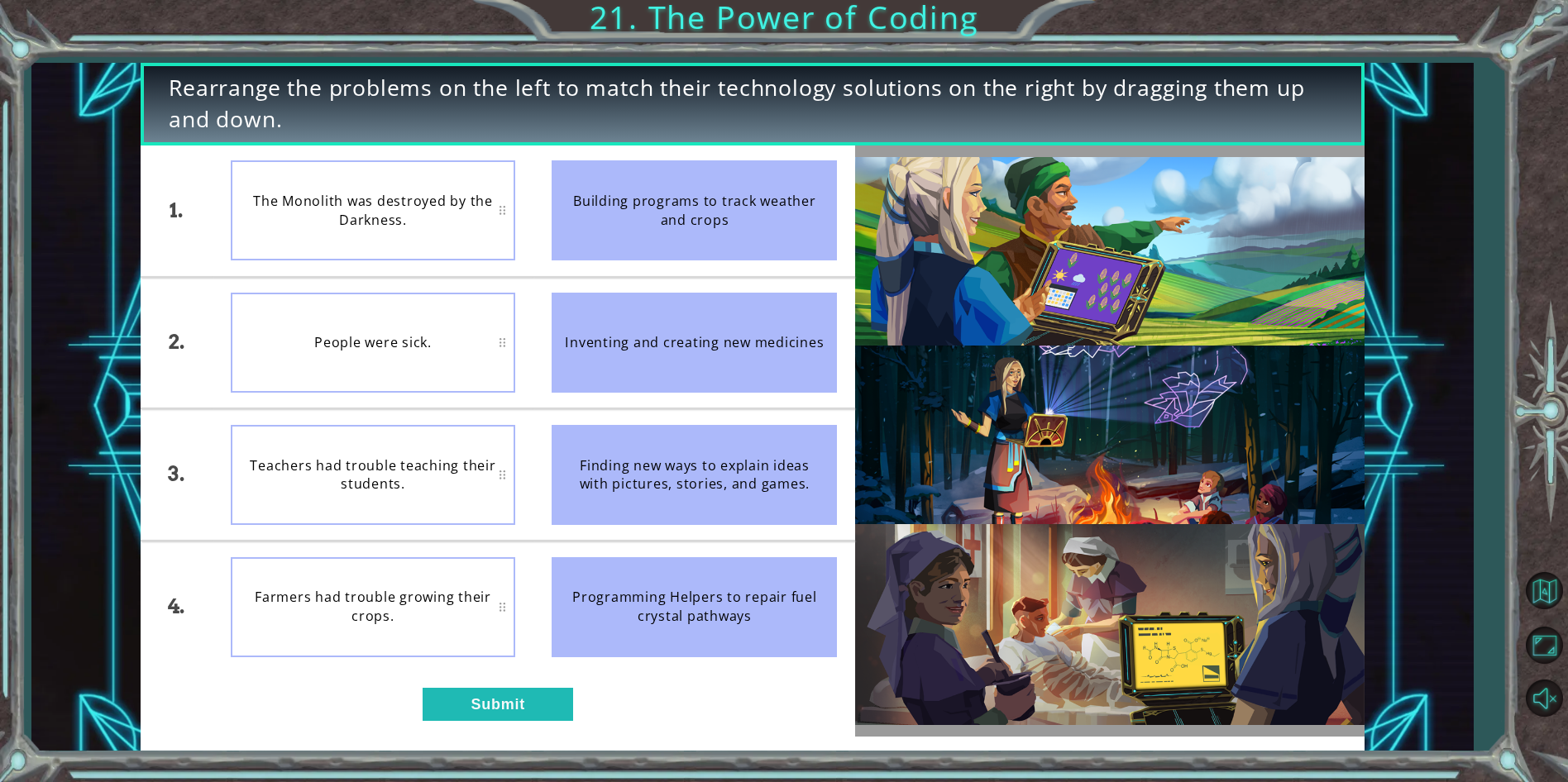
click at [455, 740] on div "Rearrange the problems on the left to match their technology solutions on the r…" at bounding box center [752, 408] width 1223 height 689
click at [458, 712] on button "Submit" at bounding box center [498, 705] width 151 height 33
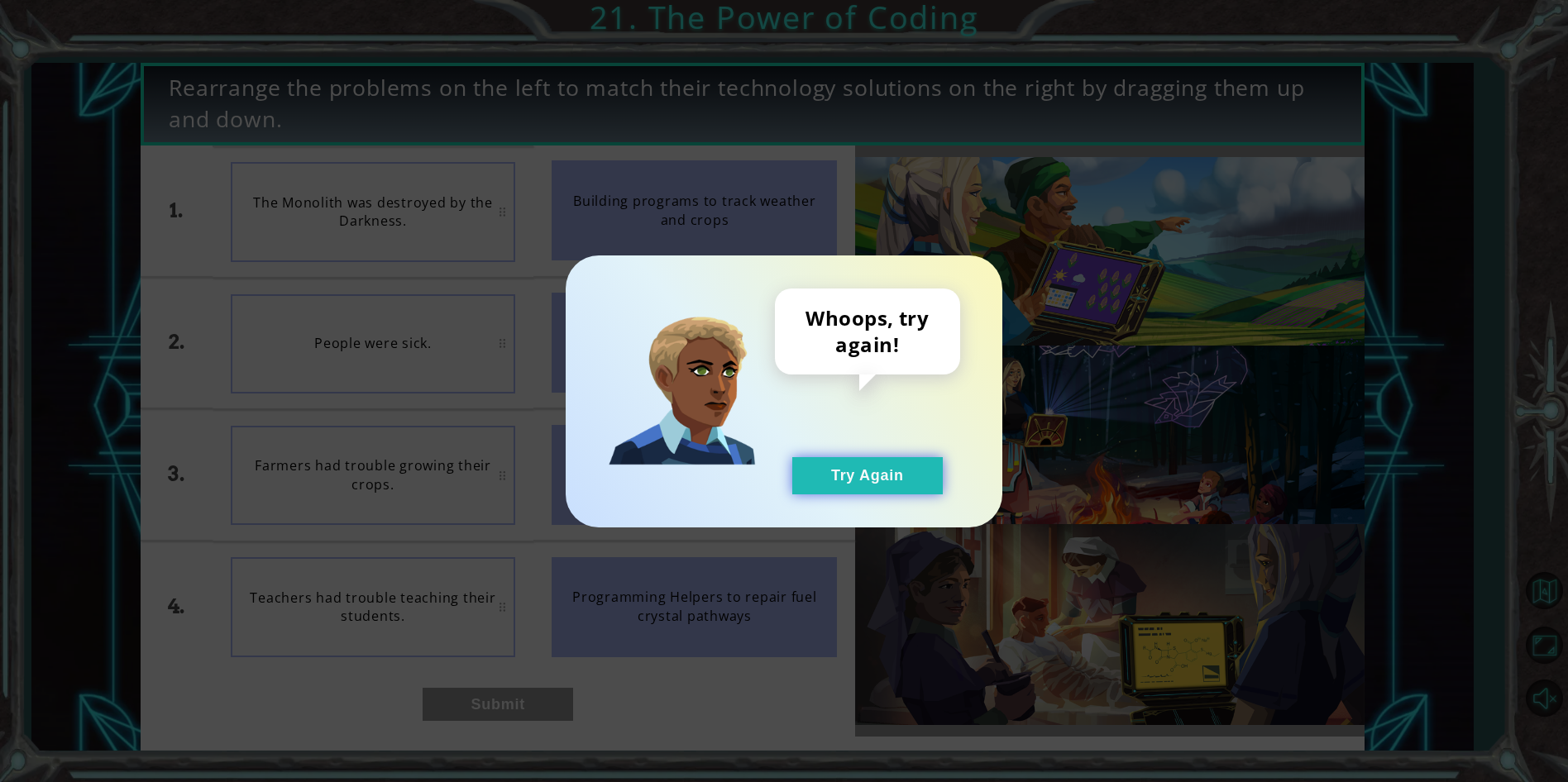
click at [833, 487] on button "Try Again" at bounding box center [867, 475] width 151 height 37
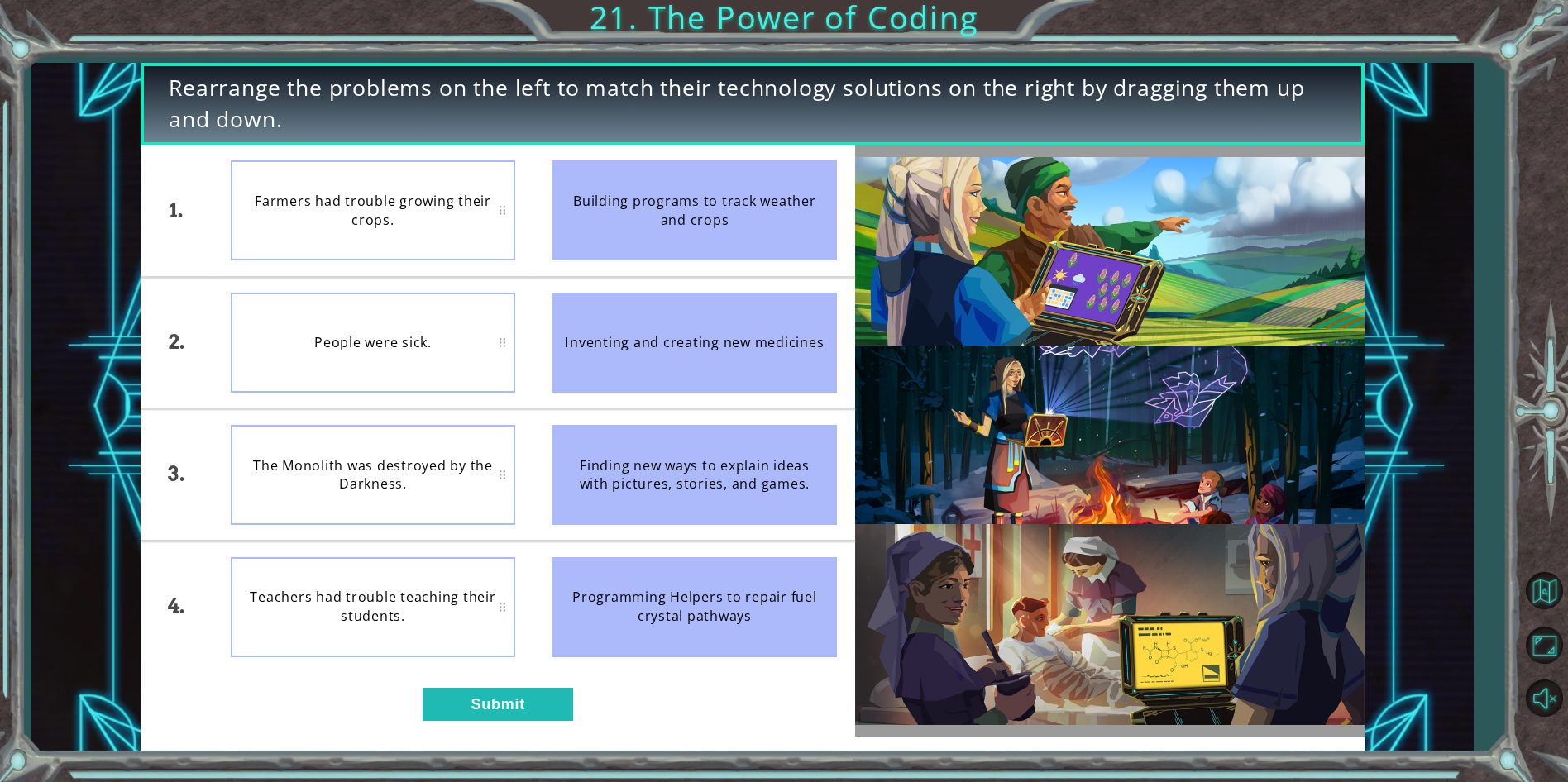
click at [458, 722] on div "1. 2. 3. 4. Farmers had trouble growing their crops. People were sick. The Mono…" at bounding box center [498, 441] width 714 height 591
click at [462, 686] on div "1. 2. 3. 4. Farmers had trouble growing their crops. People were sick. The Mono…" at bounding box center [498, 441] width 714 height 591
click at [462, 694] on button "Submit" at bounding box center [498, 705] width 151 height 33
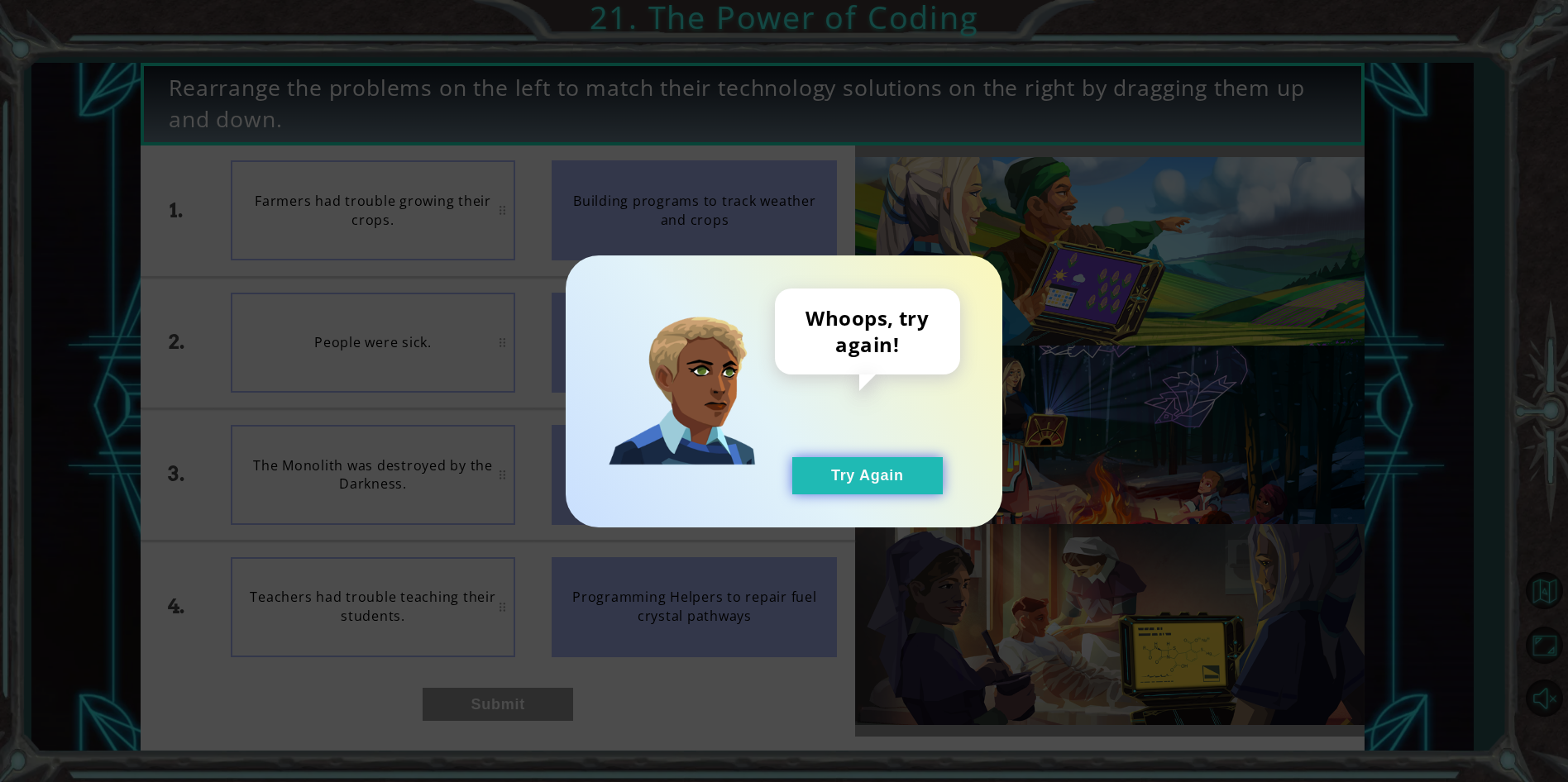
click at [886, 475] on button "Try Again" at bounding box center [867, 475] width 151 height 37
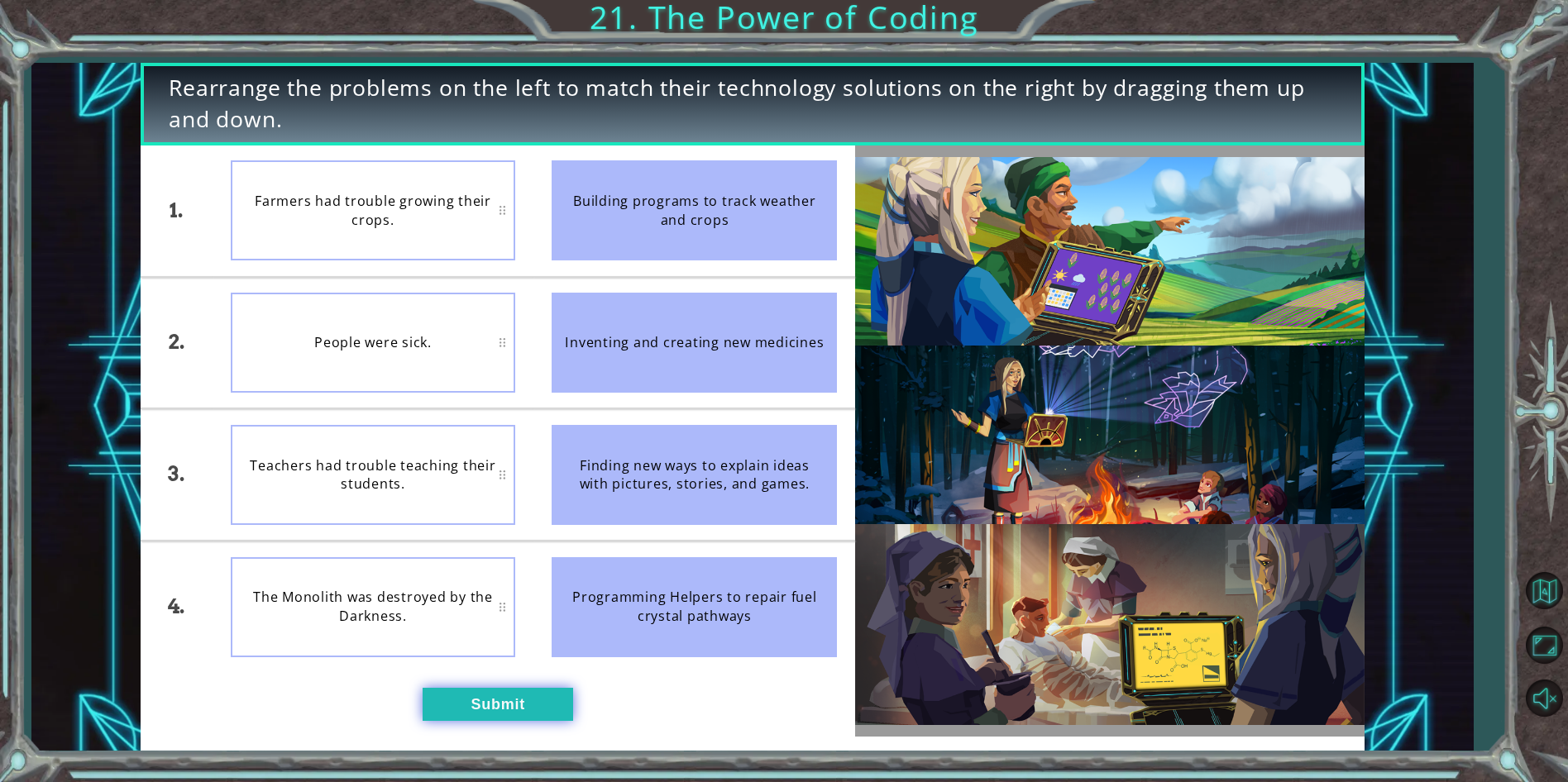
click at [514, 700] on button "Submit" at bounding box center [498, 705] width 151 height 33
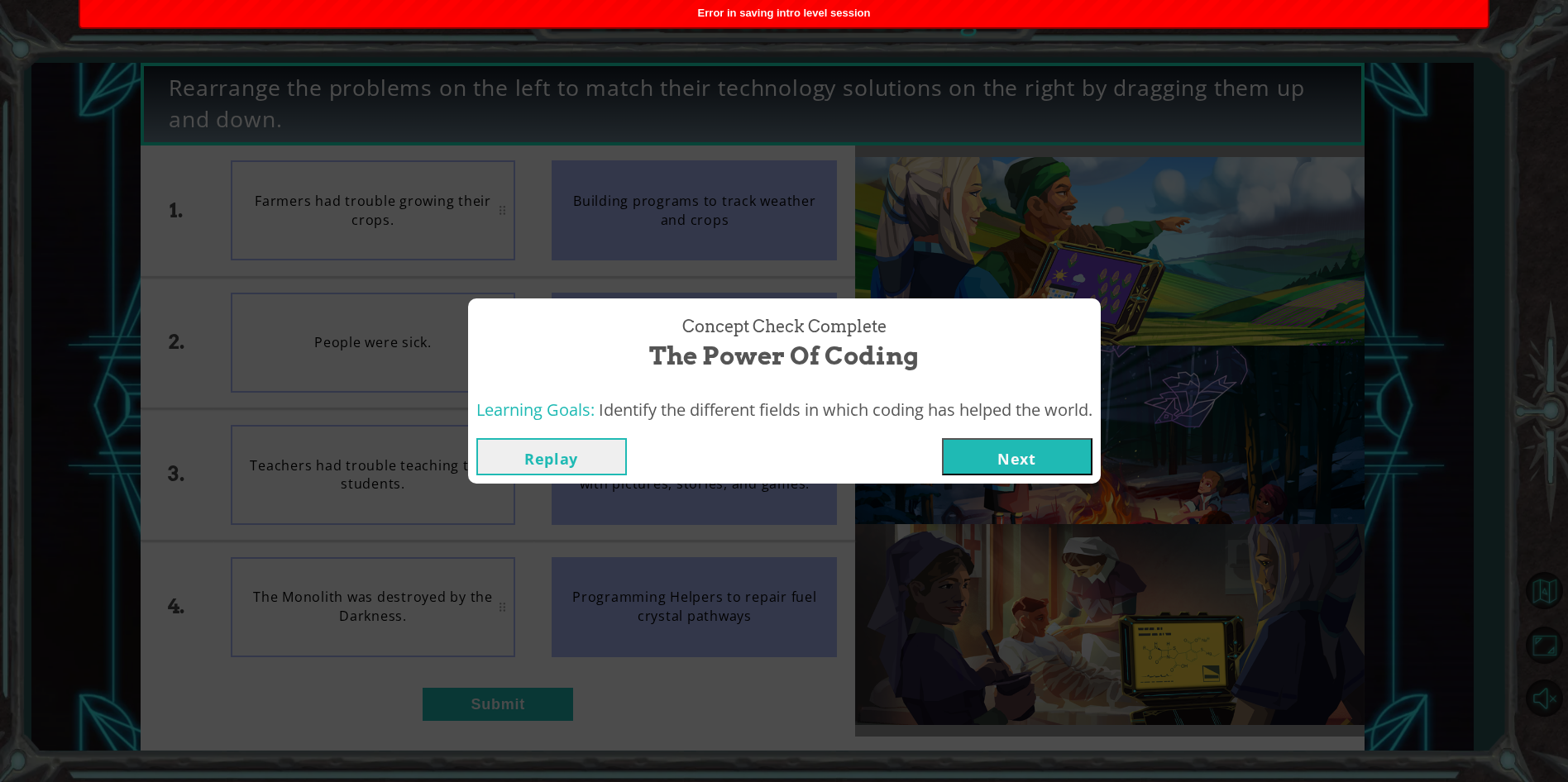
click at [999, 470] on button "Next" at bounding box center [1017, 457] width 151 height 37
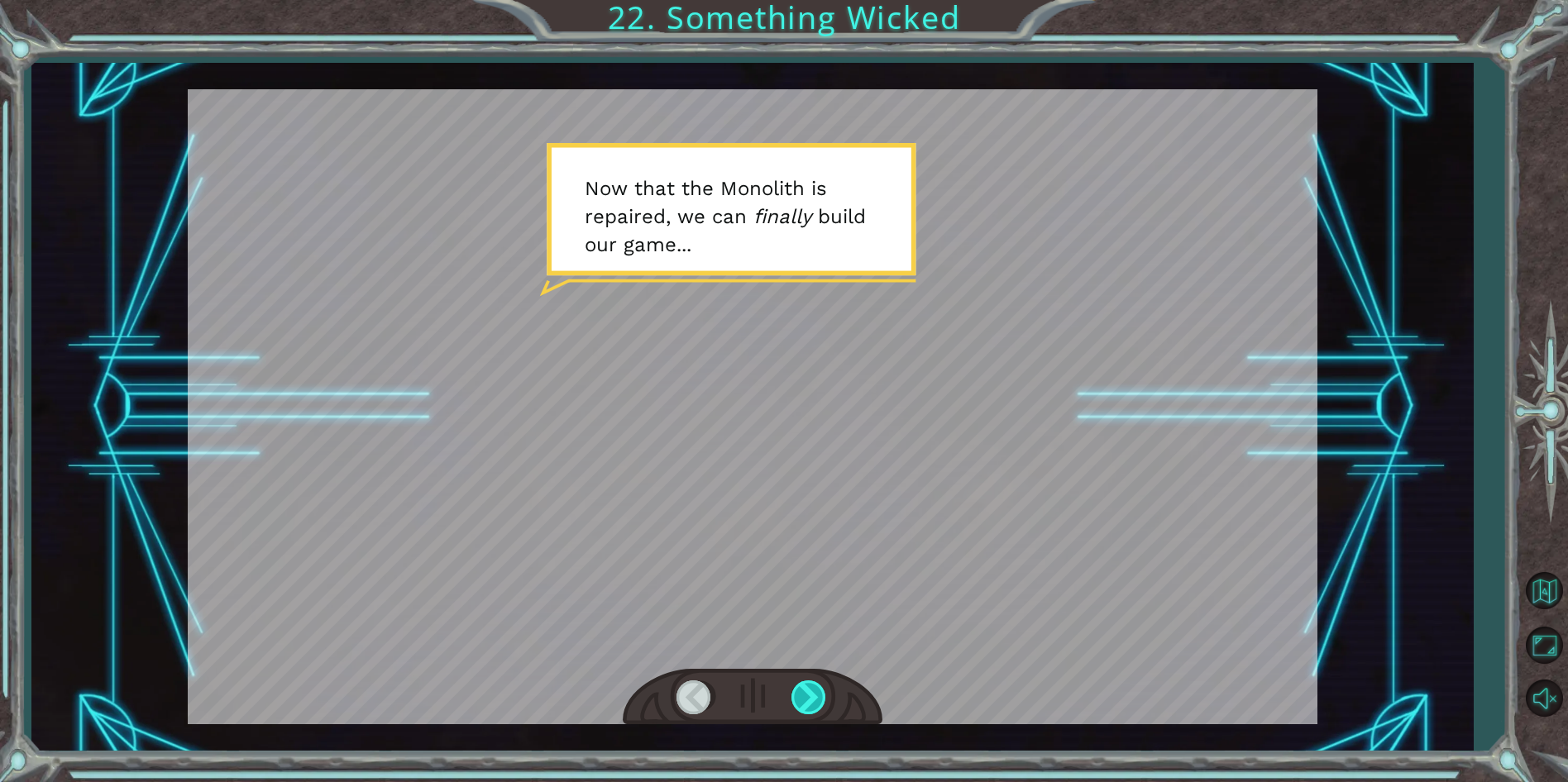
click at [815, 687] on div at bounding box center [810, 697] width 37 height 34
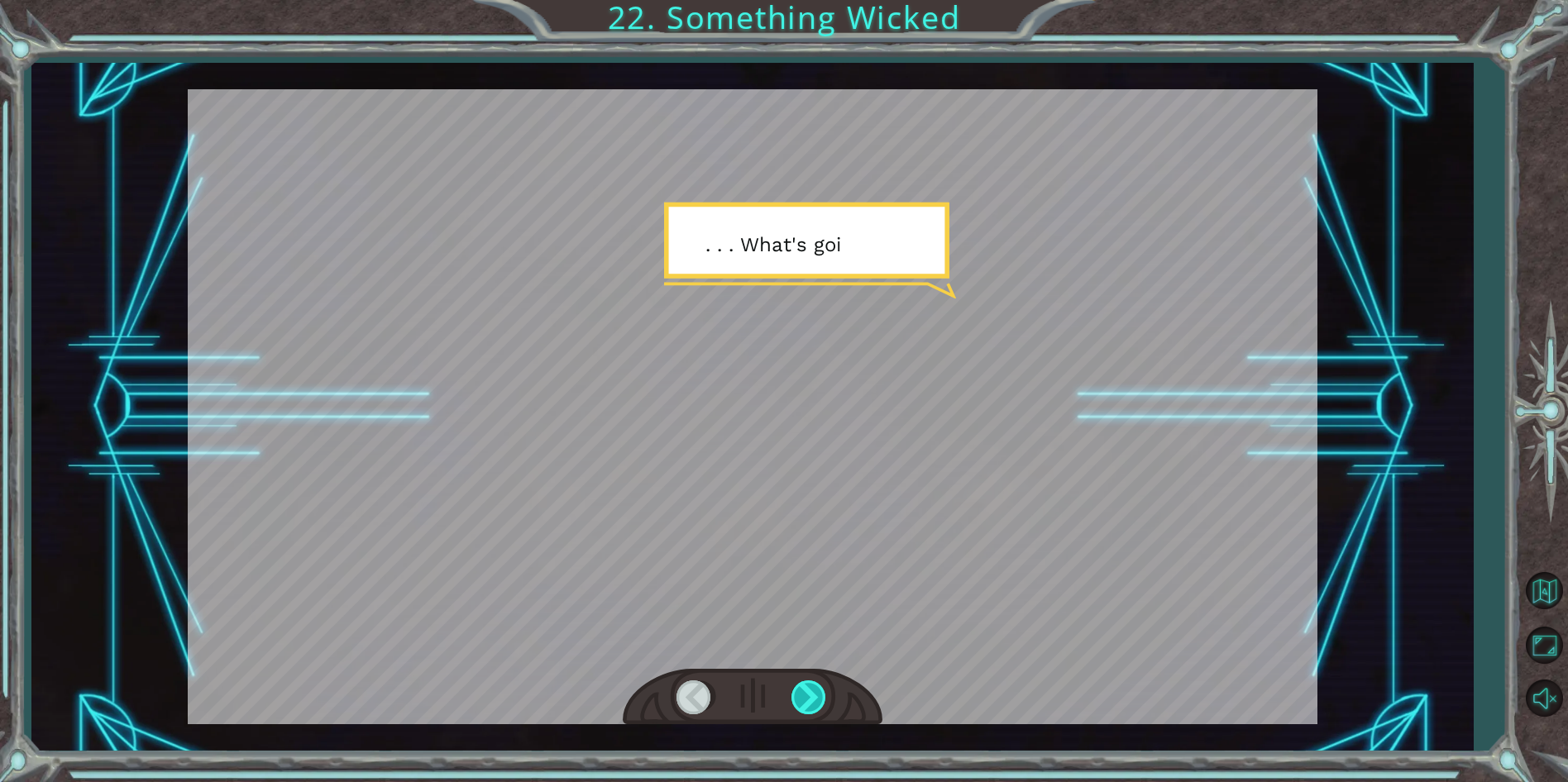
click at [815, 687] on div at bounding box center [810, 697] width 37 height 34
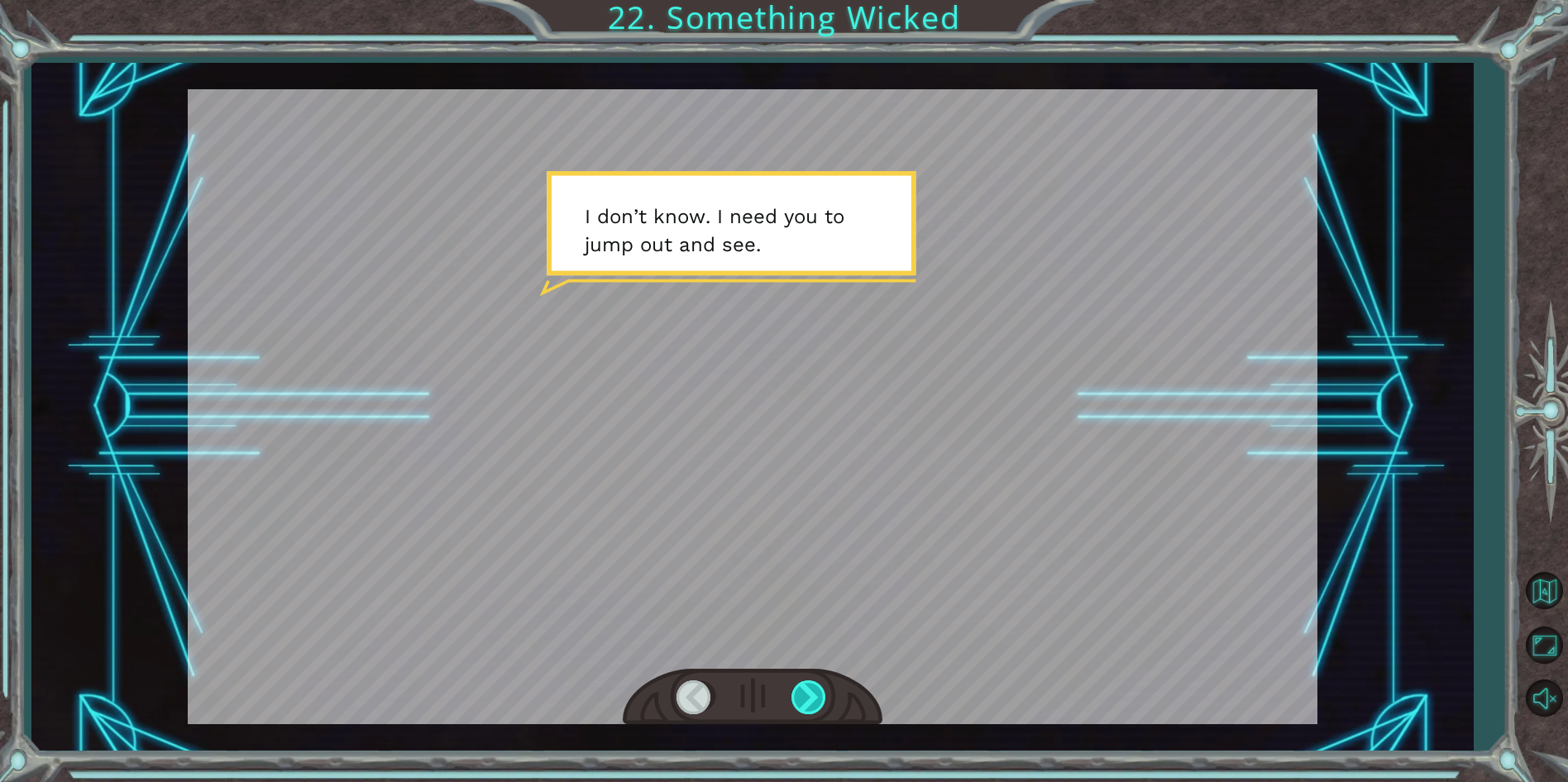
click at [820, 689] on div at bounding box center [810, 697] width 37 height 34
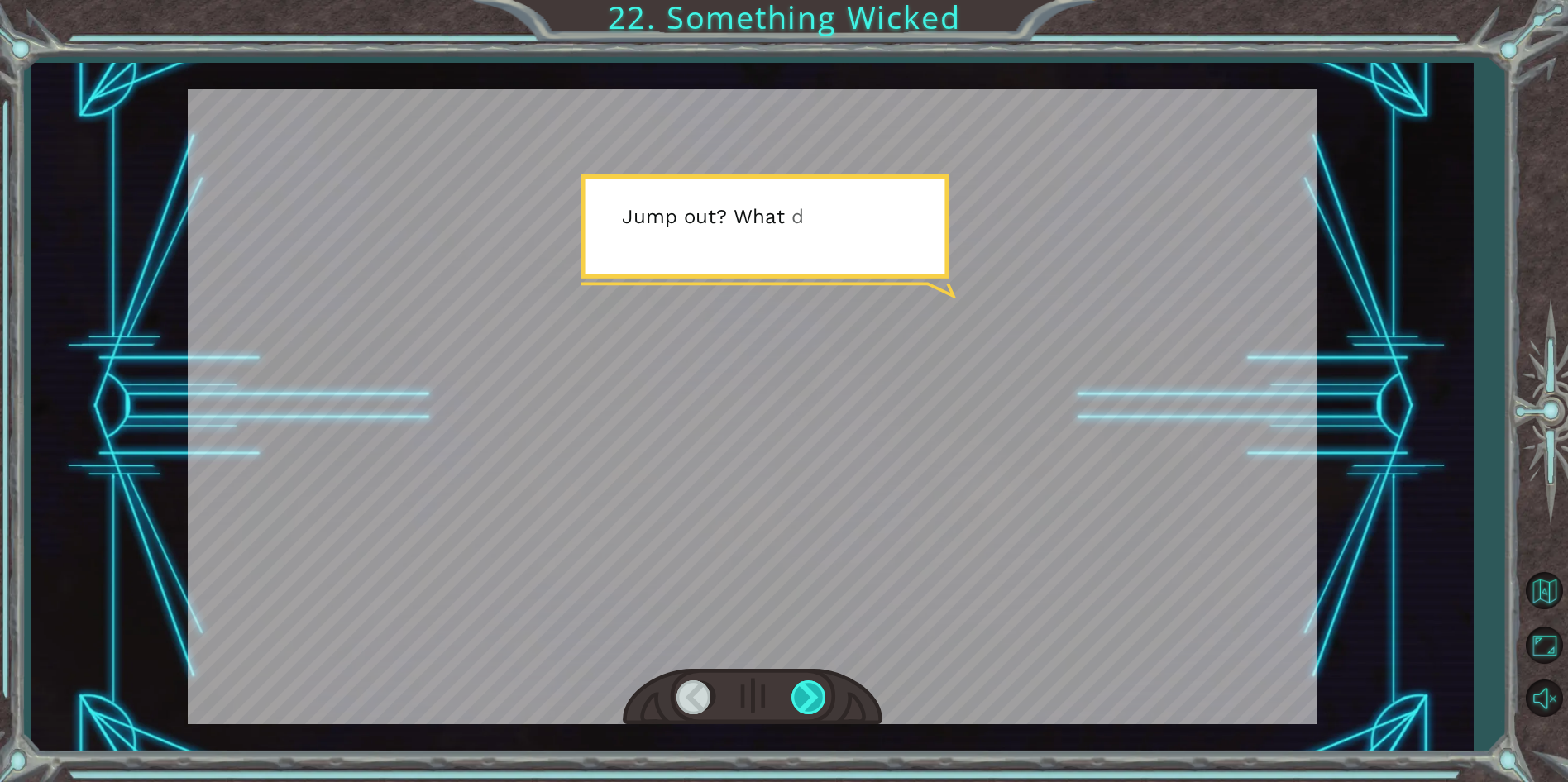
click at [820, 689] on div at bounding box center [810, 697] width 37 height 34
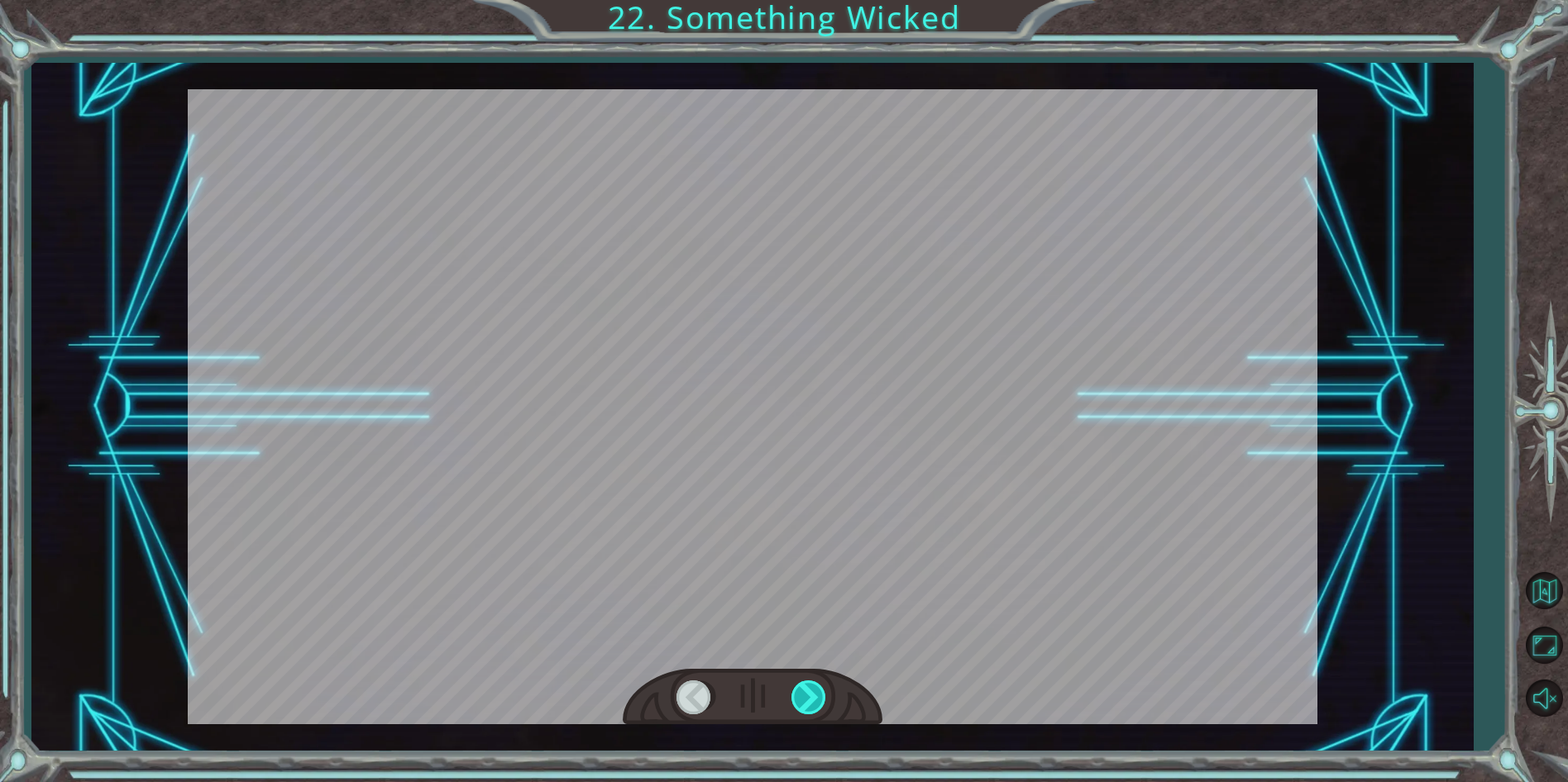
click at [820, 689] on div at bounding box center [810, 697] width 37 height 34
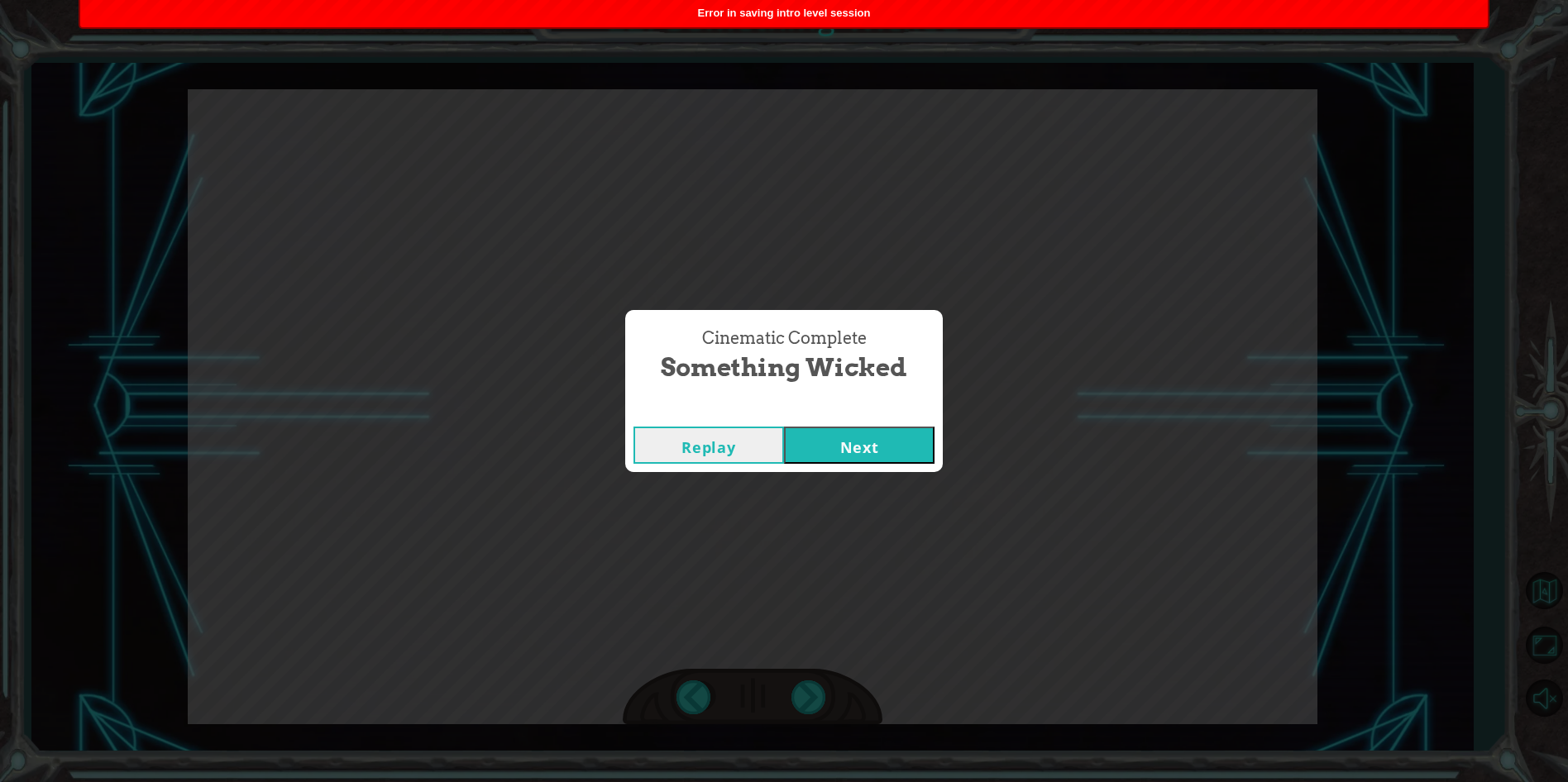
click at [824, 453] on button "Next" at bounding box center [859, 445] width 151 height 37
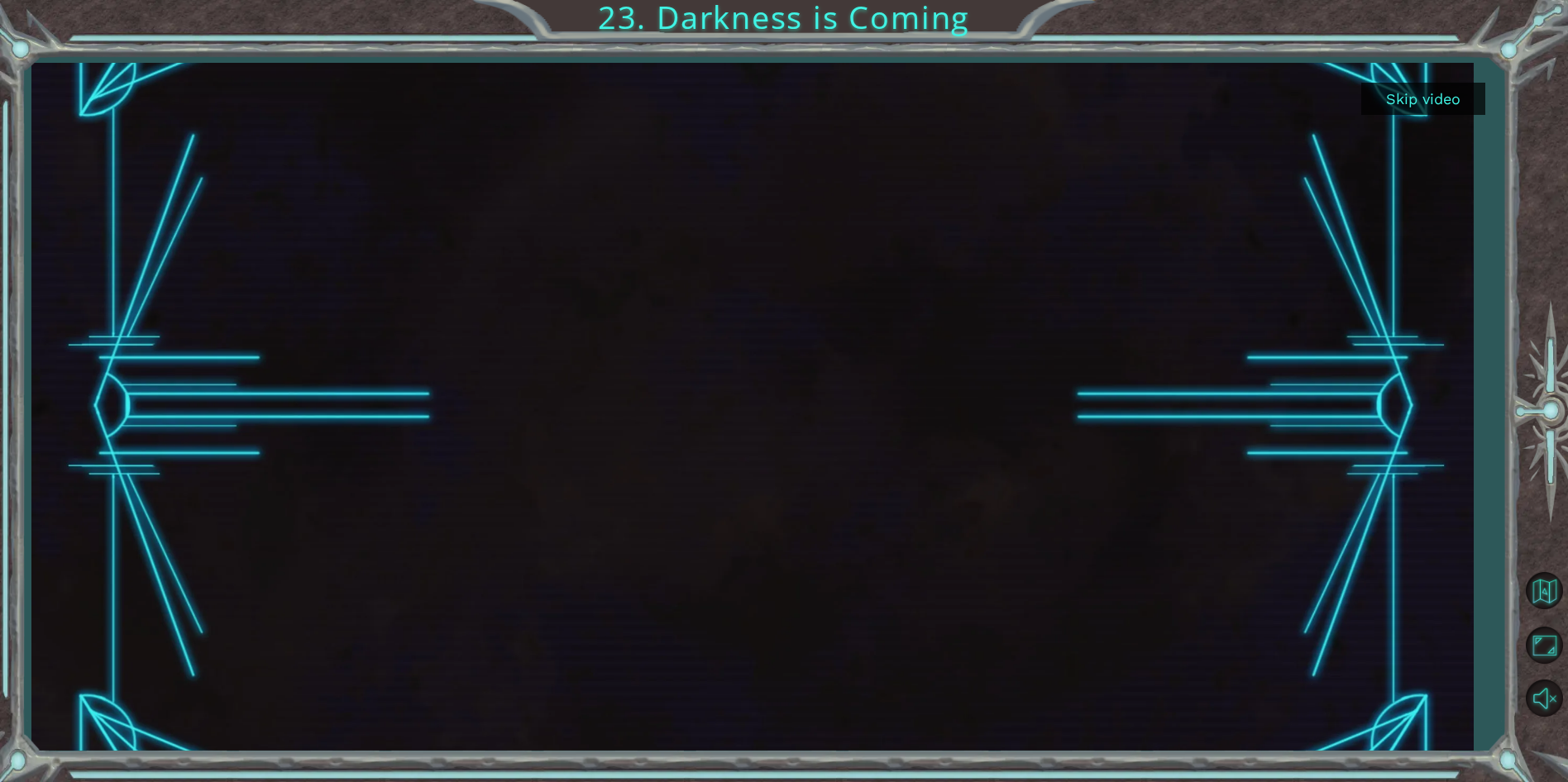
click at [1420, 98] on button "Skip video" at bounding box center [1422, 98] width 124 height 32
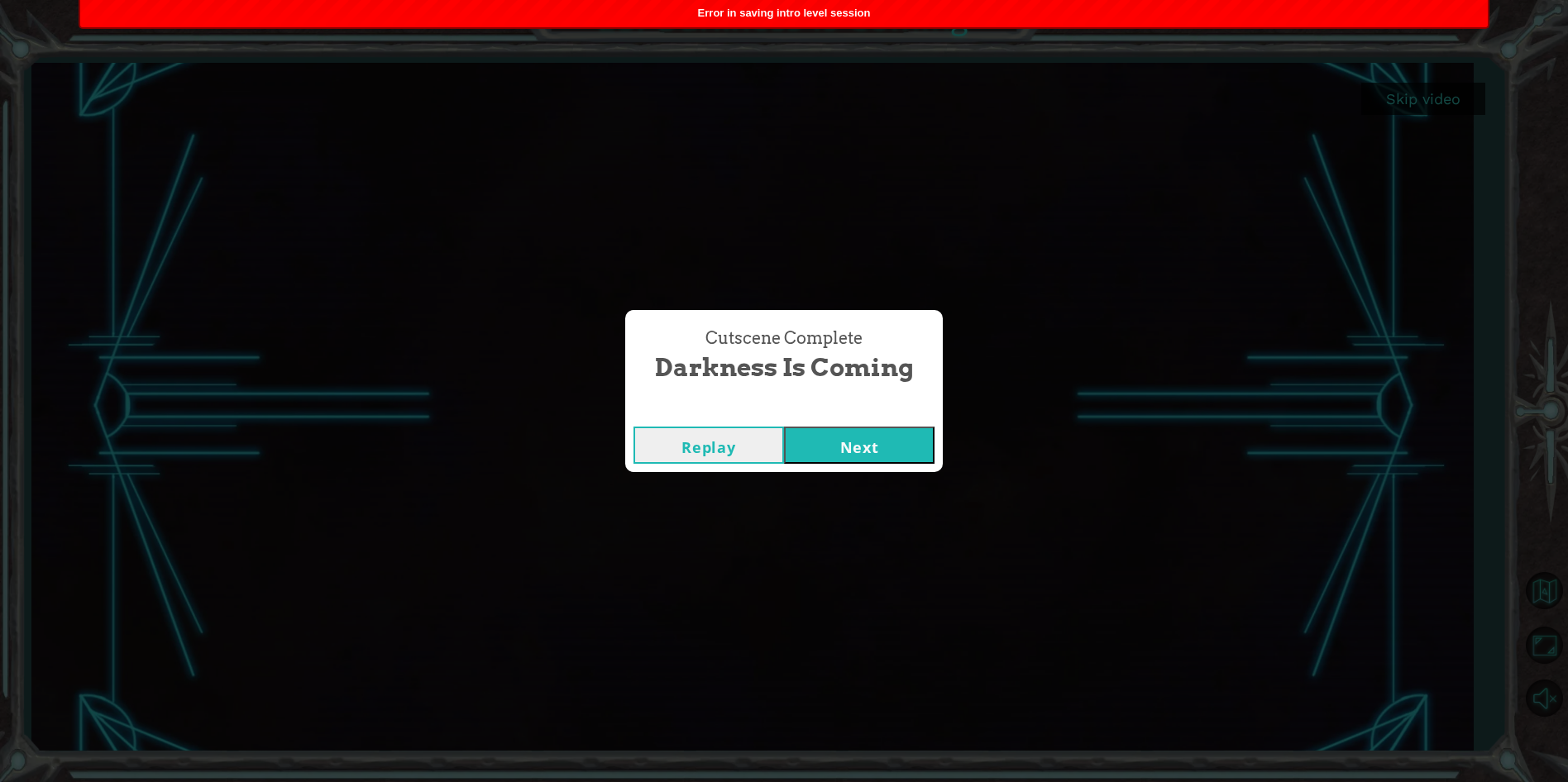
click at [818, 440] on button "Next" at bounding box center [859, 445] width 151 height 37
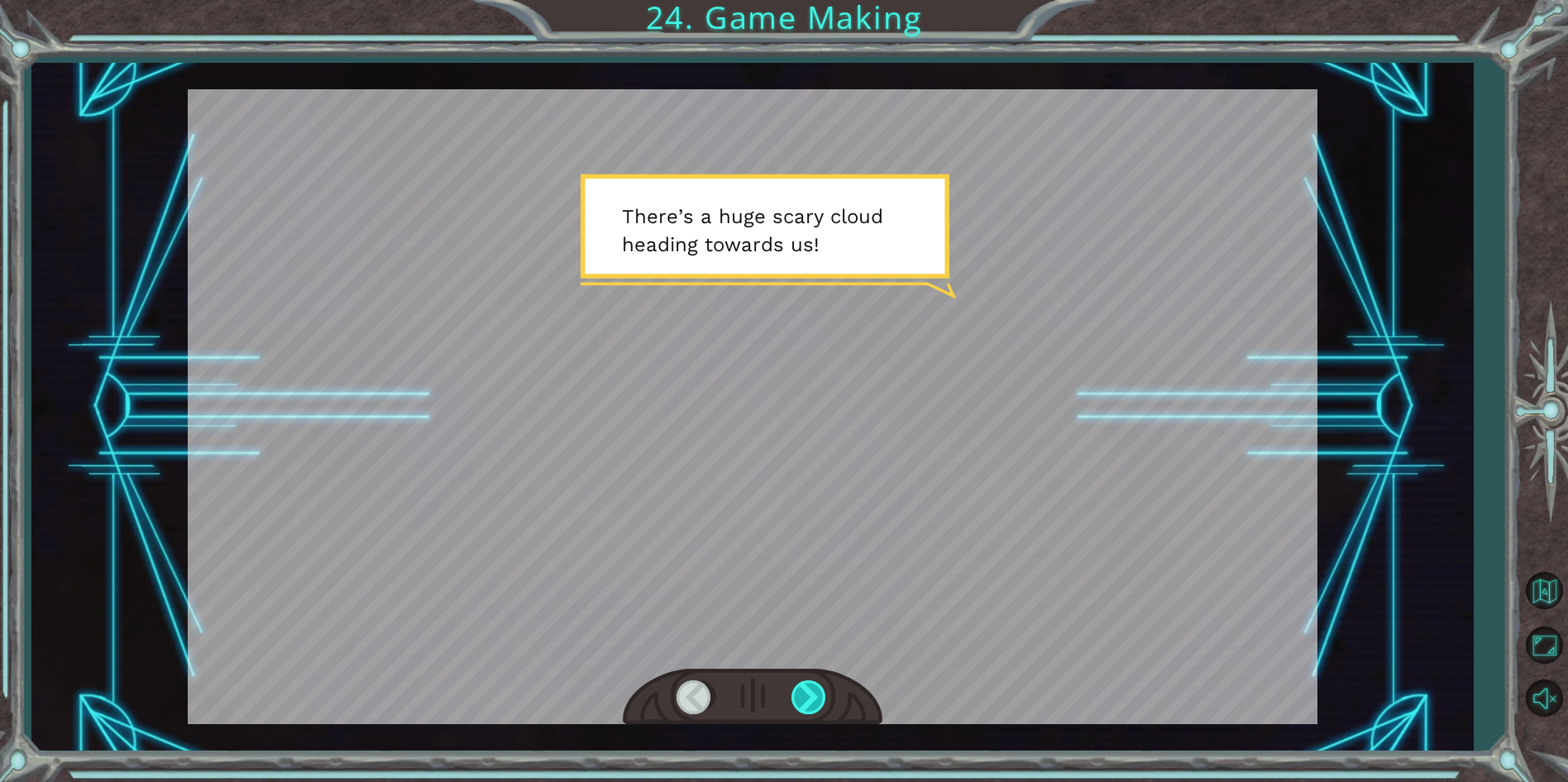
click at [797, 694] on div at bounding box center [810, 697] width 37 height 34
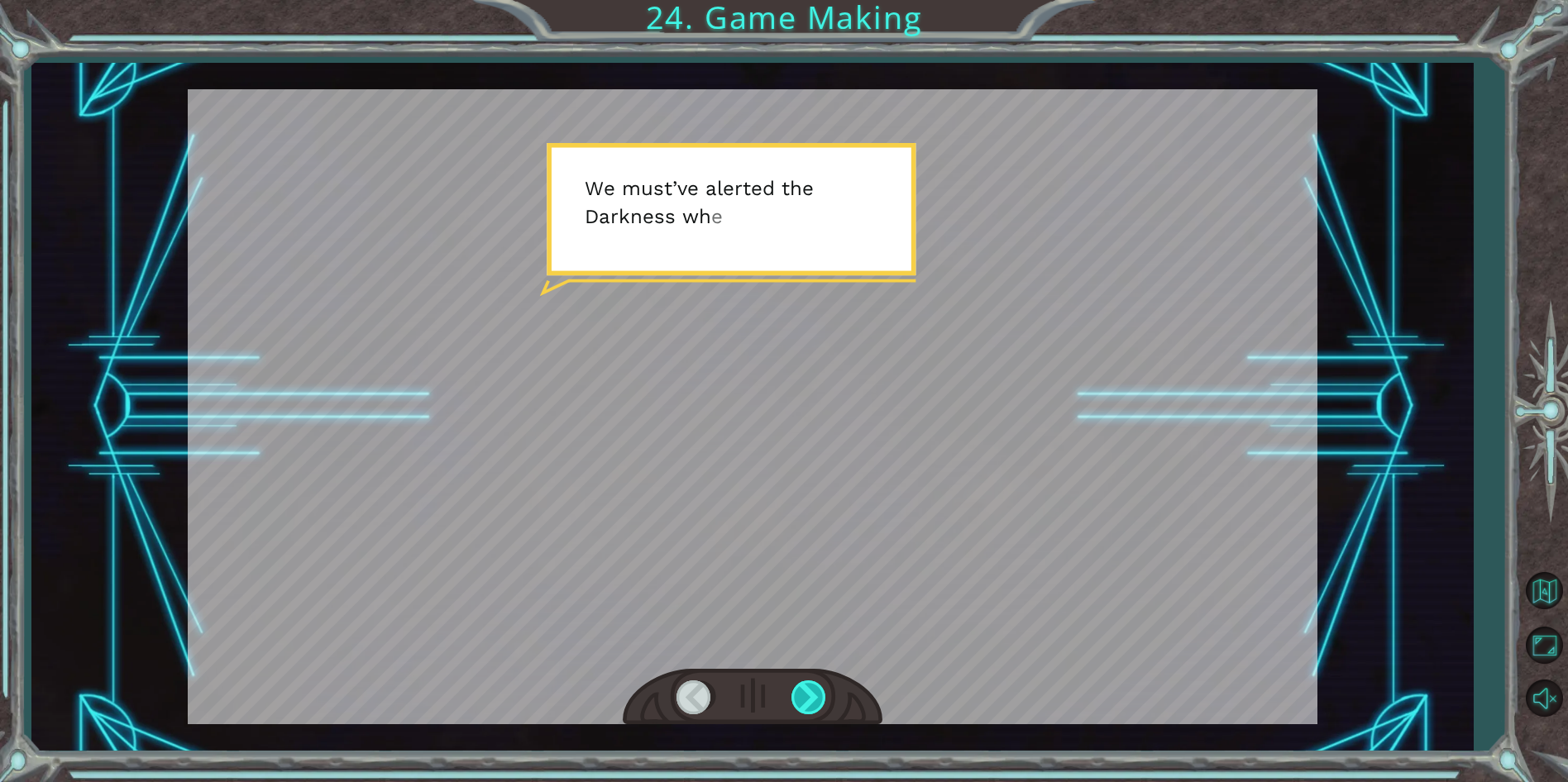
click at [797, 694] on div at bounding box center [810, 697] width 37 height 34
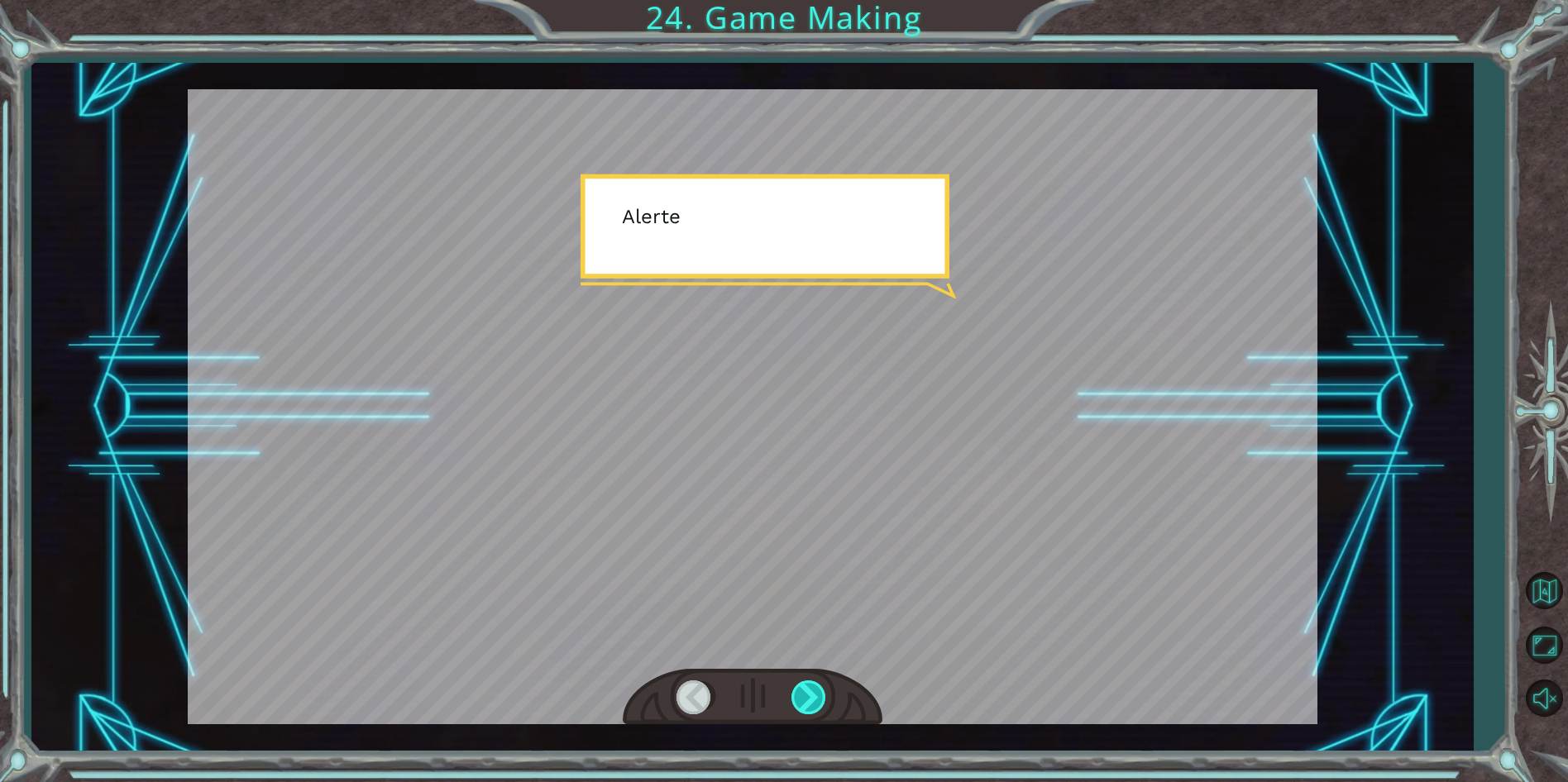
click at [797, 694] on div at bounding box center [810, 697] width 37 height 34
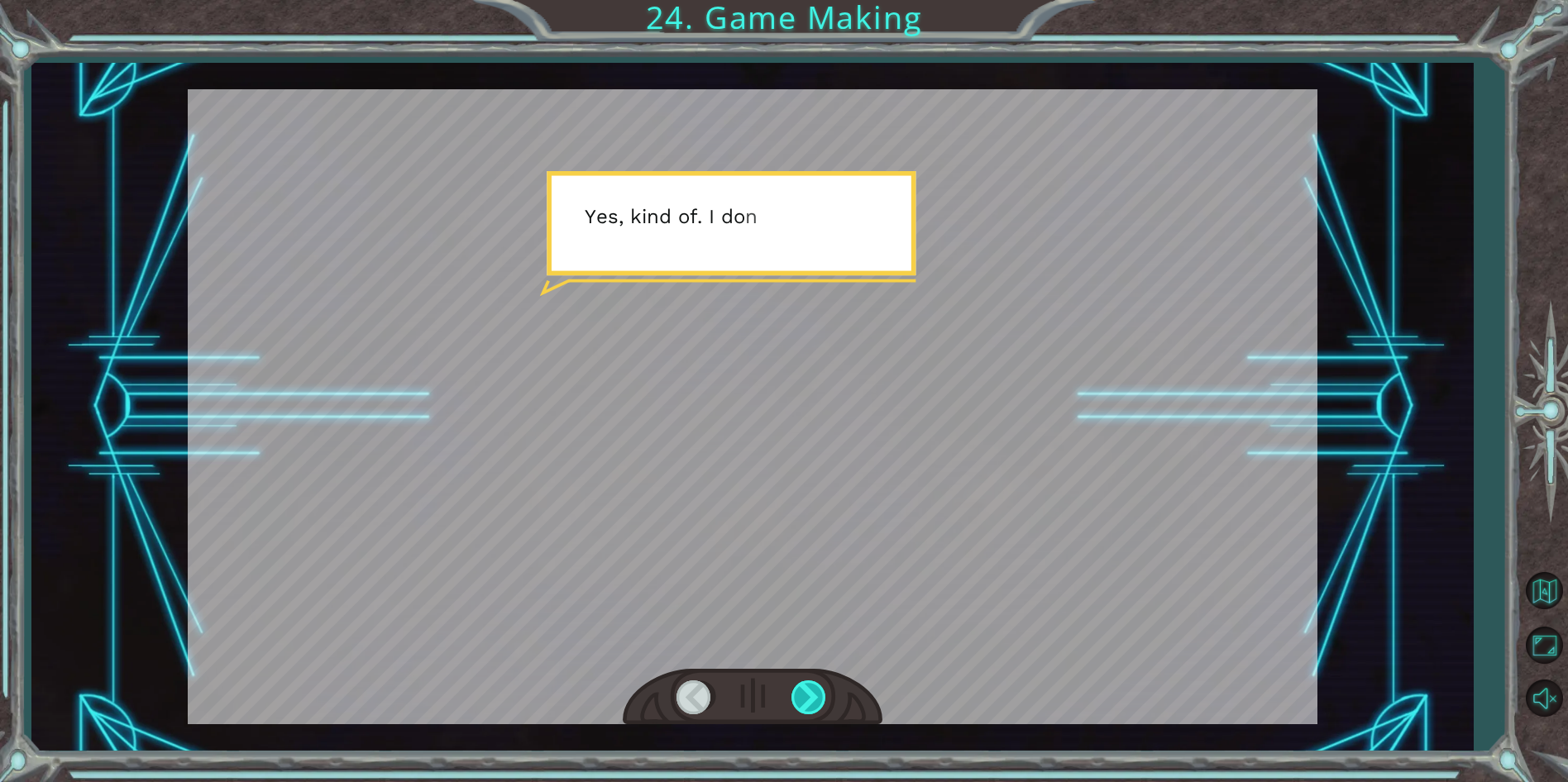
click at [797, 694] on div at bounding box center [810, 697] width 37 height 34
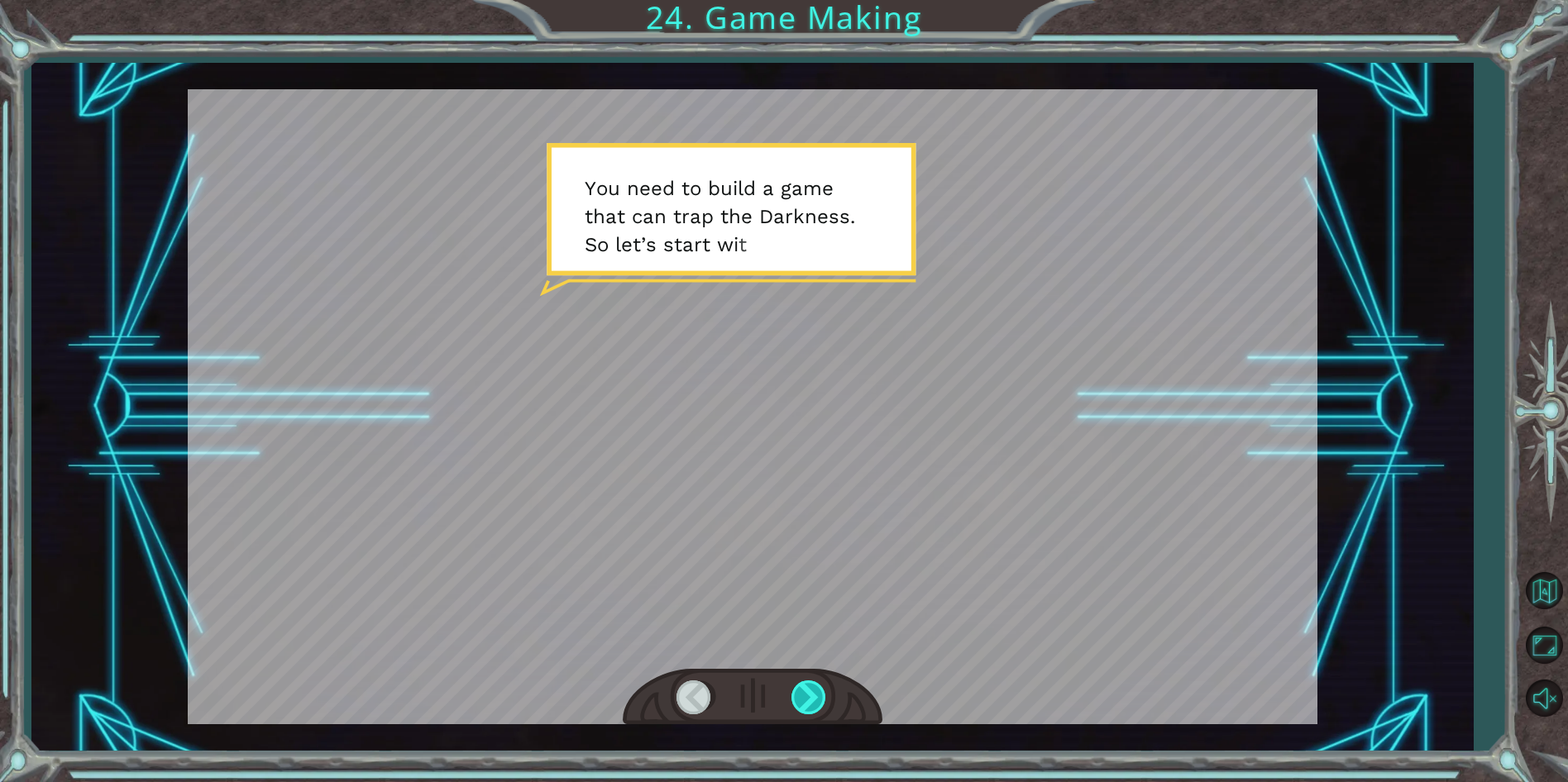
click at [797, 694] on div at bounding box center [810, 697] width 37 height 34
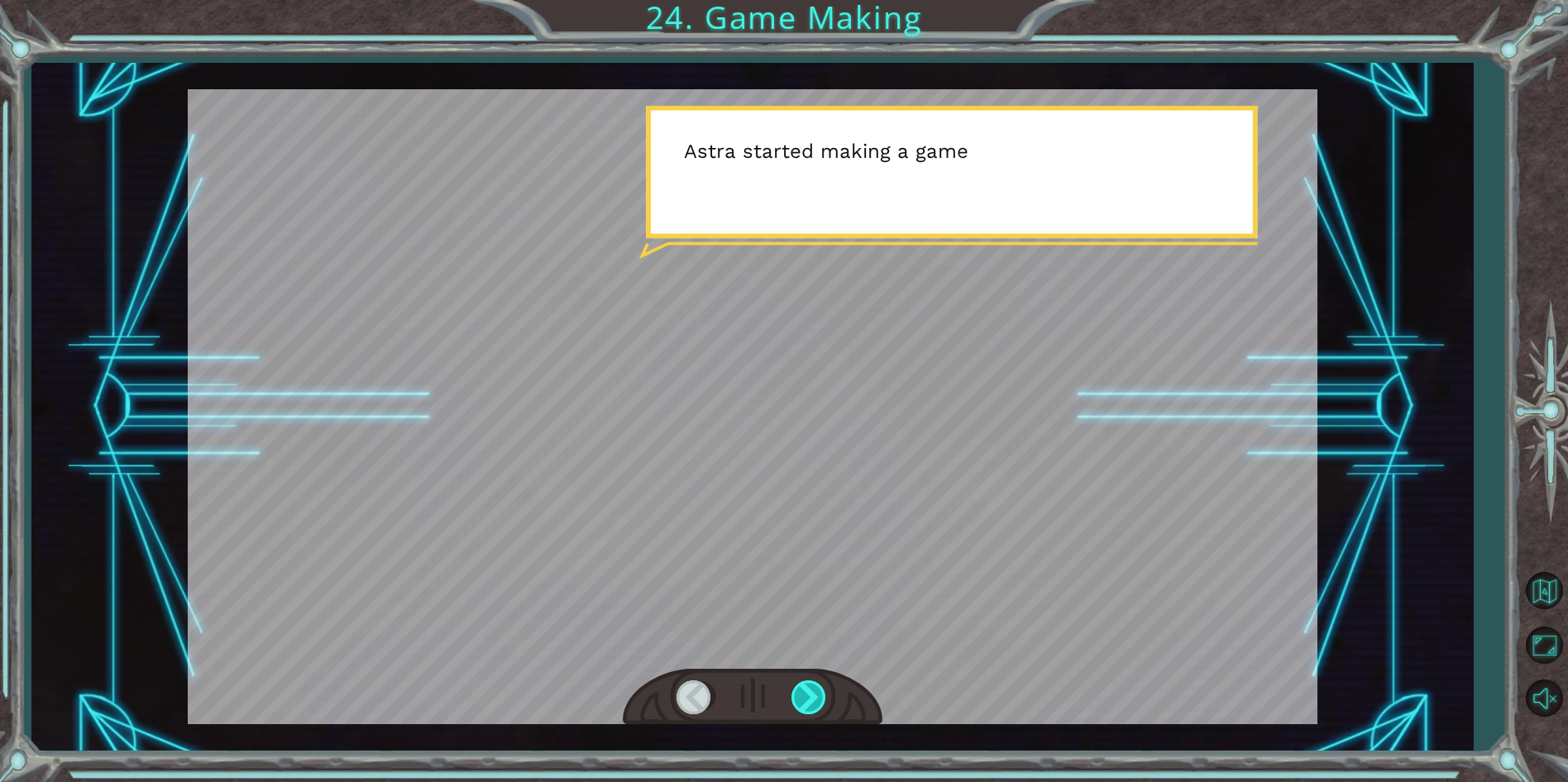
click at [797, 694] on div at bounding box center [810, 697] width 37 height 34
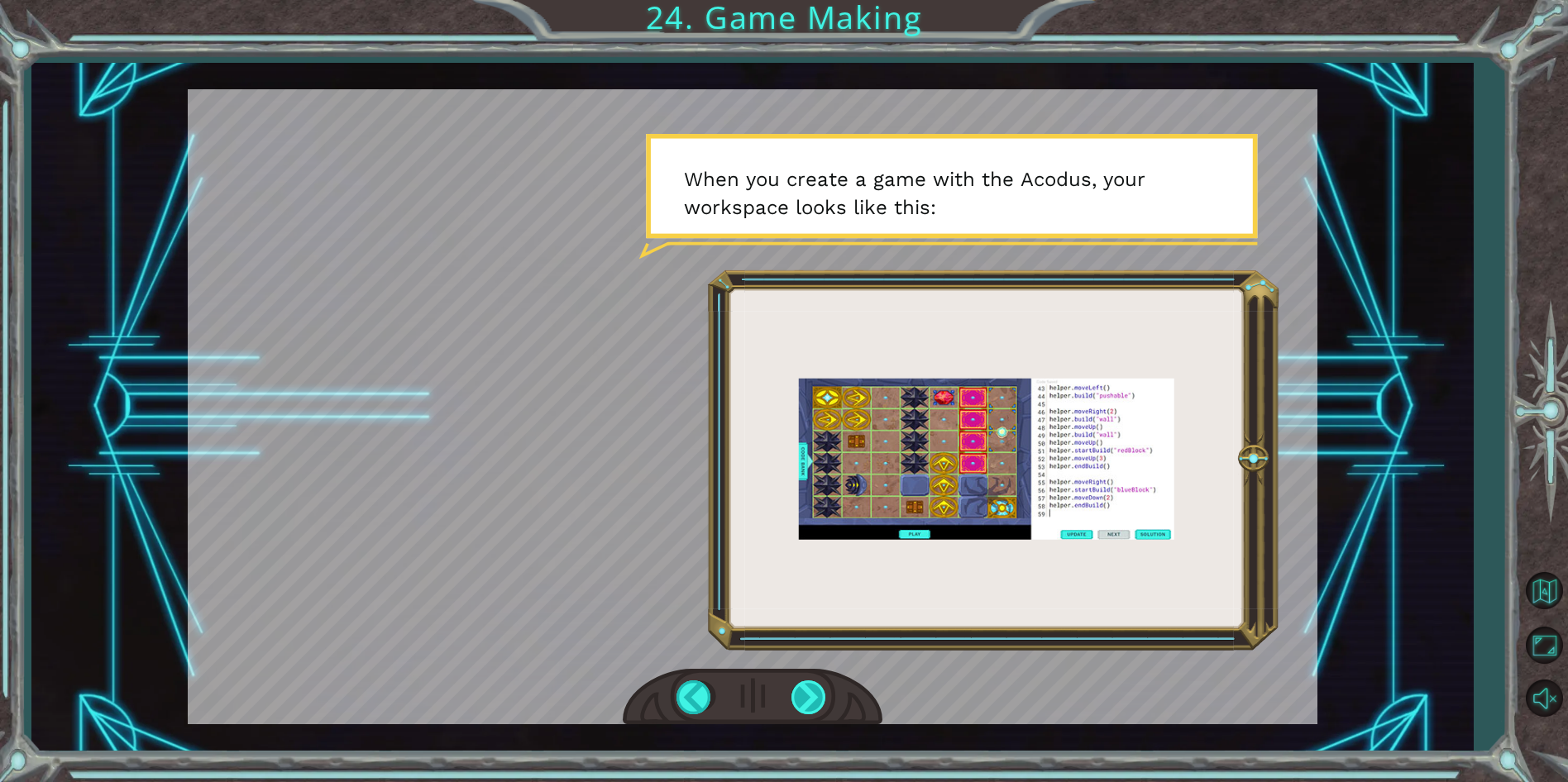
click at [797, 694] on div at bounding box center [810, 697] width 37 height 34
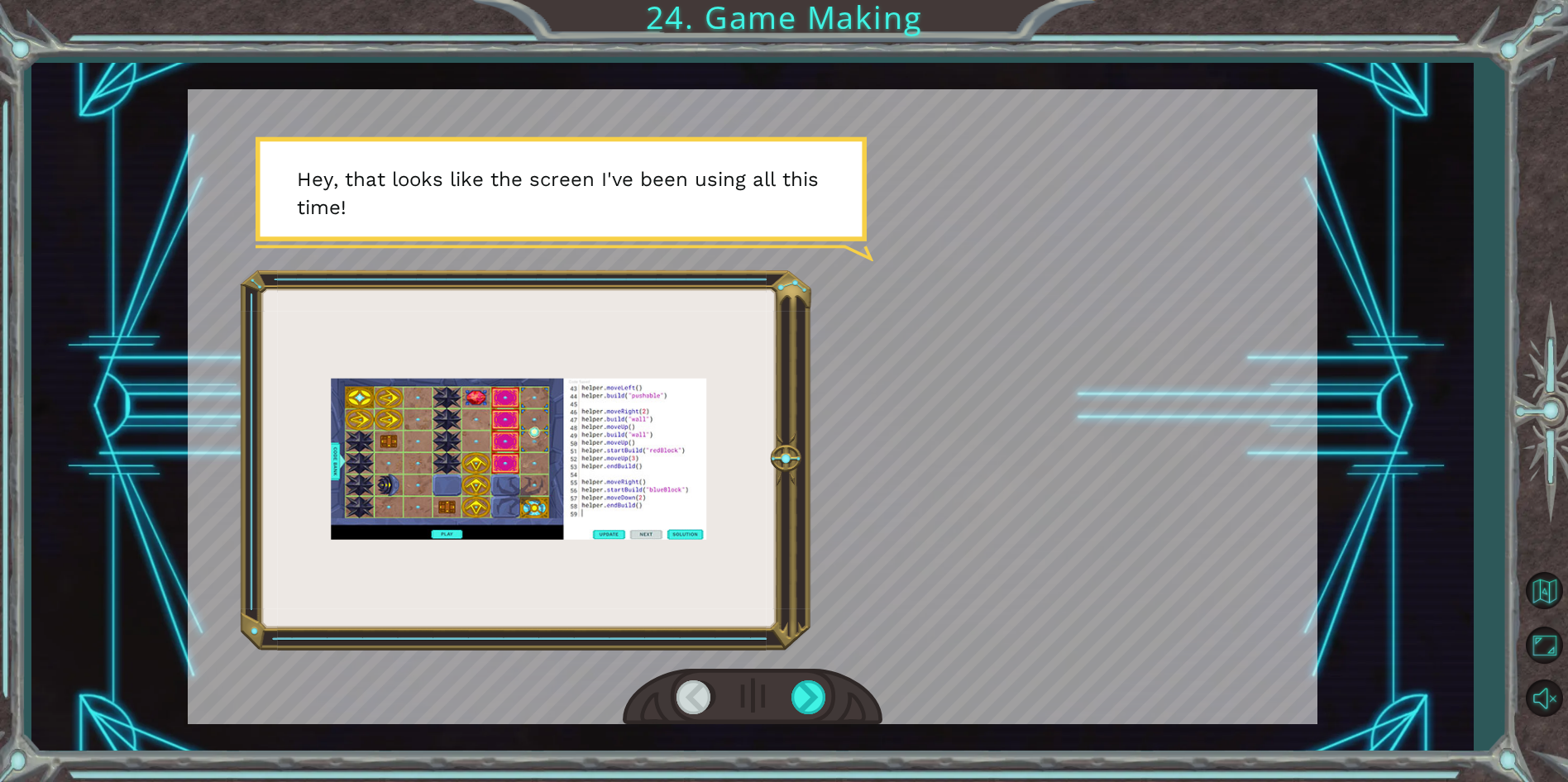
click at [728, 542] on div at bounding box center [752, 406] width 1129 height 635
drag, startPoint x: 632, startPoint y: 485, endPoint x: 629, endPoint y: 506, distance: 21.2
click at [626, 489] on div at bounding box center [752, 406] width 1129 height 635
click at [796, 690] on div at bounding box center [810, 697] width 37 height 34
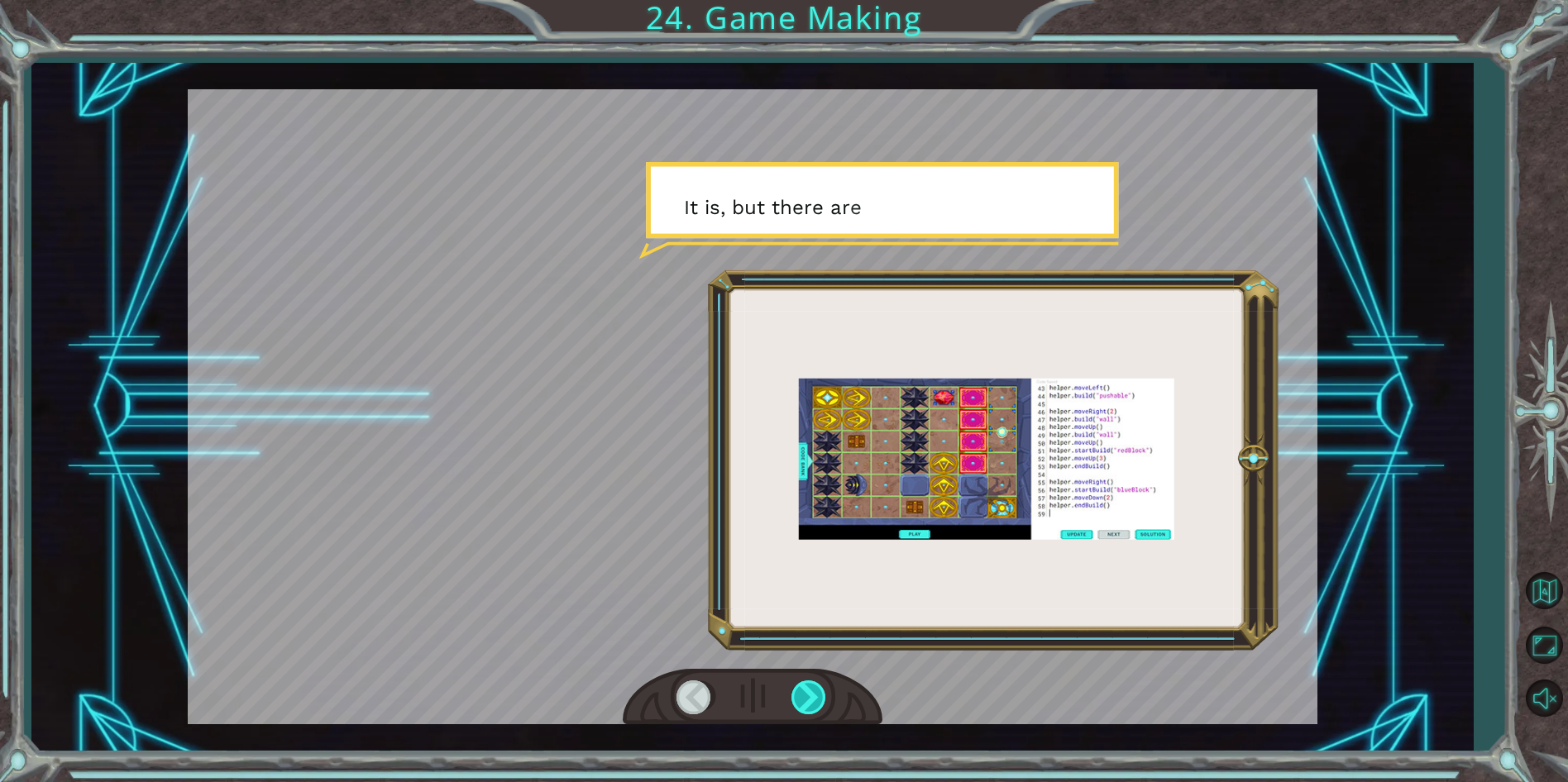
click at [796, 690] on div at bounding box center [810, 697] width 37 height 34
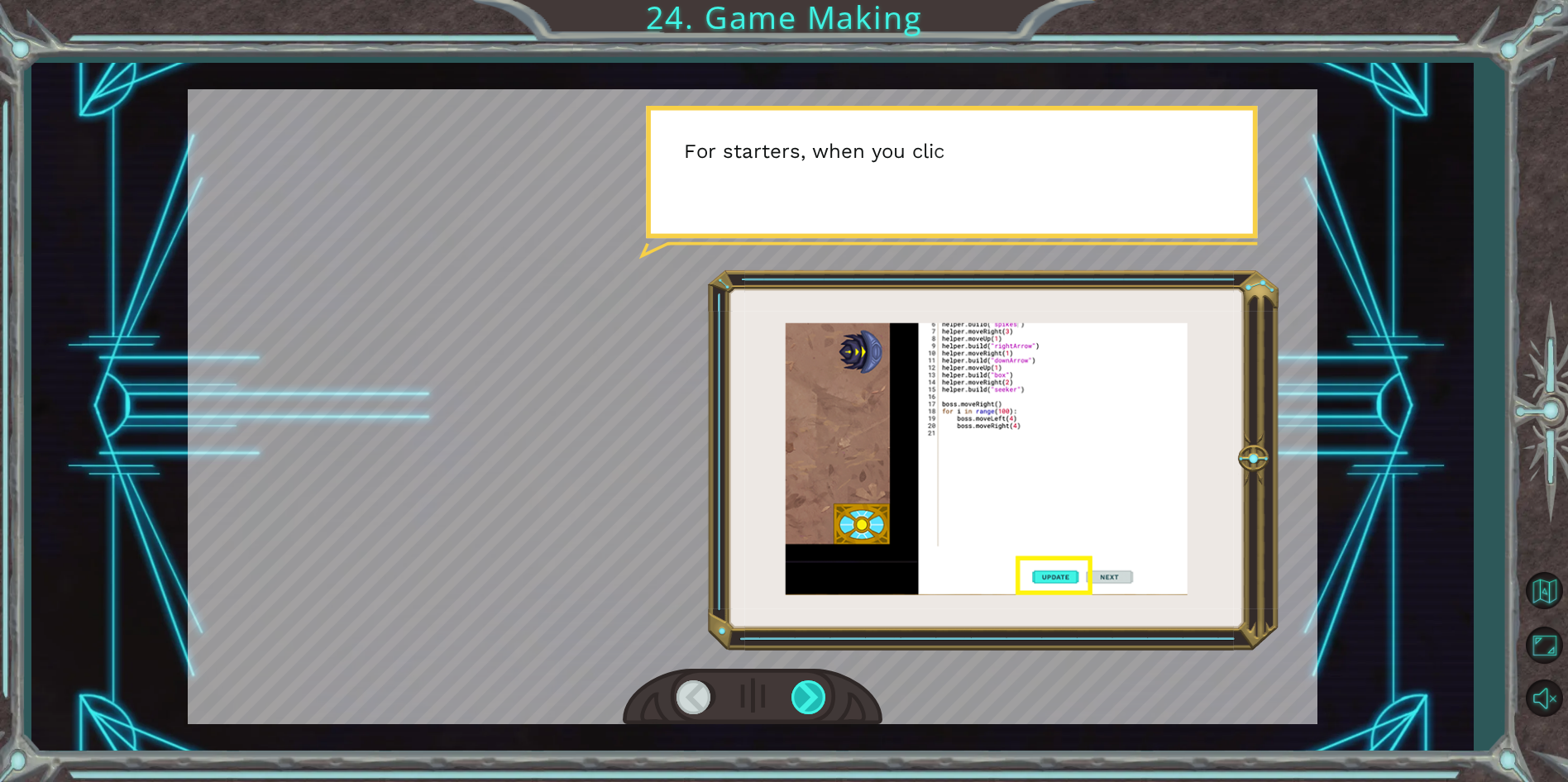
click at [796, 690] on div at bounding box center [810, 697] width 37 height 34
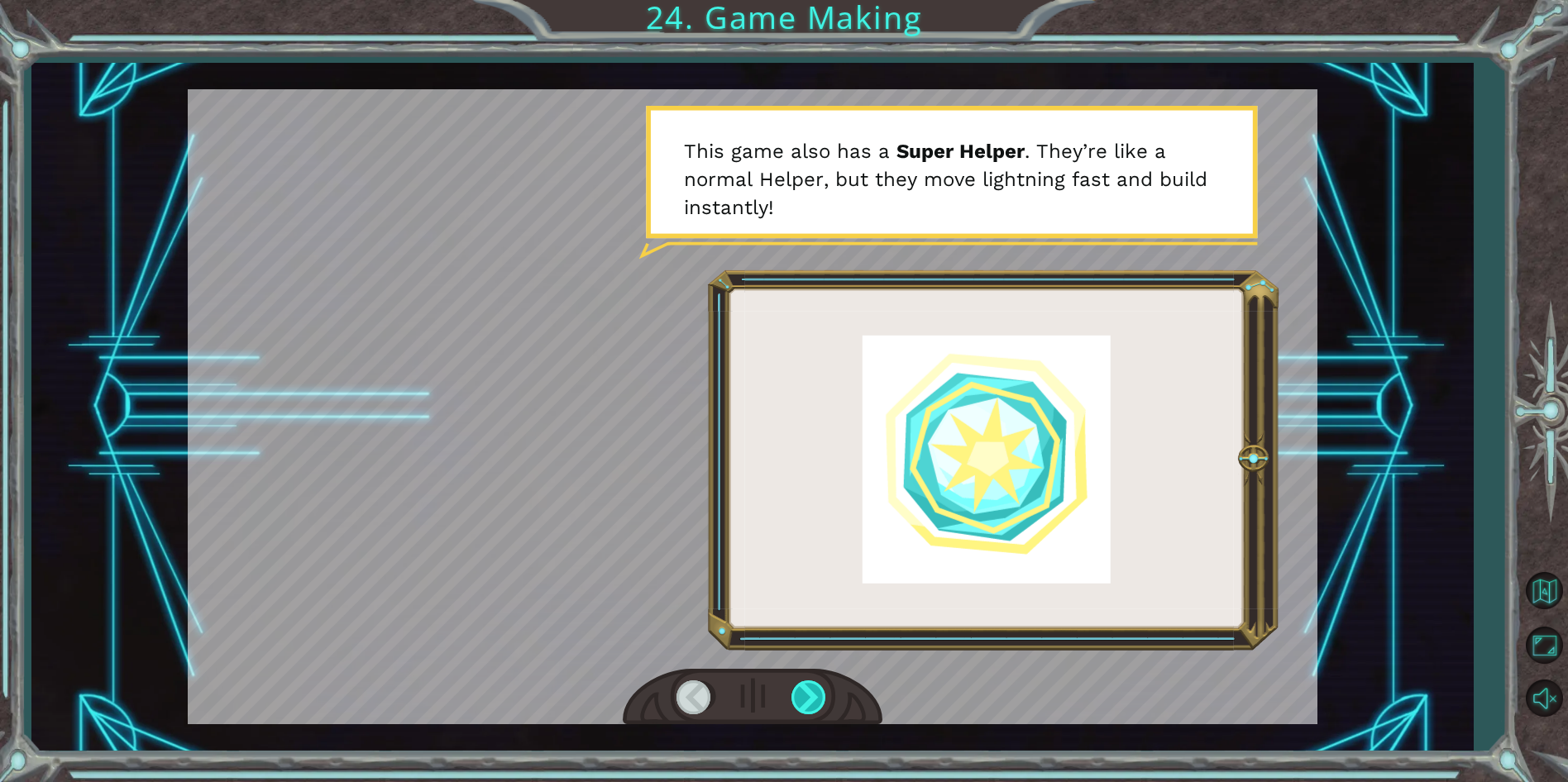
click at [796, 690] on div at bounding box center [810, 697] width 37 height 34
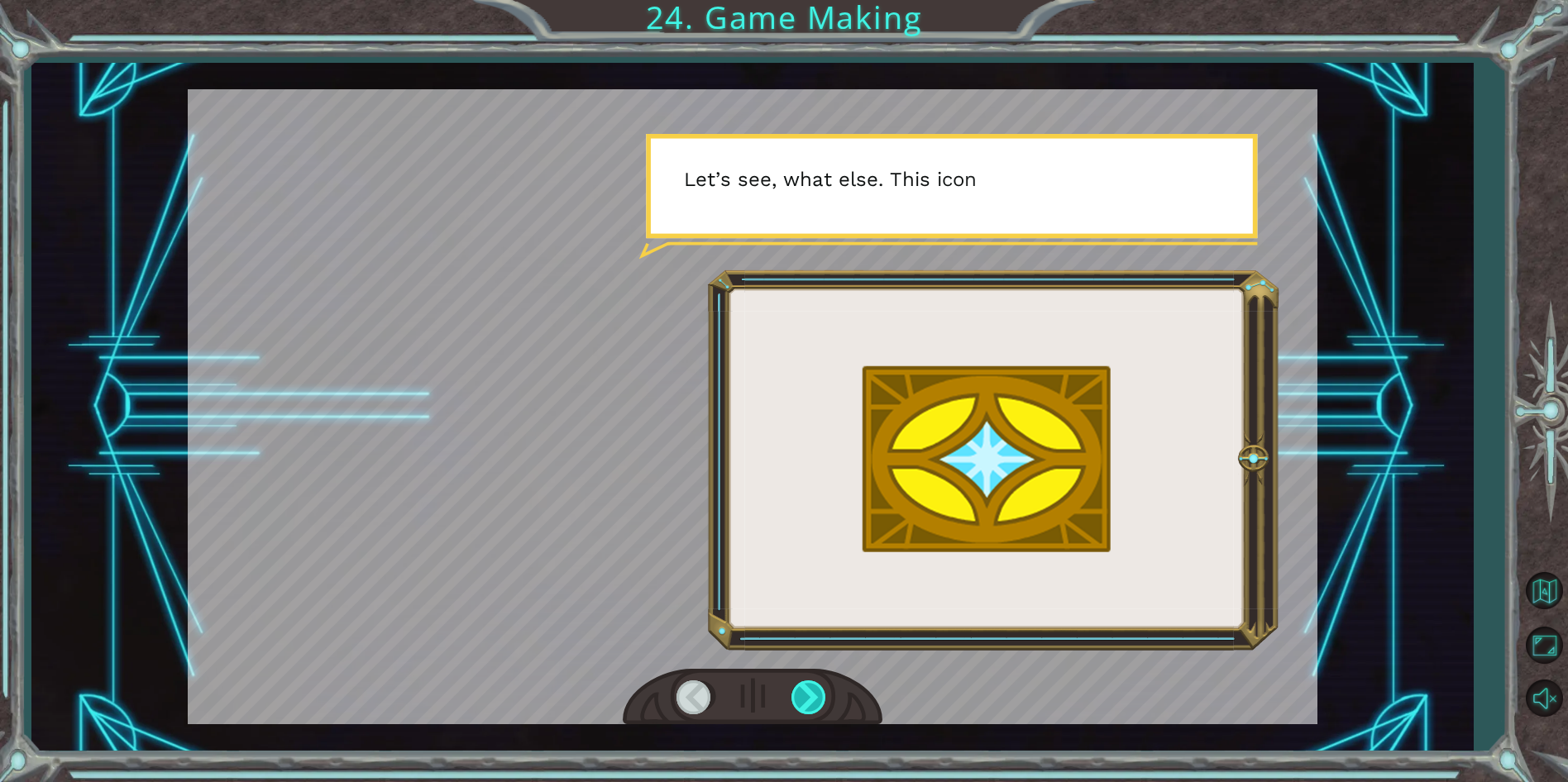
click at [796, 690] on div at bounding box center [810, 697] width 37 height 34
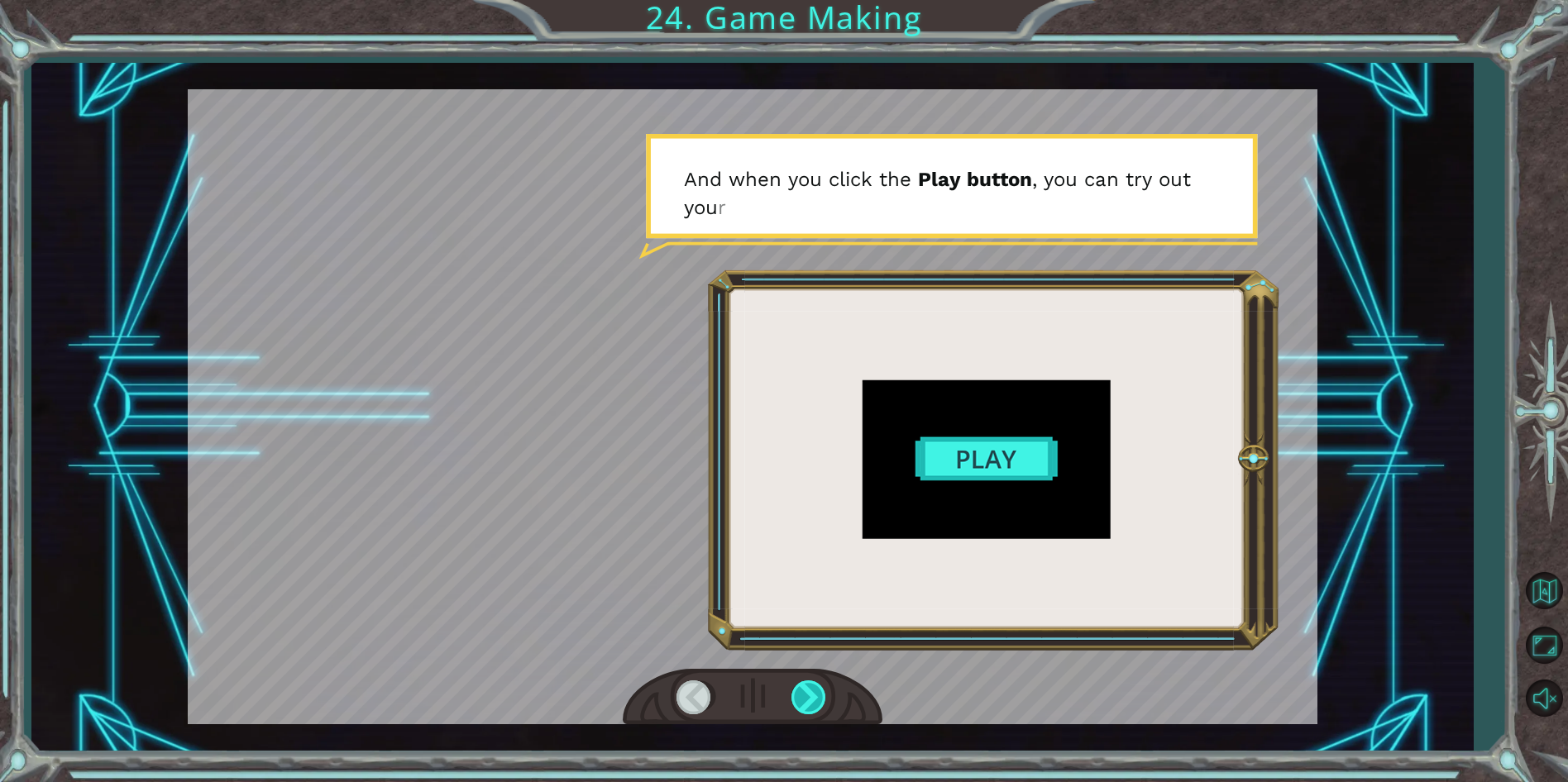
click at [796, 690] on div at bounding box center [810, 697] width 37 height 34
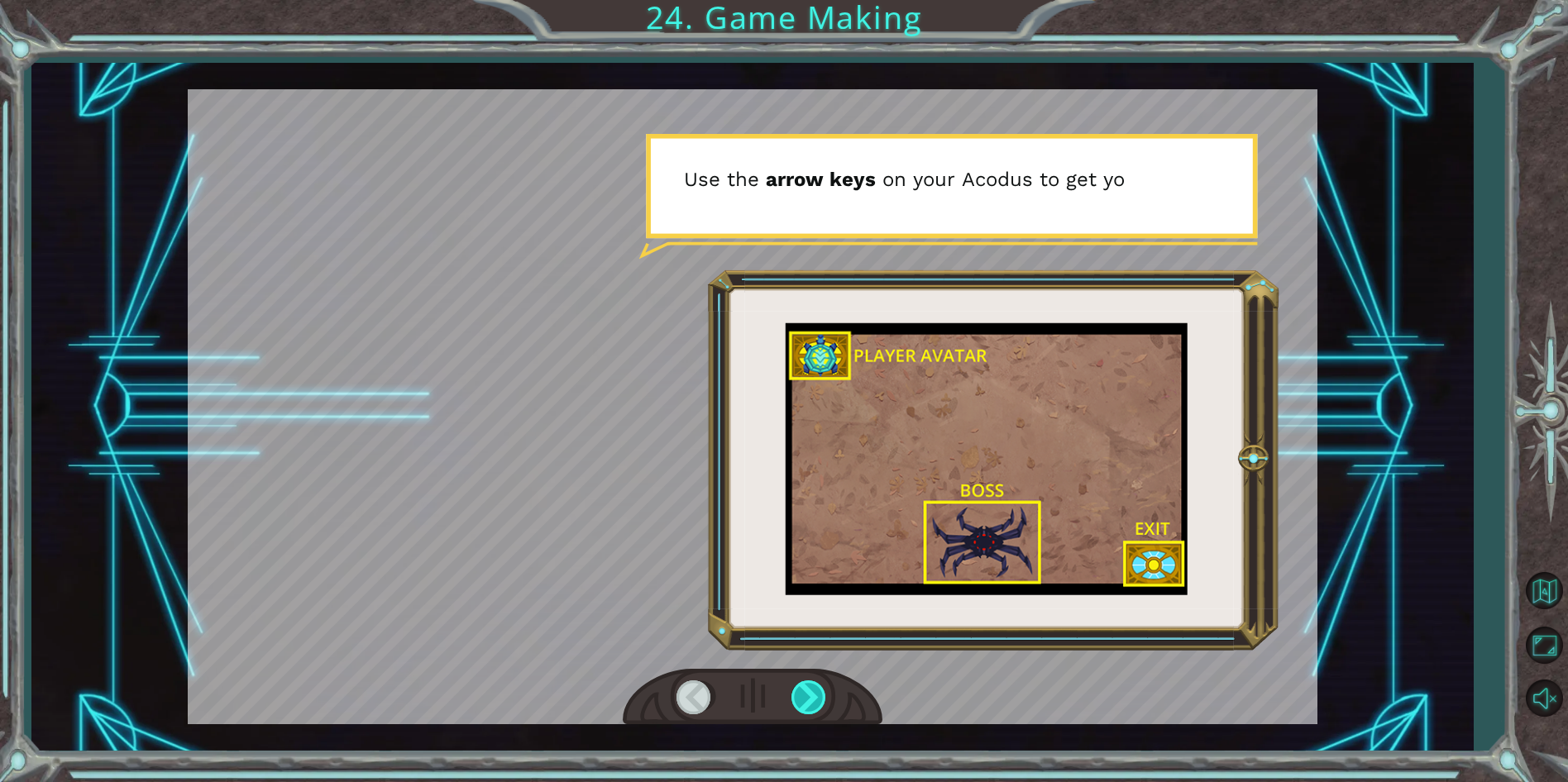
click at [796, 690] on div at bounding box center [810, 697] width 37 height 34
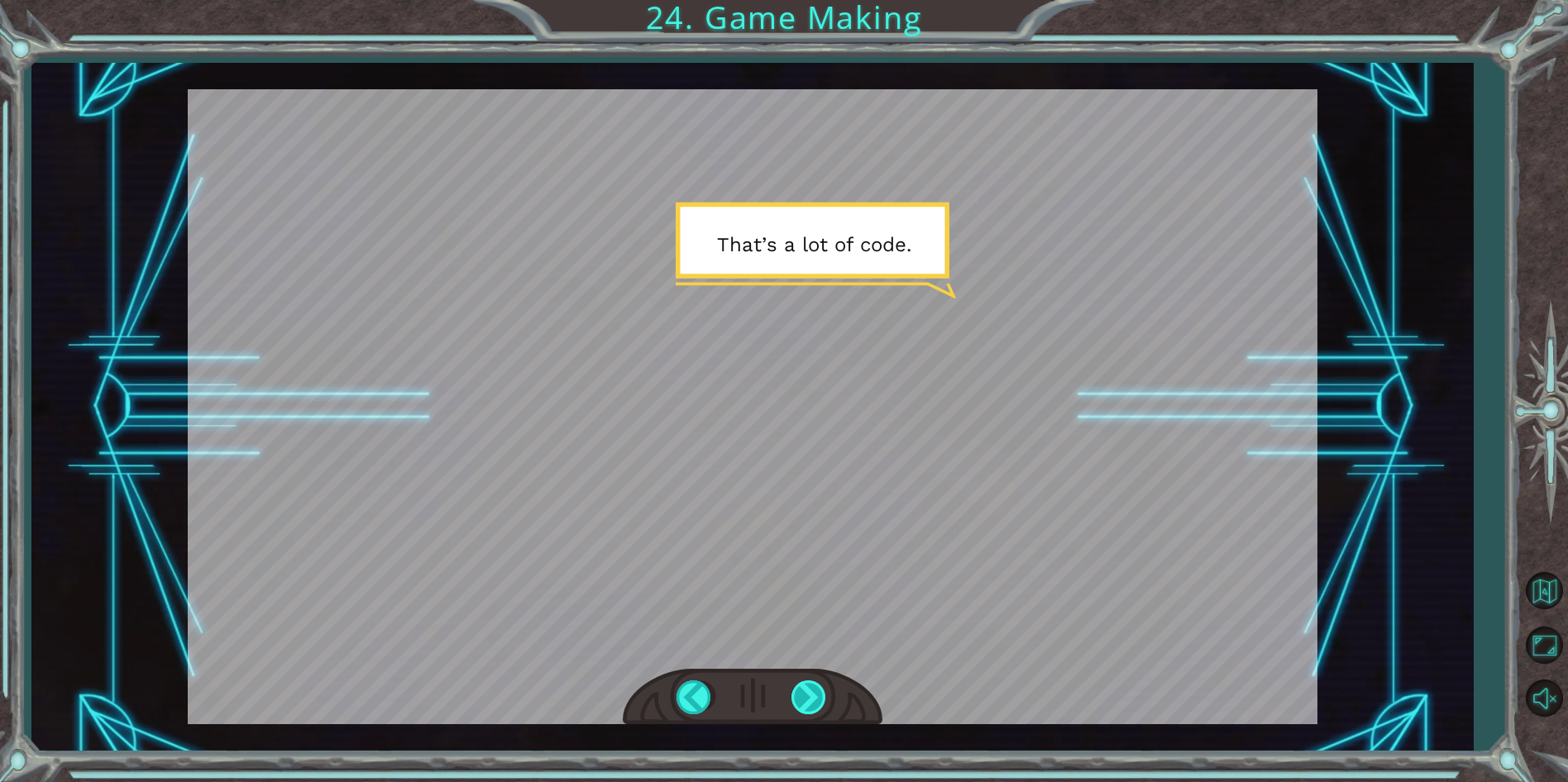
click at [800, 681] on div at bounding box center [810, 697] width 37 height 34
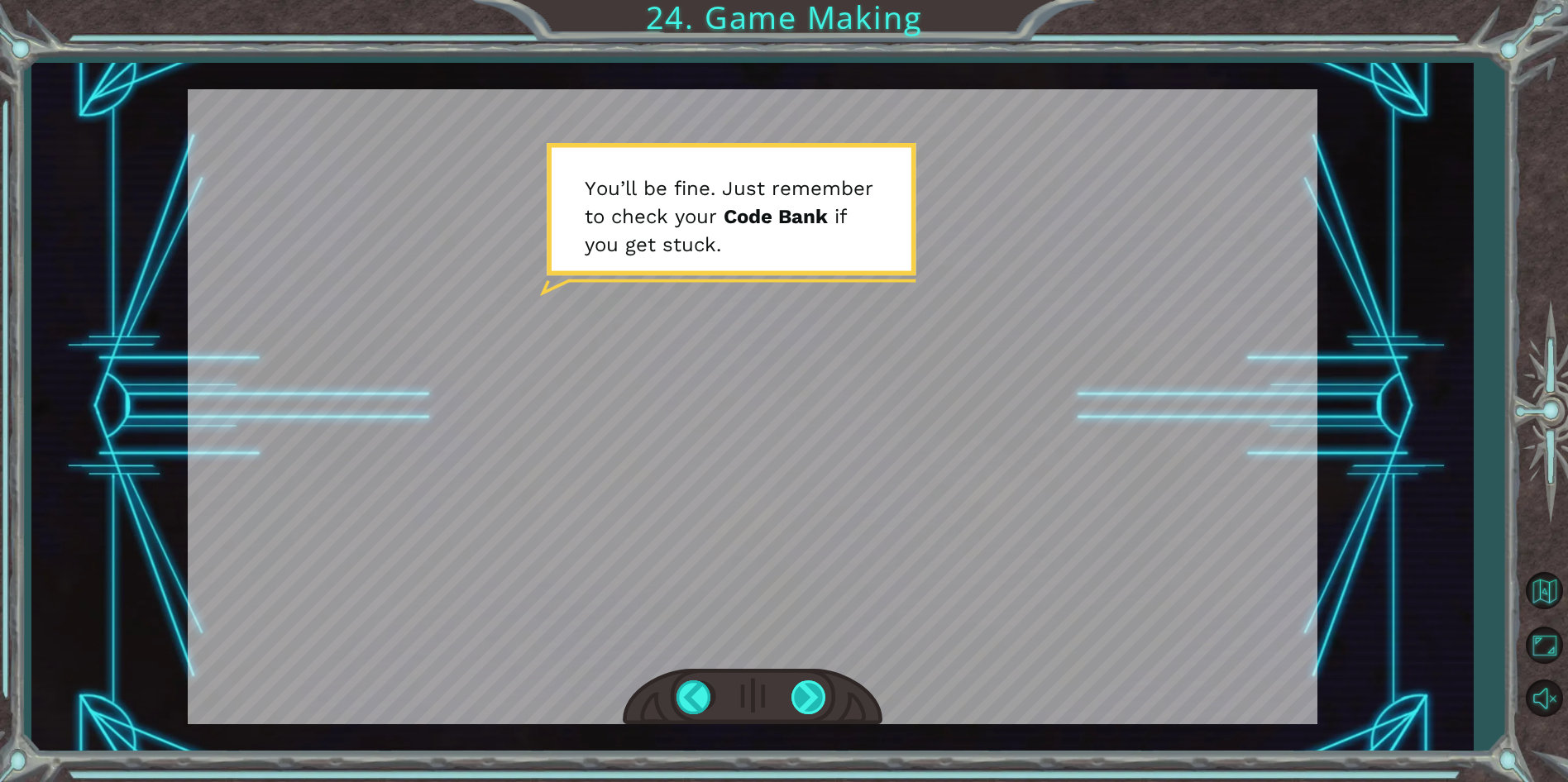
click at [816, 713] on div at bounding box center [810, 697] width 37 height 34
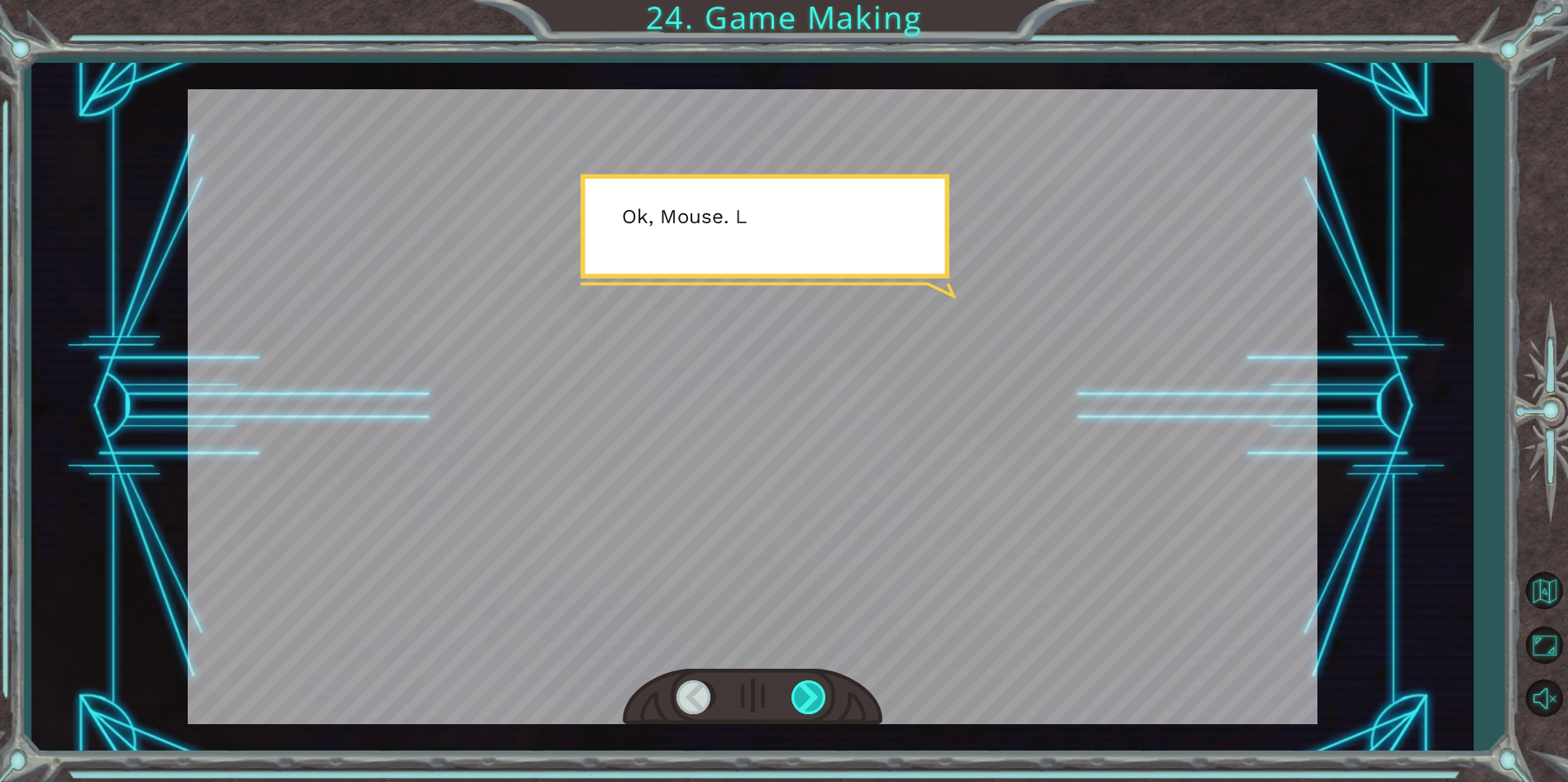
click at [816, 713] on div at bounding box center [810, 697] width 37 height 34
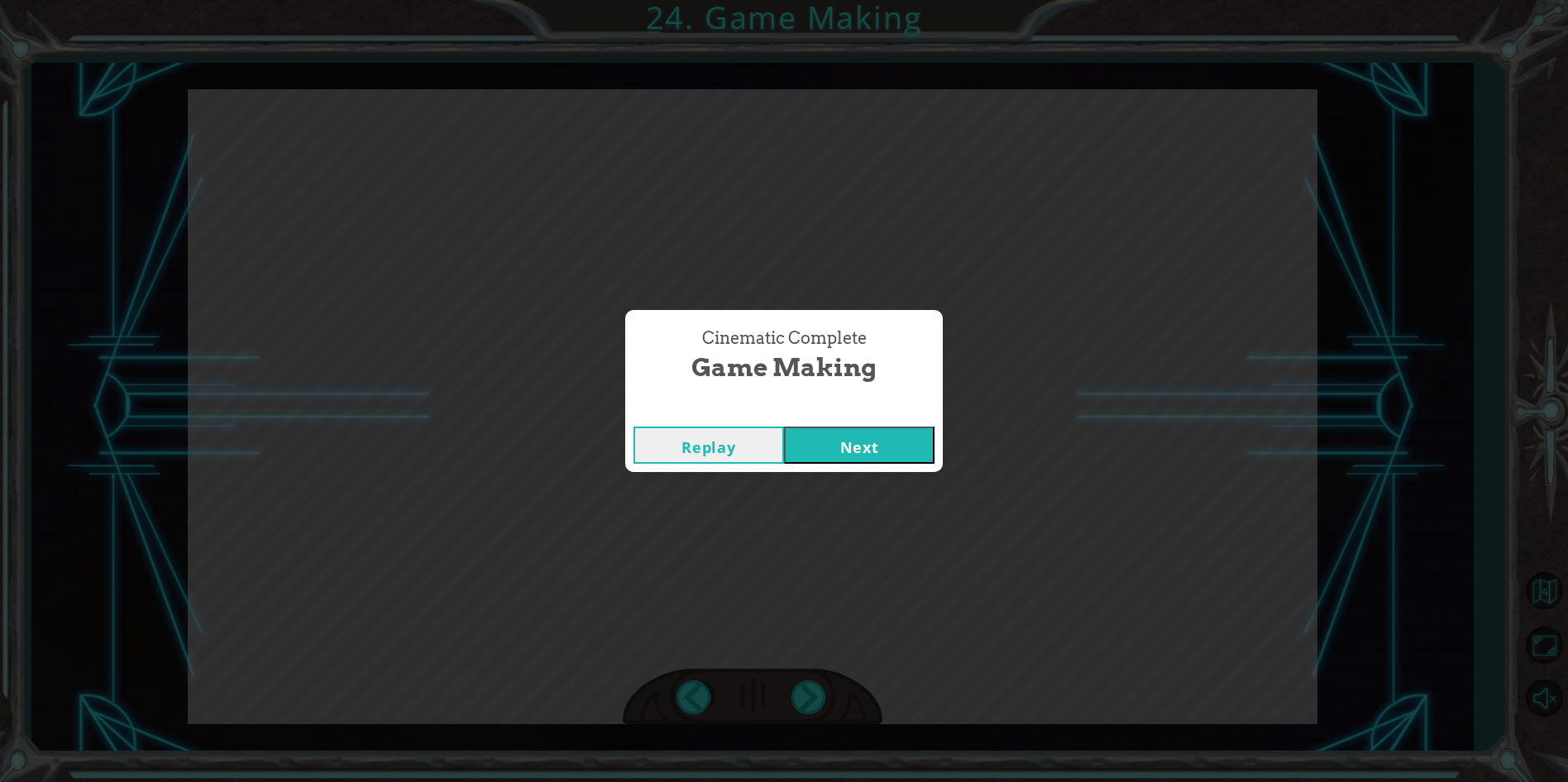
click at [893, 453] on button "Next" at bounding box center [859, 445] width 151 height 37
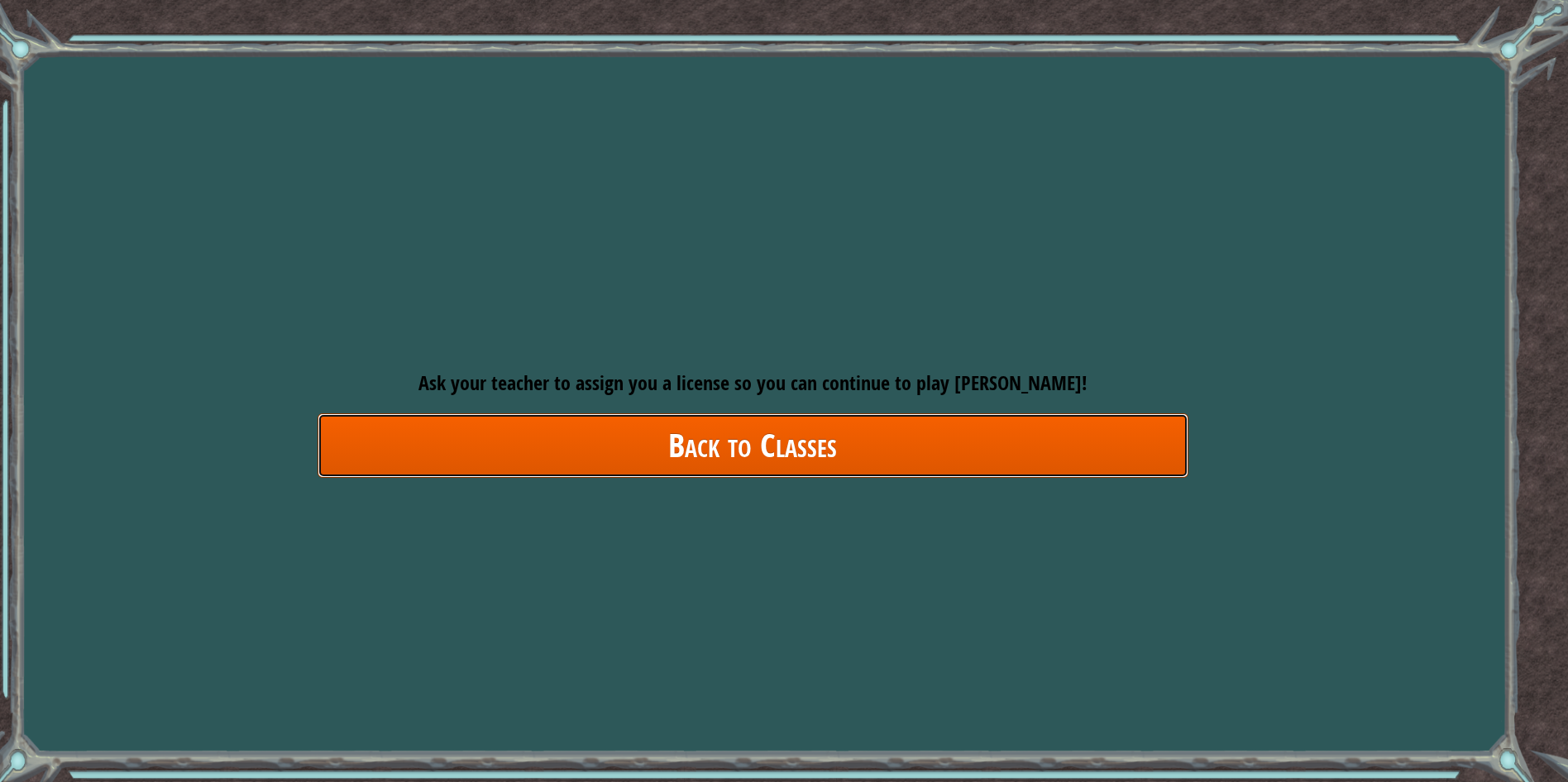
click at [871, 448] on link "Back to Classes" at bounding box center [752, 445] width 871 height 63
